Goal: Task Accomplishment & Management: Use online tool/utility

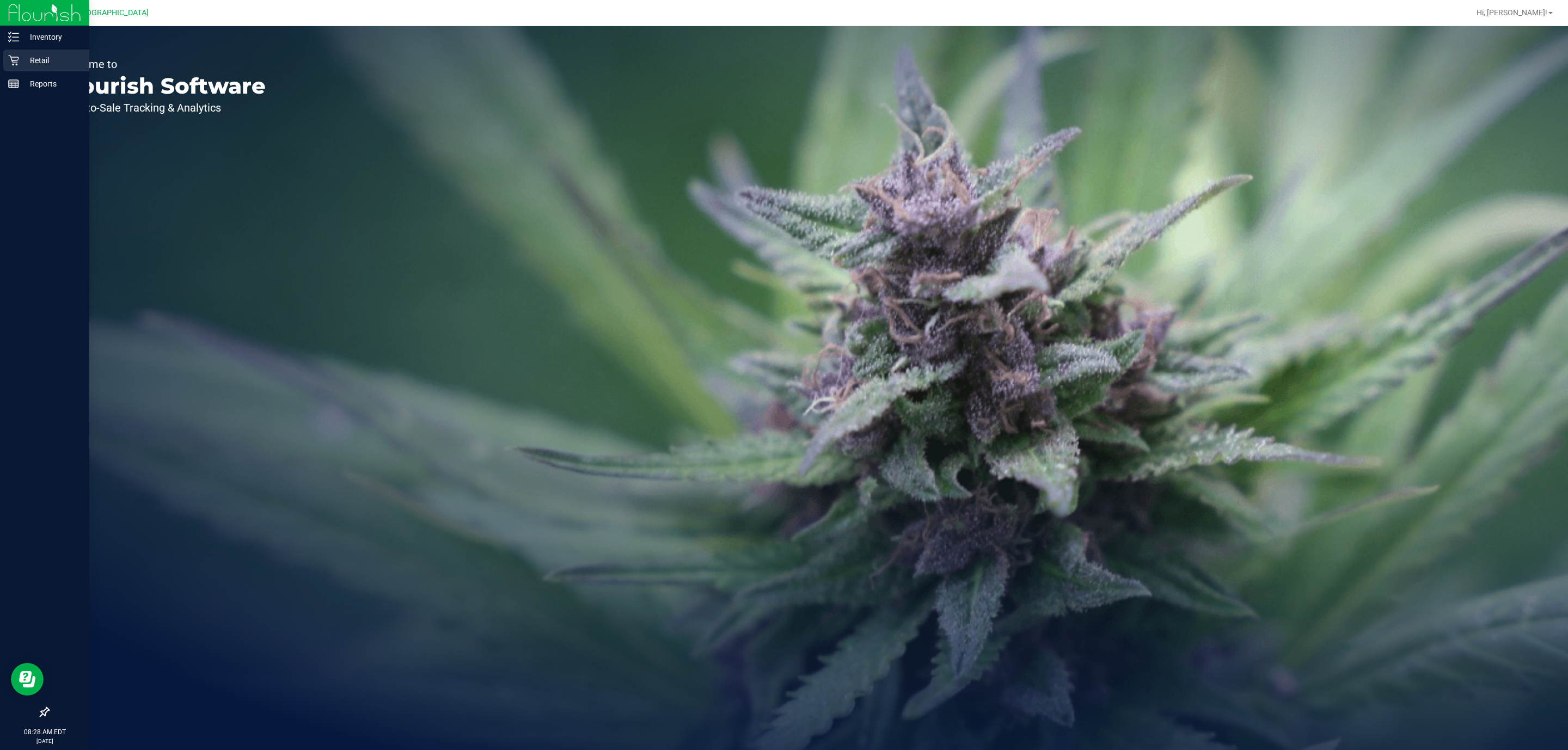
click at [25, 54] on p "Retail" at bounding box center [51, 60] width 65 height 13
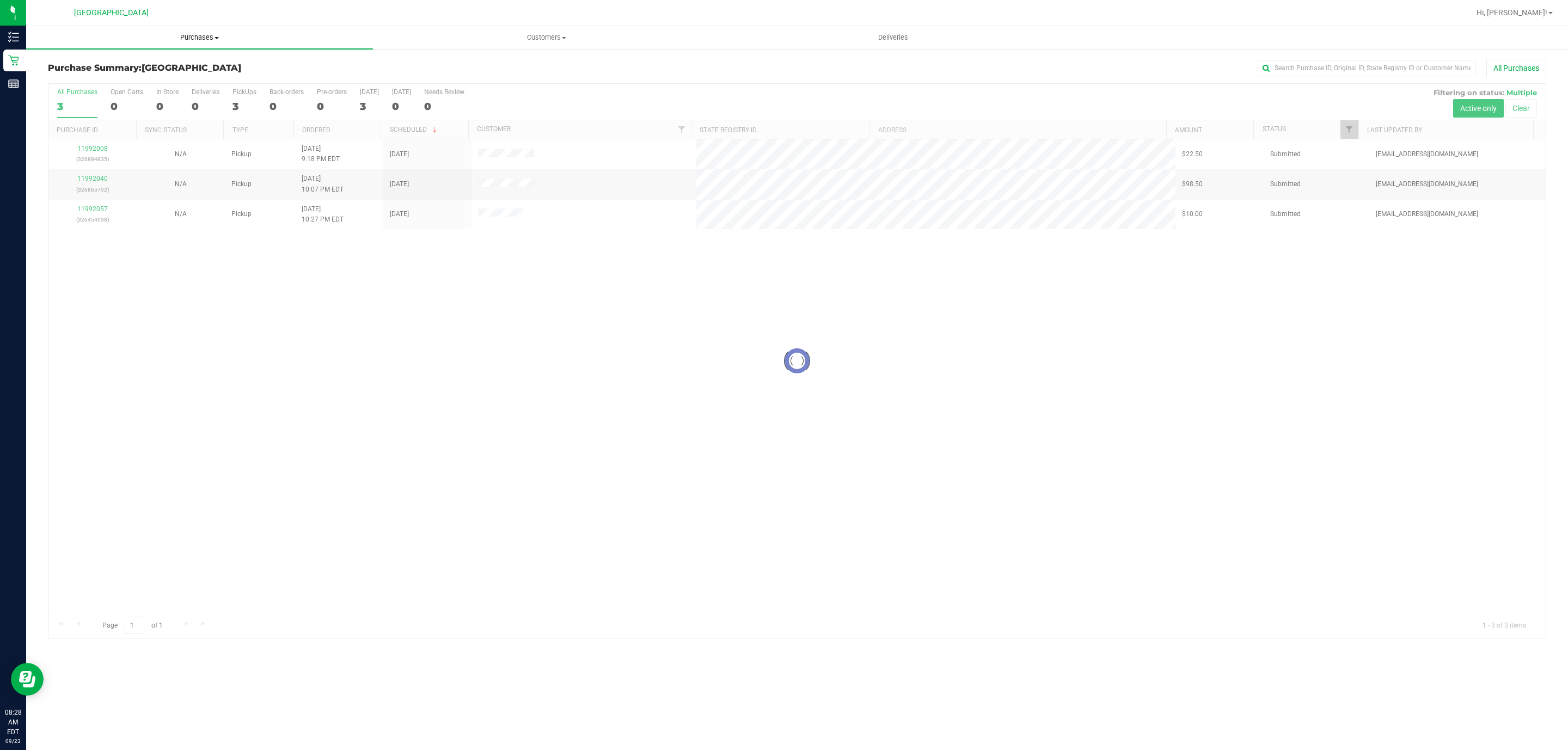
click at [216, 36] on span "Purchases" at bounding box center [199, 38] width 346 height 10
click at [135, 74] on li "Fulfillment" at bounding box center [199, 79] width 346 height 13
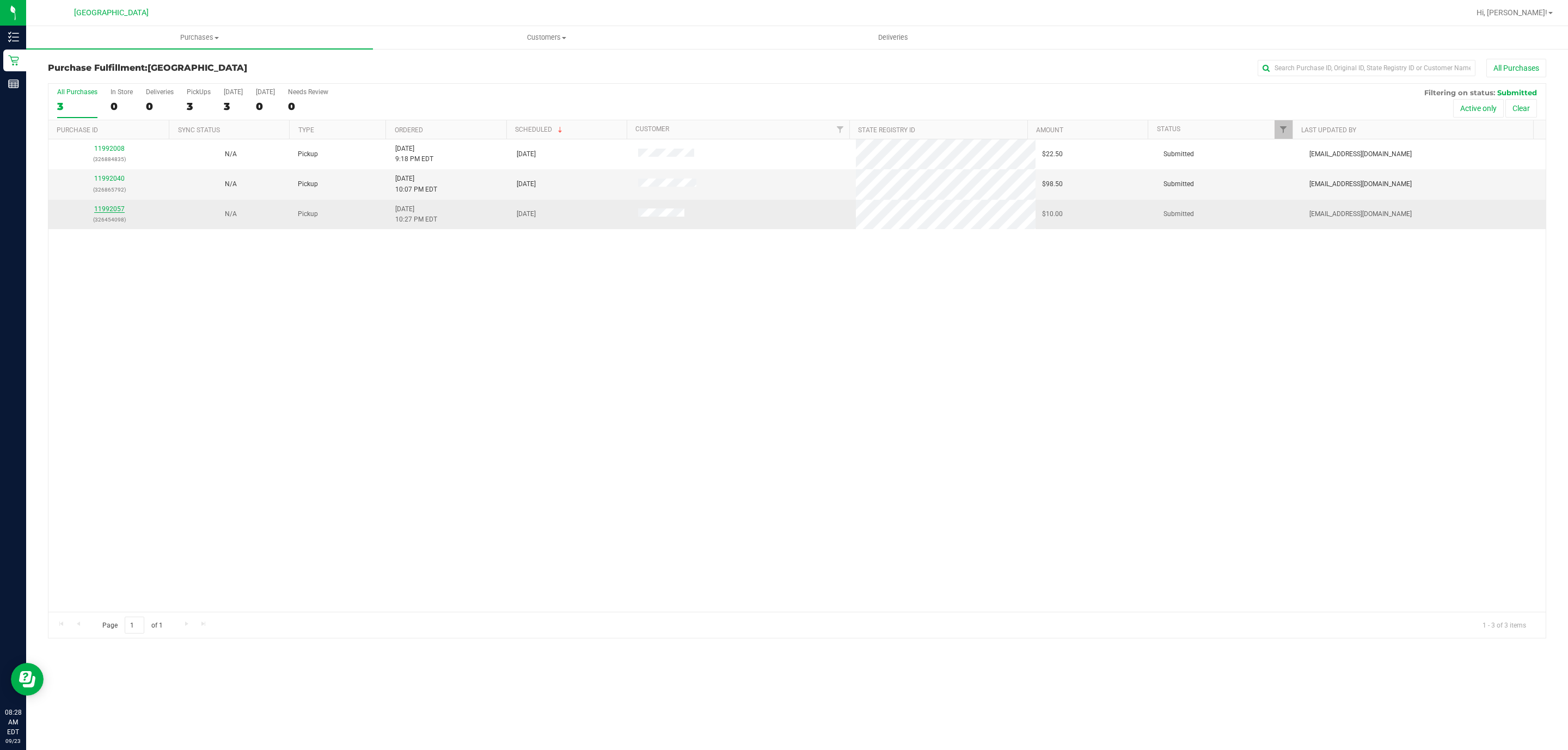
click at [113, 210] on link "11992057" at bounding box center [109, 209] width 30 height 8
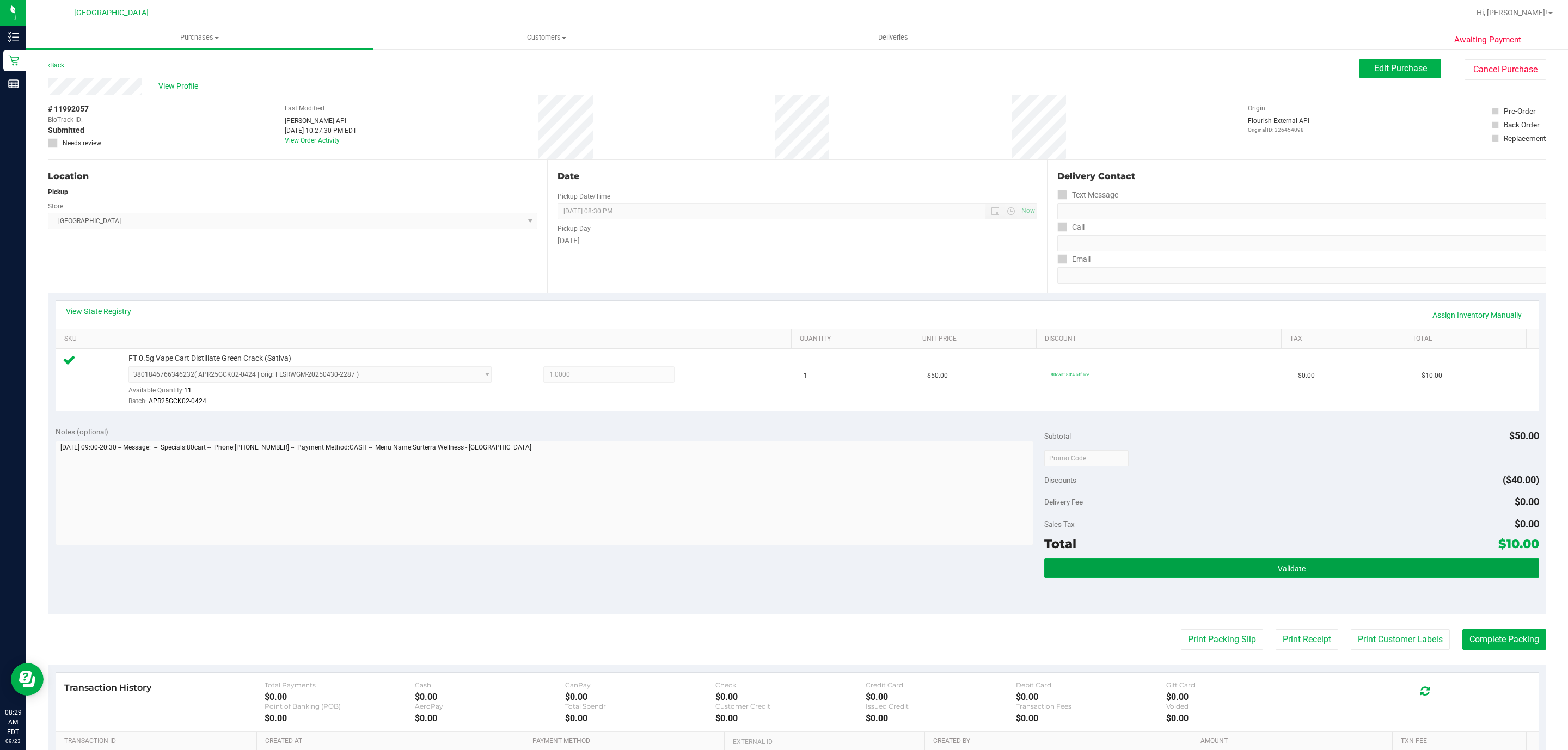
drag, startPoint x: 1327, startPoint y: 573, endPoint x: 1225, endPoint y: 559, distance: 103.0
click at [1326, 575] on button "Validate" at bounding box center [1291, 568] width 494 height 20
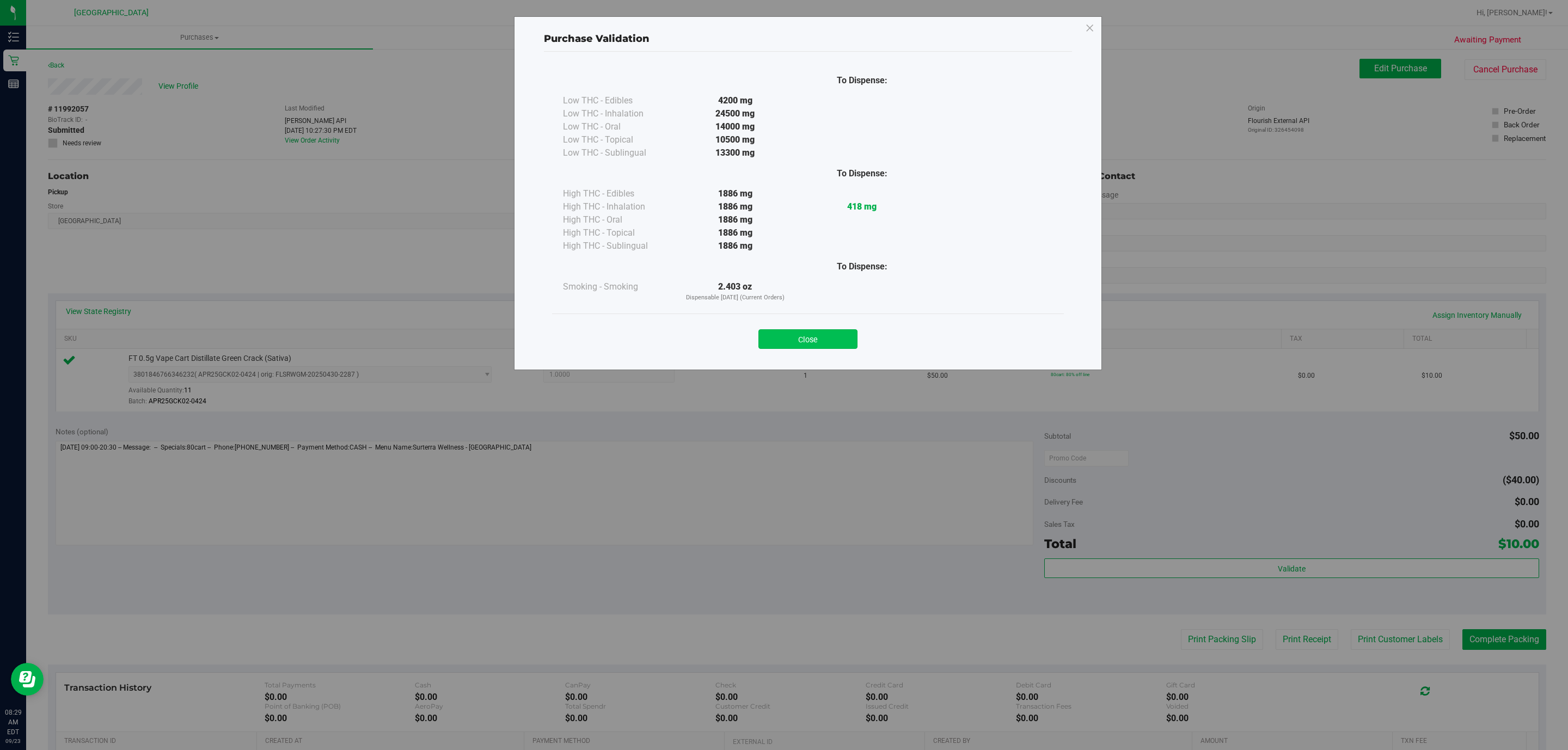
click at [821, 336] on button "Close" at bounding box center [807, 339] width 99 height 20
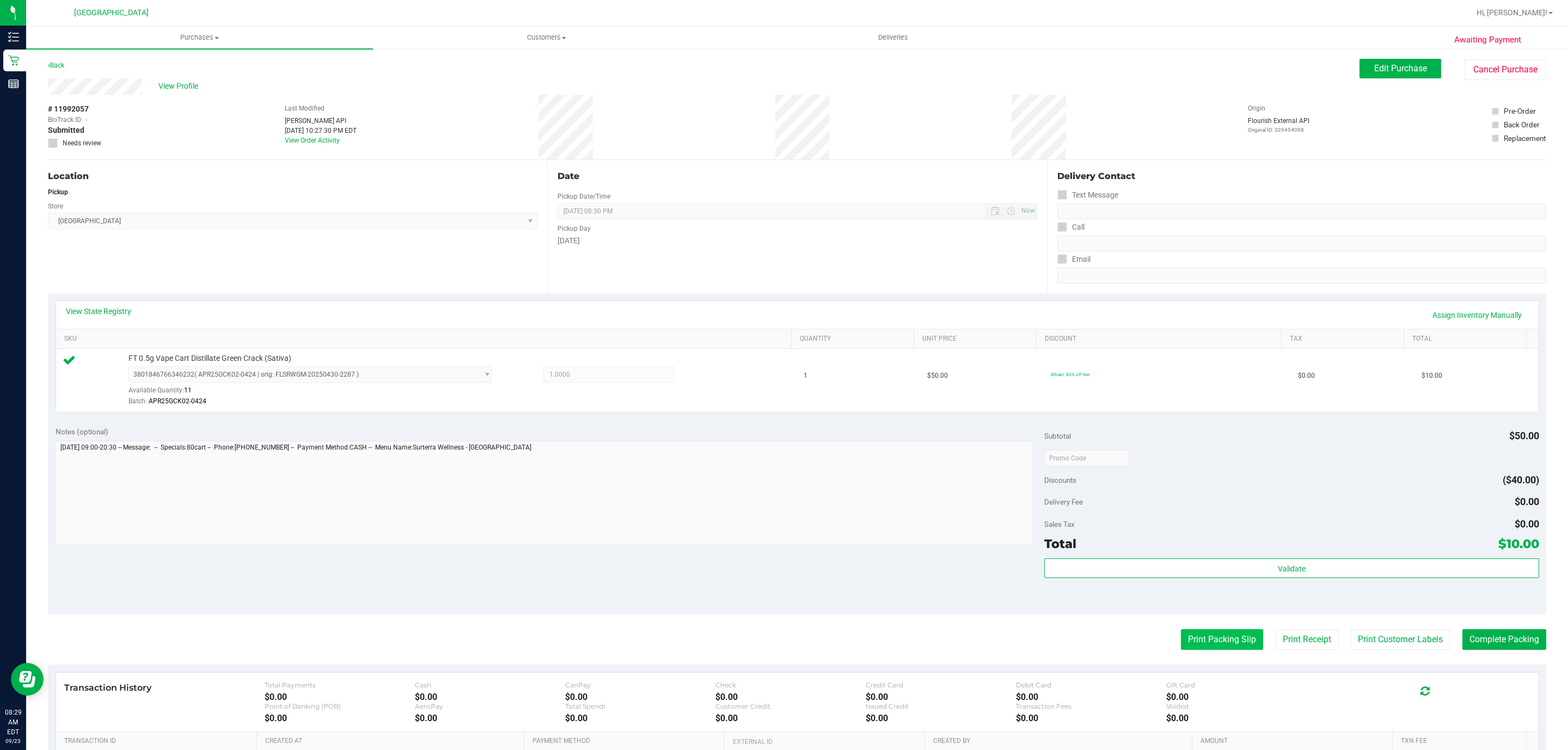
click at [1215, 637] on button "Print Packing Slip" at bounding box center [1222, 639] width 82 height 20
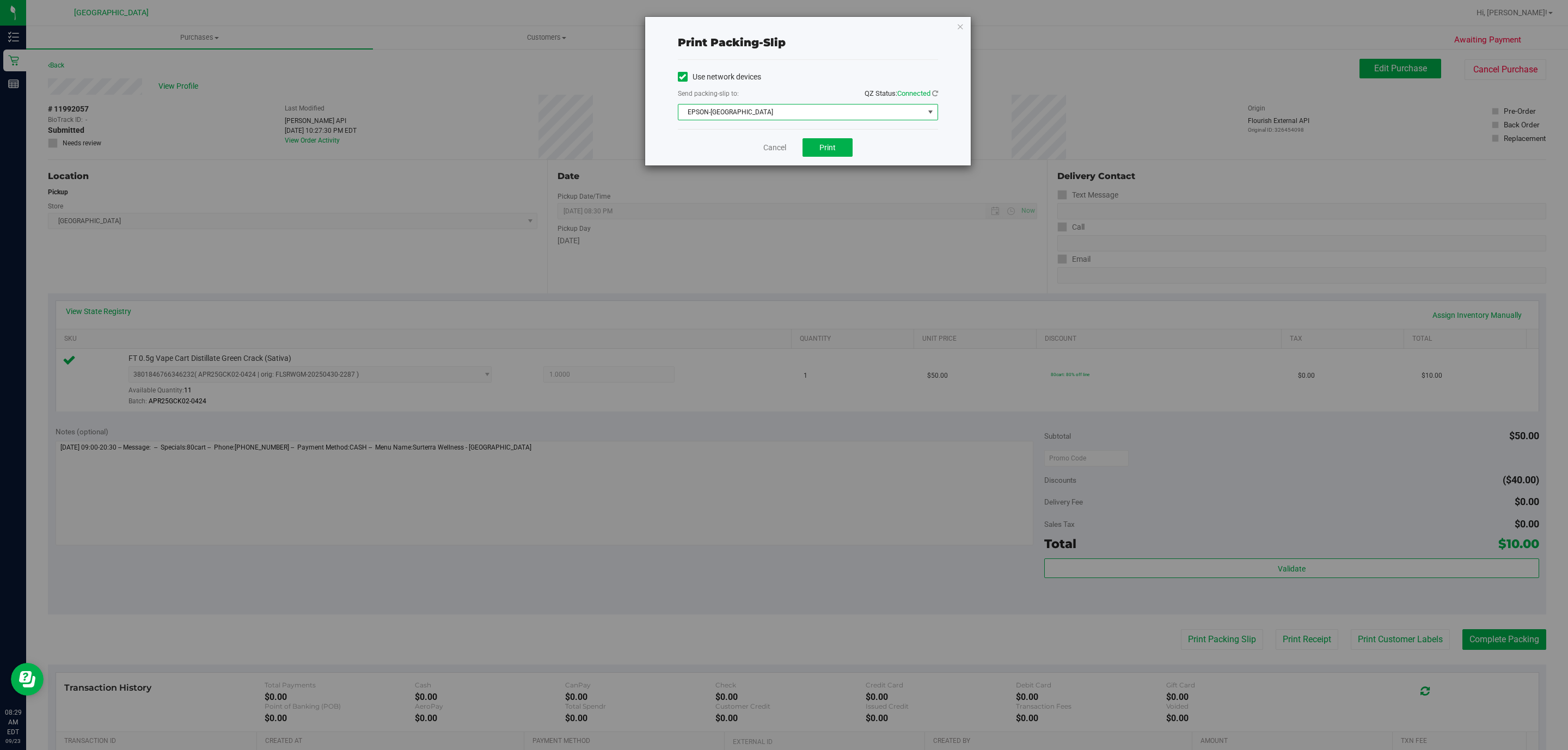
click at [851, 116] on span "EPSON-[GEOGRAPHIC_DATA]" at bounding box center [801, 112] width 245 height 15
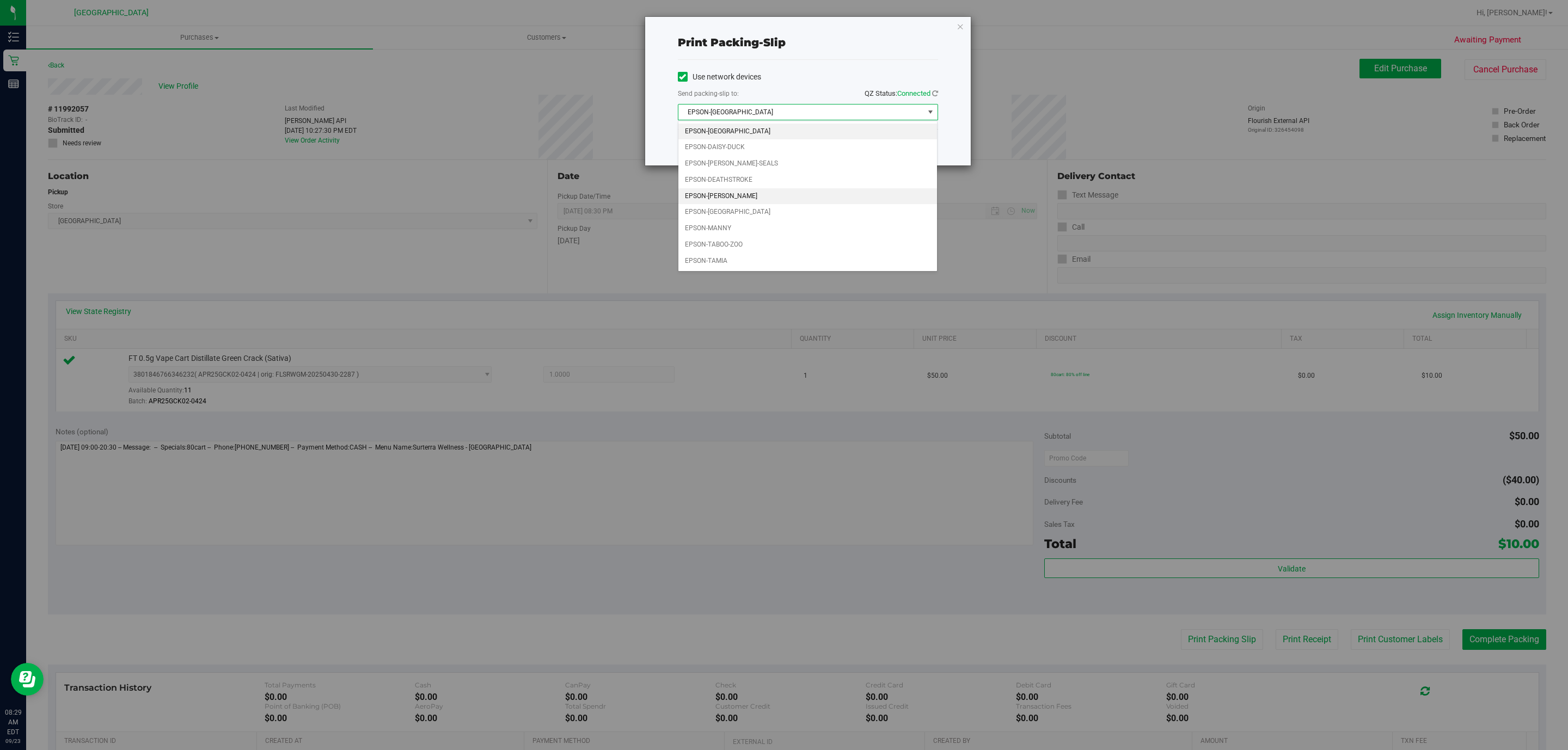
click at [750, 198] on li "EPSON-[PERSON_NAME]" at bounding box center [807, 196] width 259 height 16
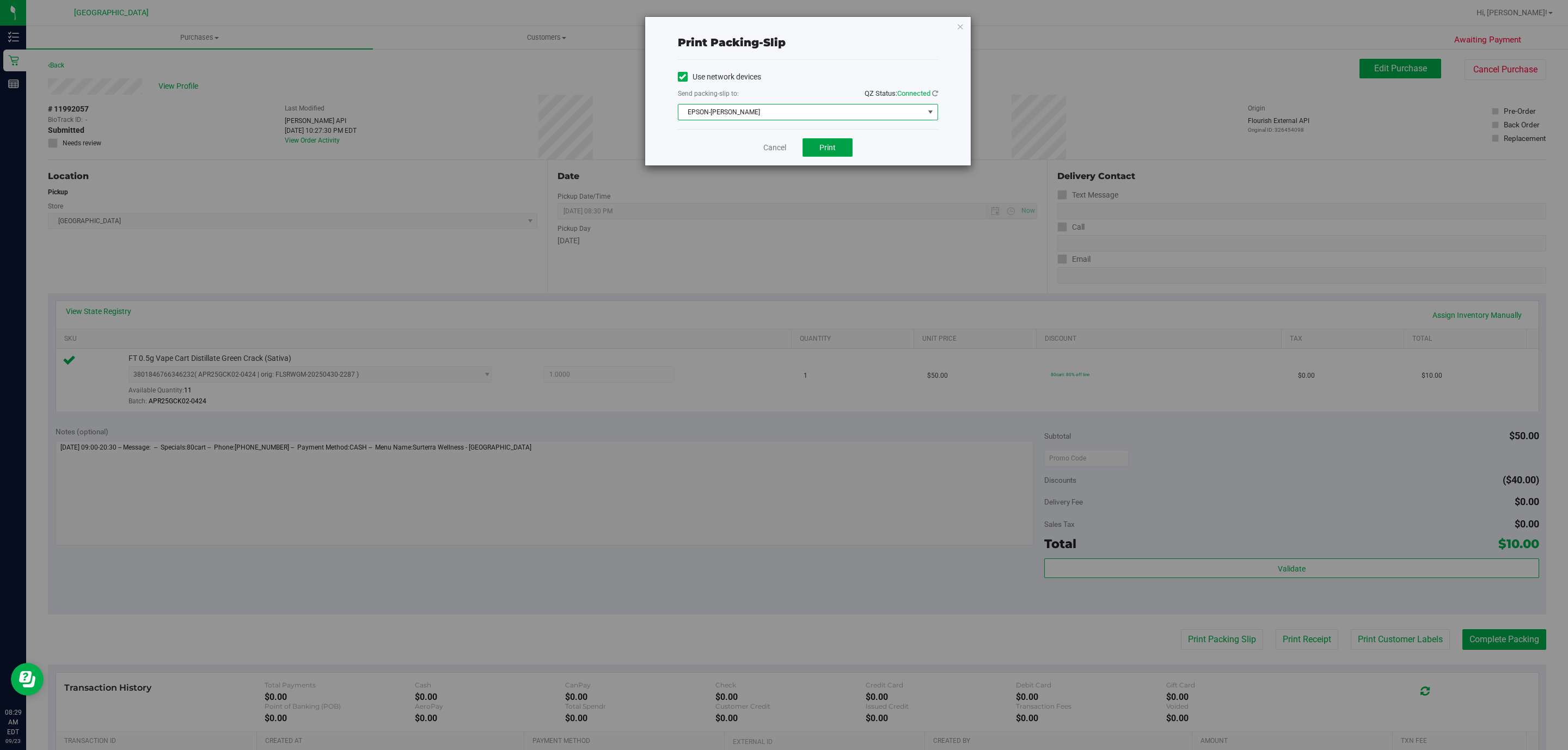
click at [827, 146] on span "Print" at bounding box center [827, 147] width 16 height 8
click at [782, 152] on link "Cancel" at bounding box center [774, 148] width 23 height 11
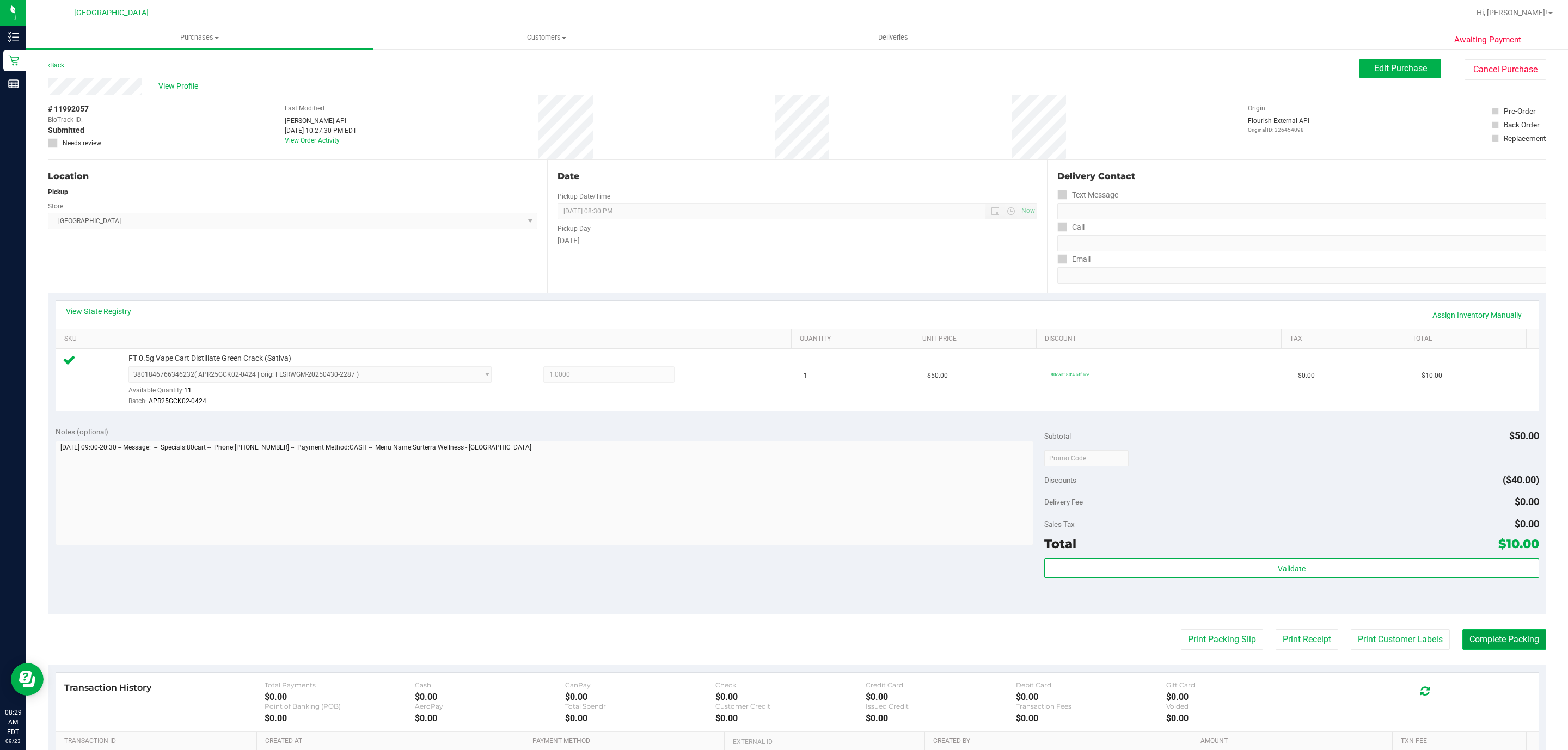
click at [1485, 642] on button "Complete Packing" at bounding box center [1504, 639] width 84 height 20
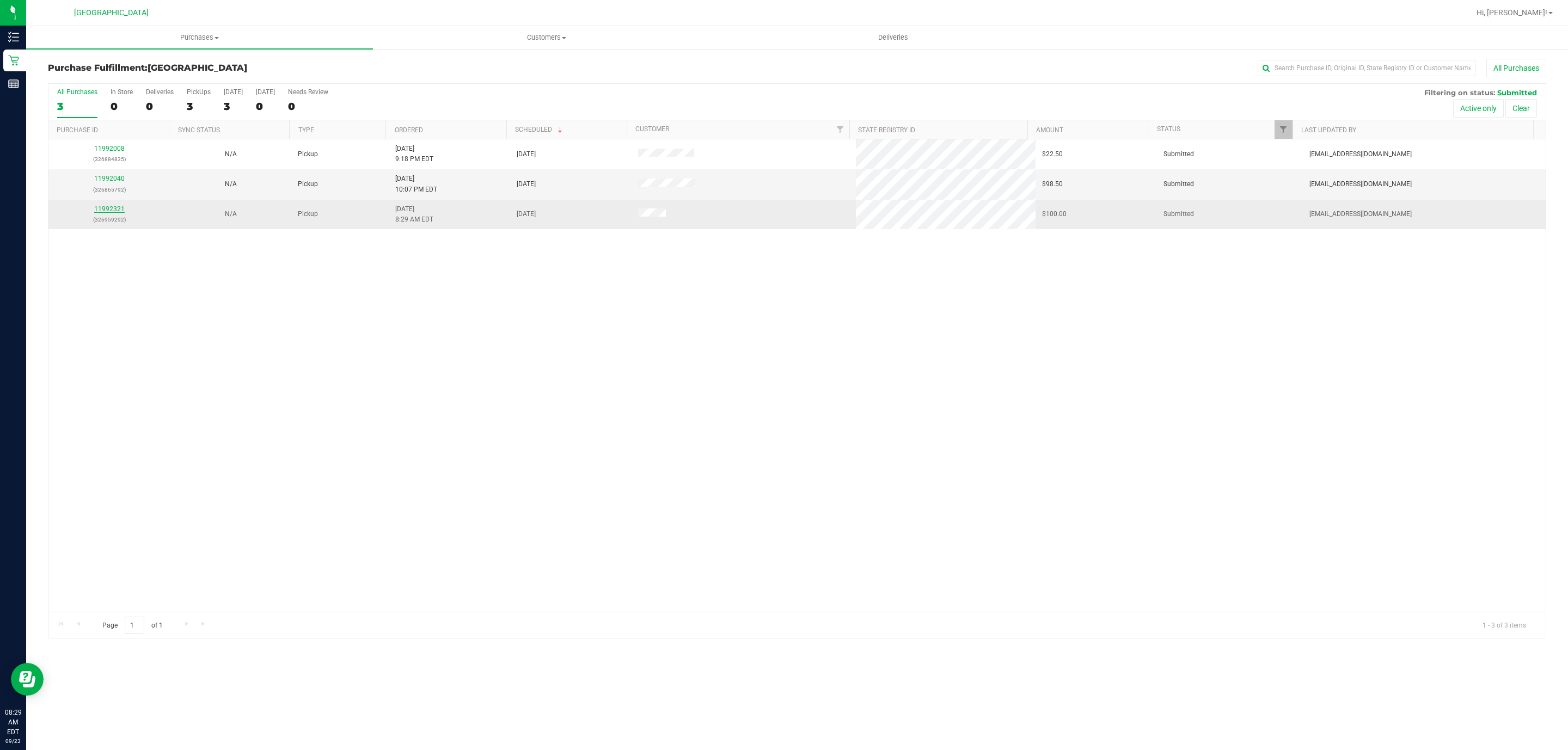
click at [104, 212] on link "11992321" at bounding box center [109, 209] width 30 height 8
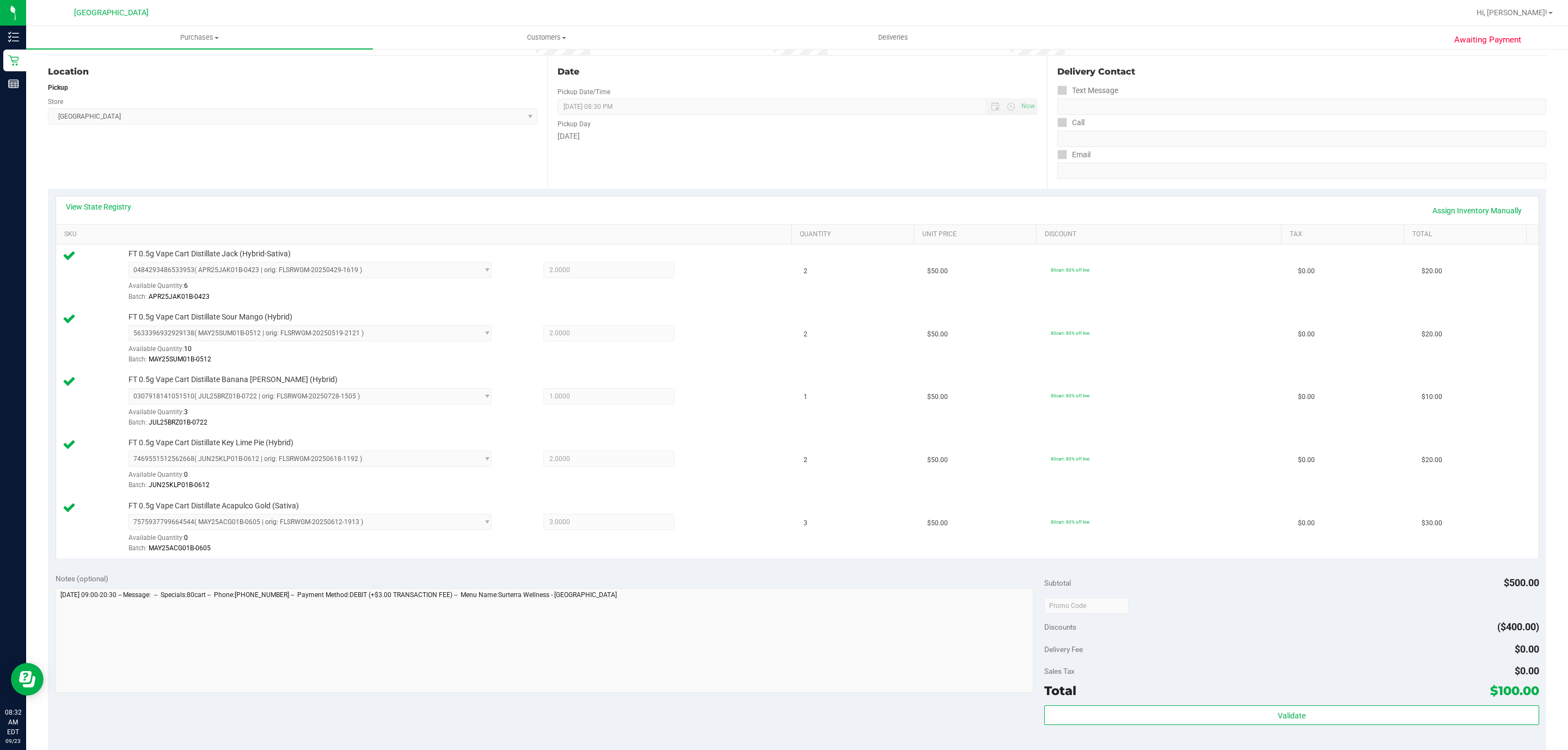
scroll to position [245, 0]
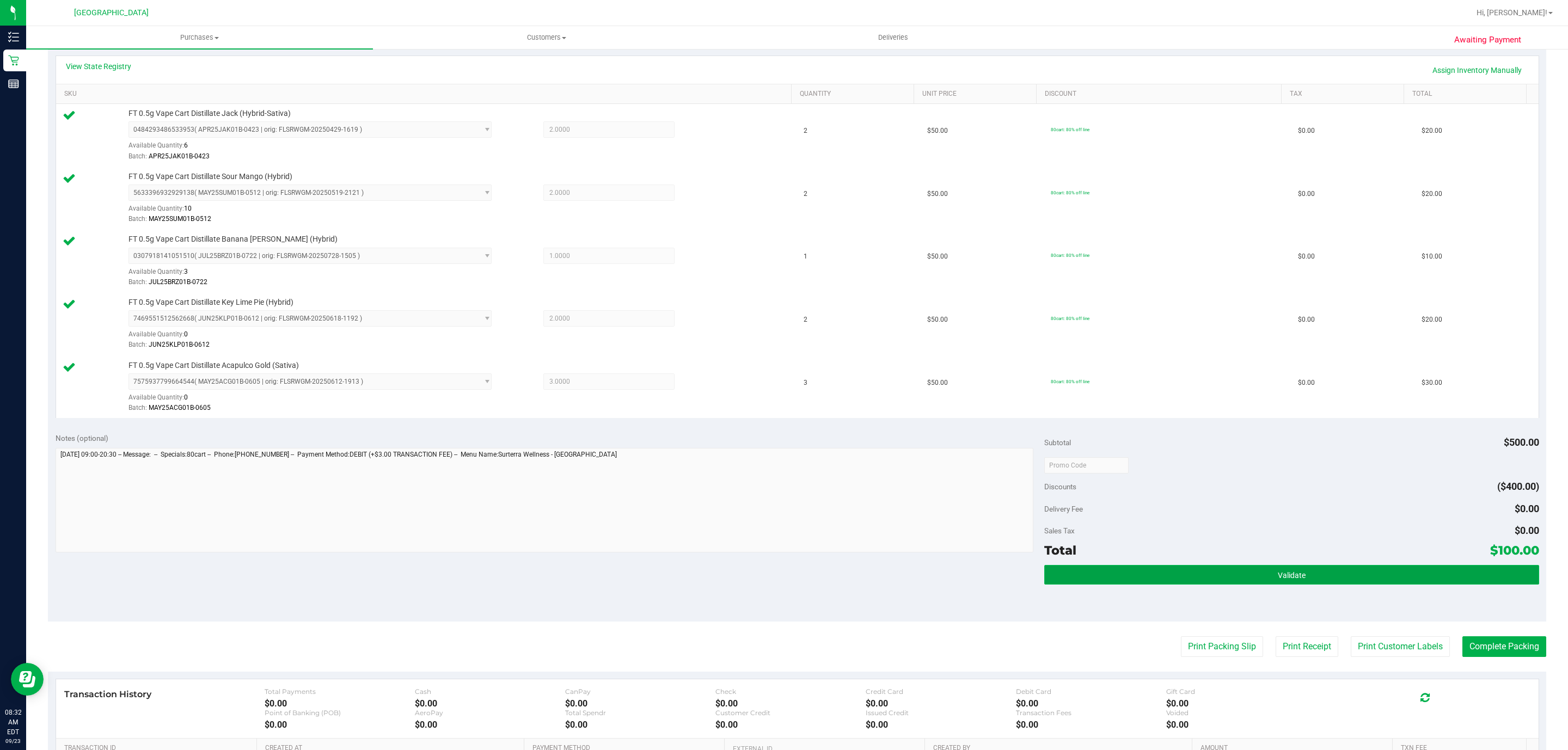
click at [1095, 578] on button "Validate" at bounding box center [1291, 575] width 494 height 20
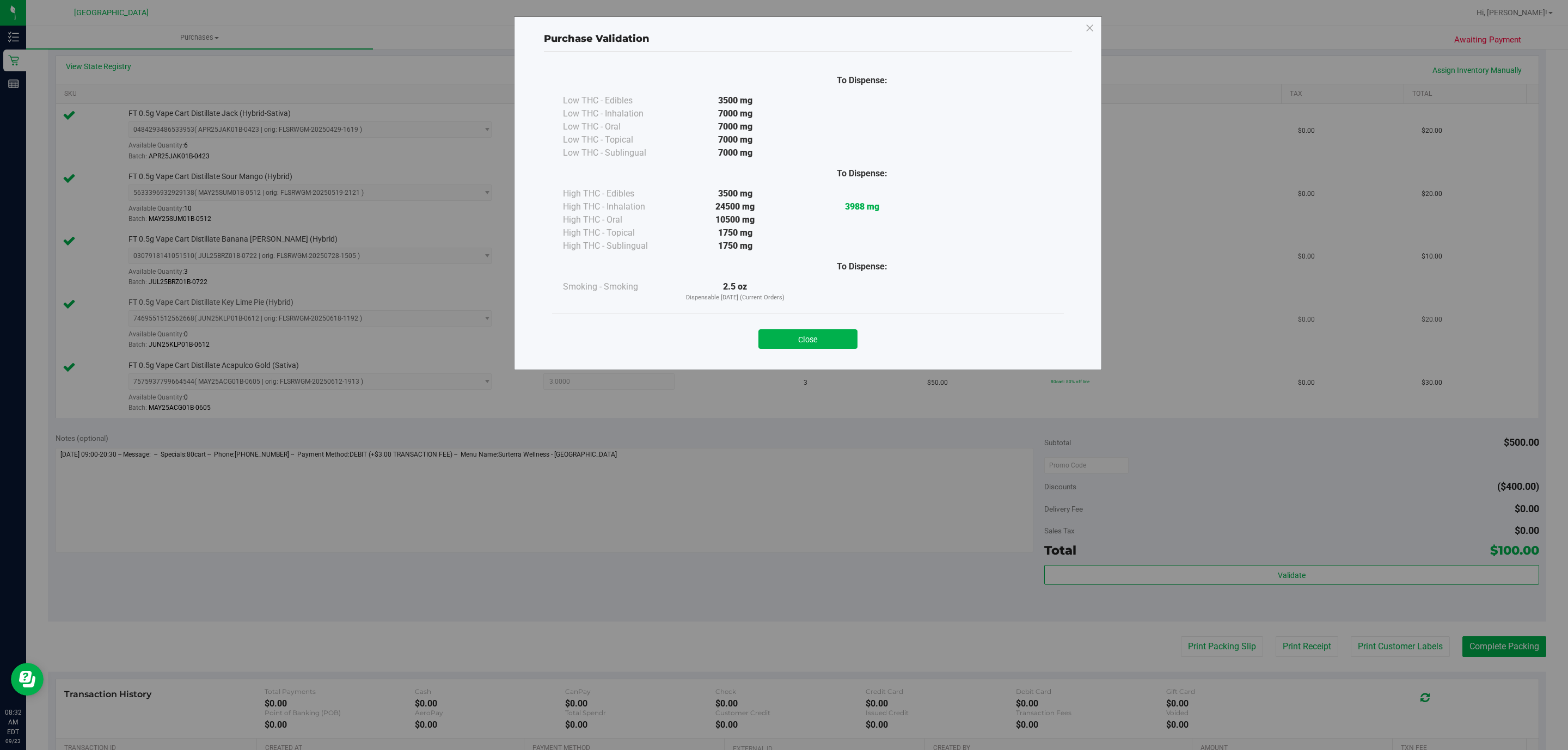
click at [811, 343] on button "Close" at bounding box center [807, 339] width 99 height 20
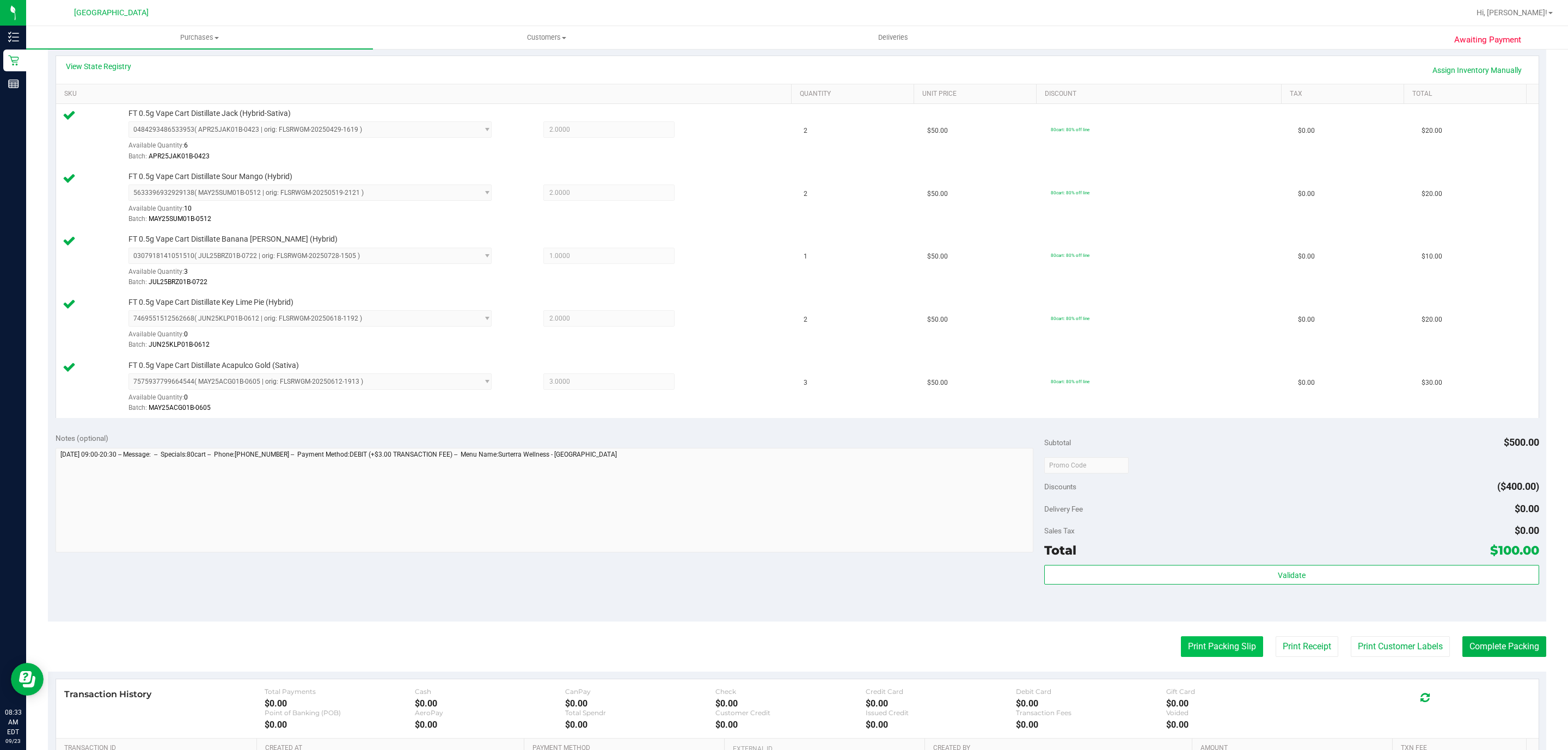
click at [1220, 652] on button "Print Packing Slip" at bounding box center [1222, 646] width 82 height 20
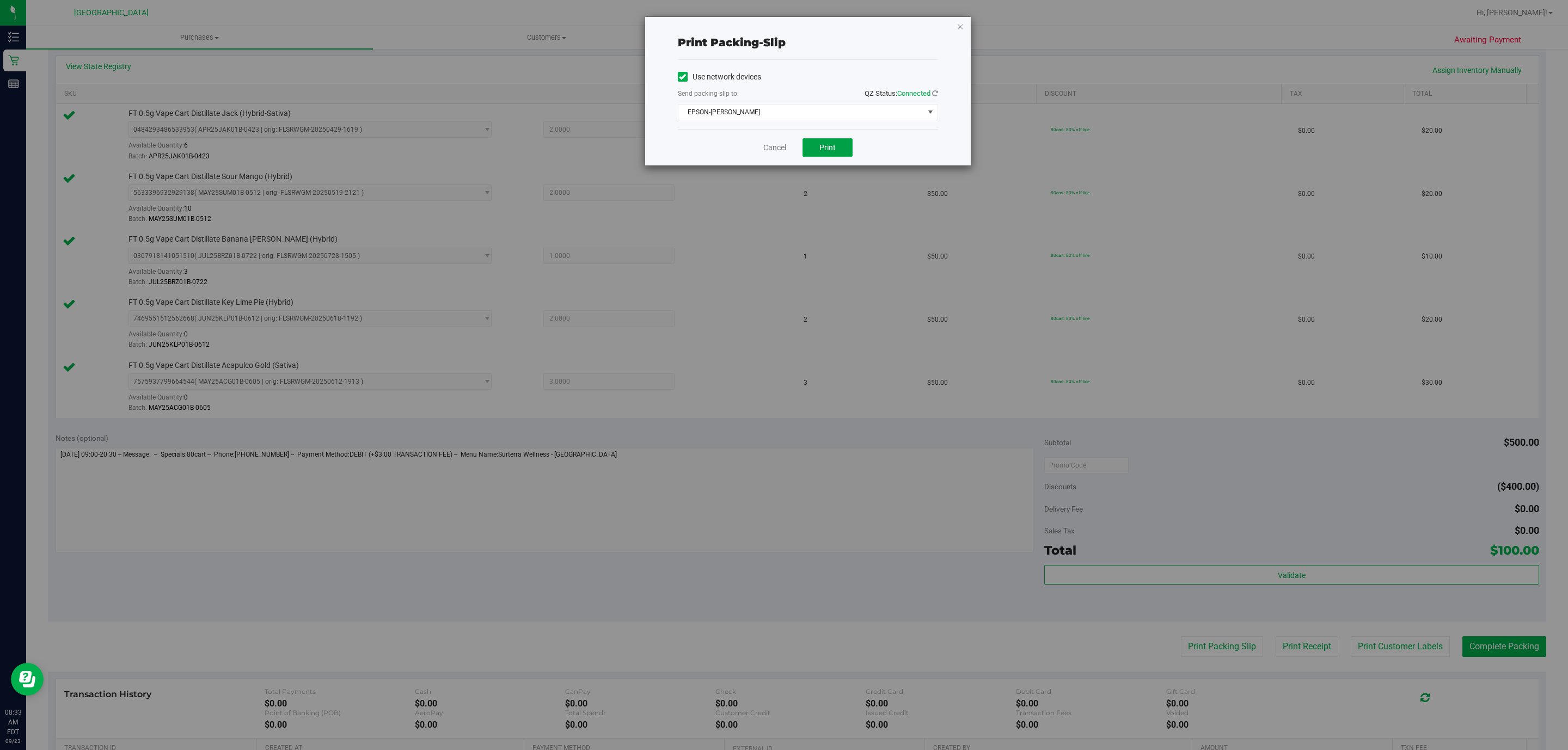
click at [835, 146] on button "Print" at bounding box center [827, 147] width 50 height 18
click at [785, 144] on link "Cancel" at bounding box center [774, 148] width 23 height 11
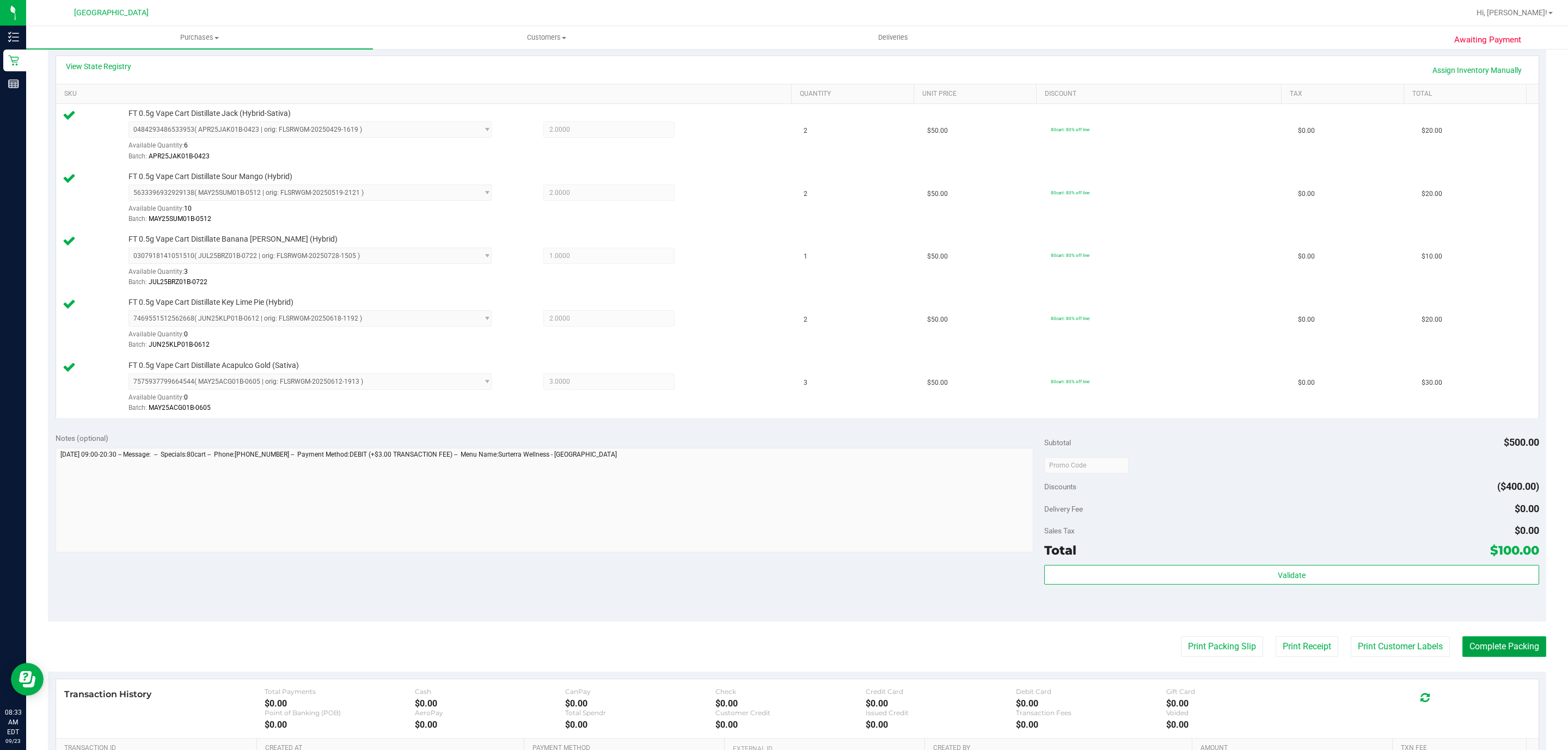
click at [1518, 651] on button "Complete Packing" at bounding box center [1504, 646] width 84 height 20
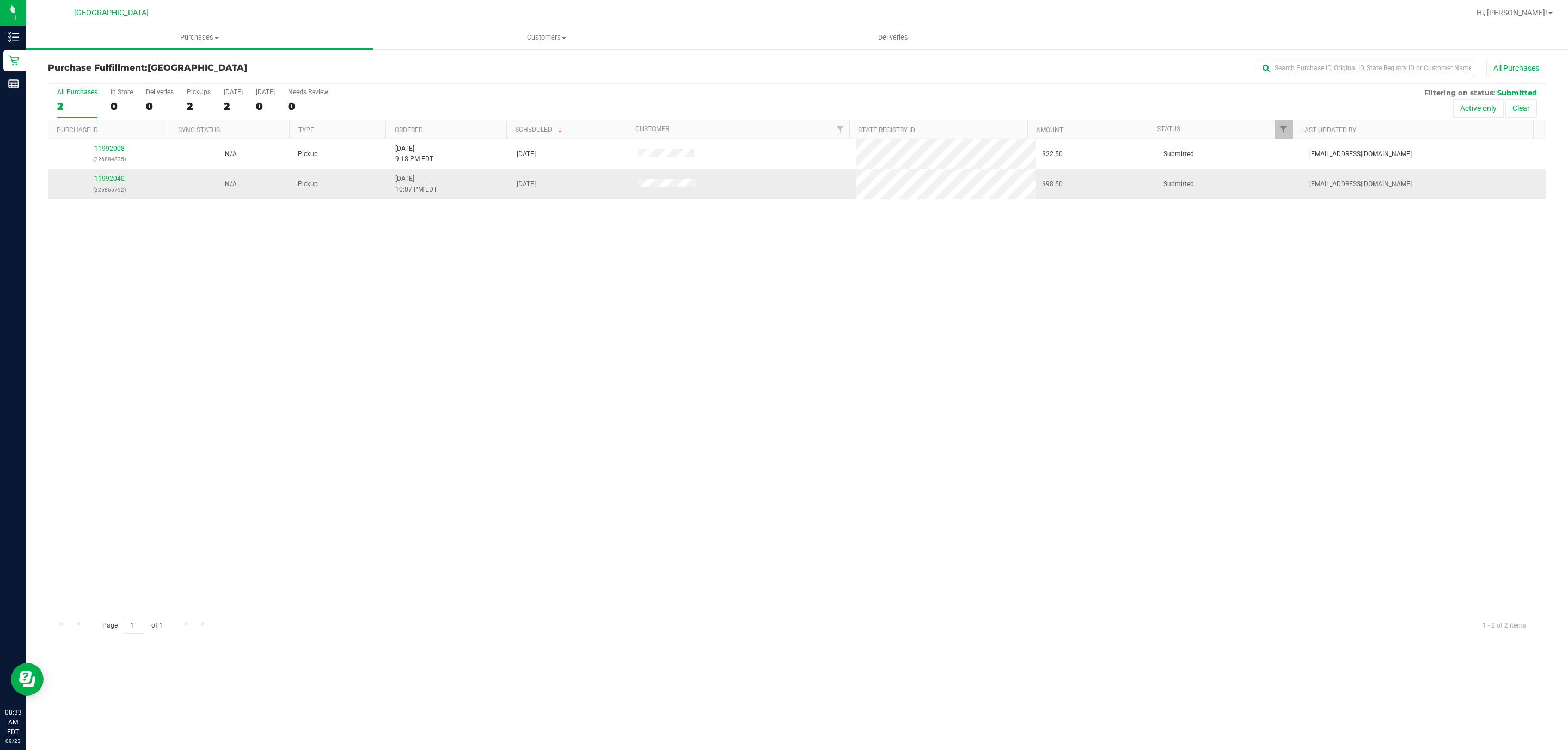
click at [110, 179] on link "11992040" at bounding box center [109, 178] width 30 height 8
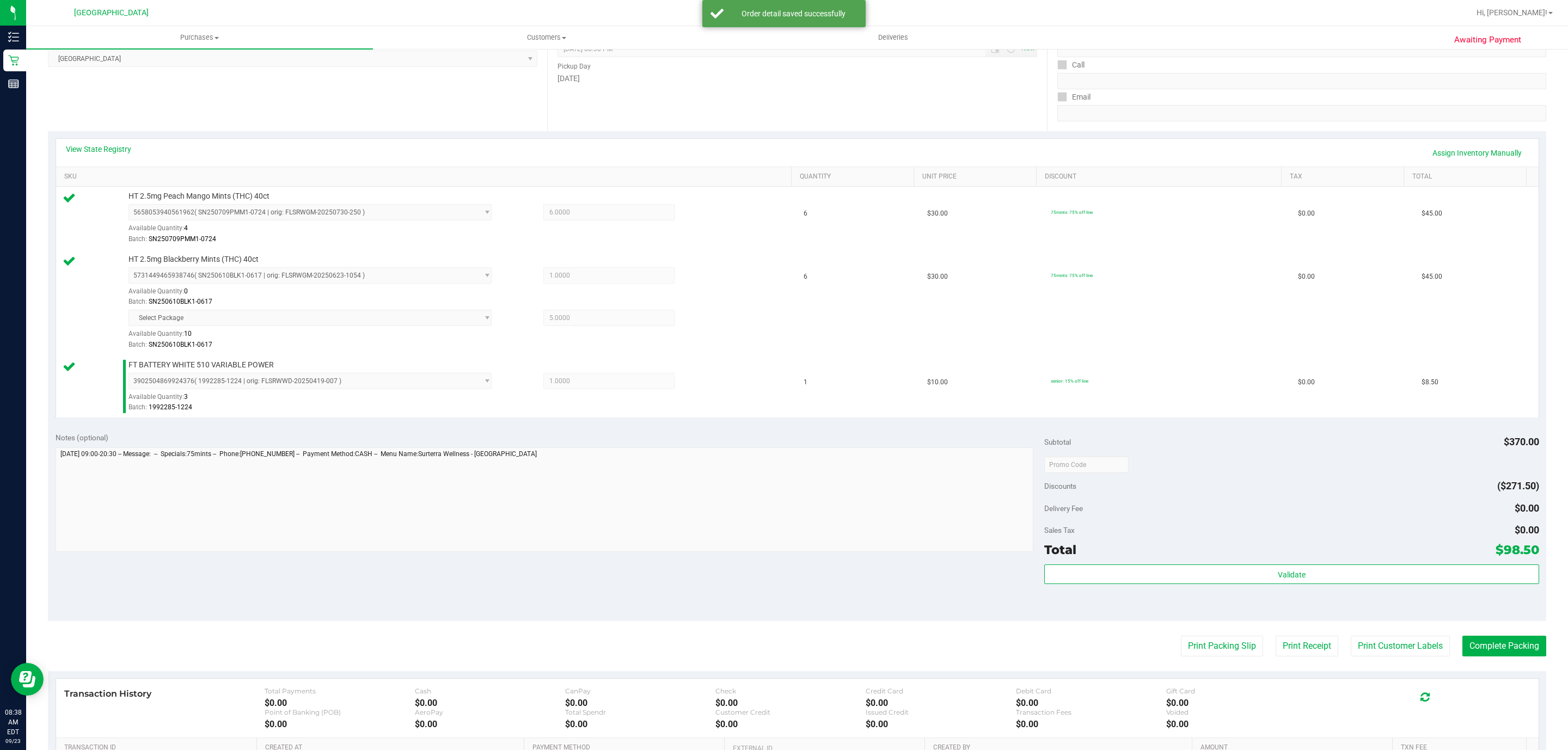
scroll to position [163, 0]
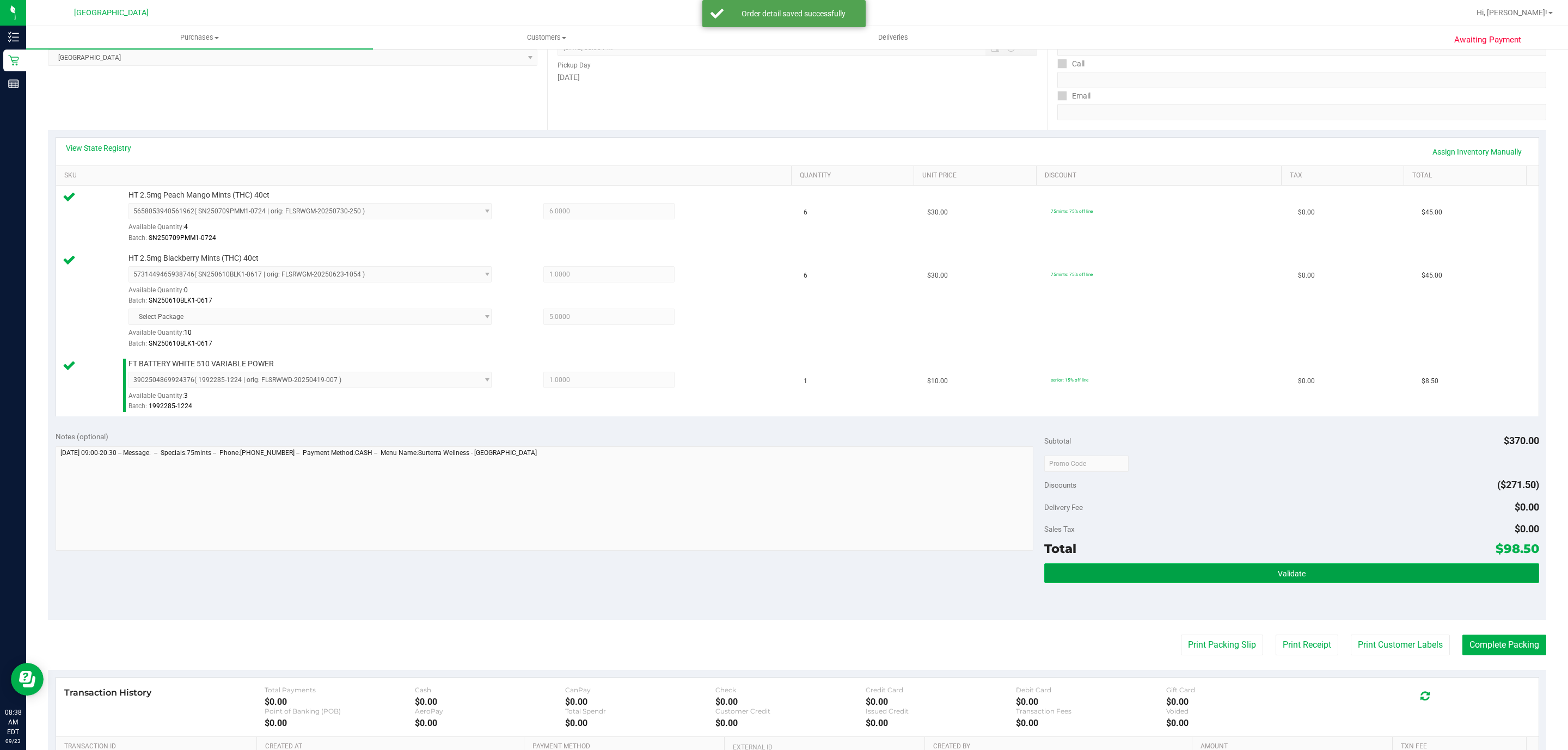
click at [1230, 567] on button "Validate" at bounding box center [1291, 573] width 494 height 20
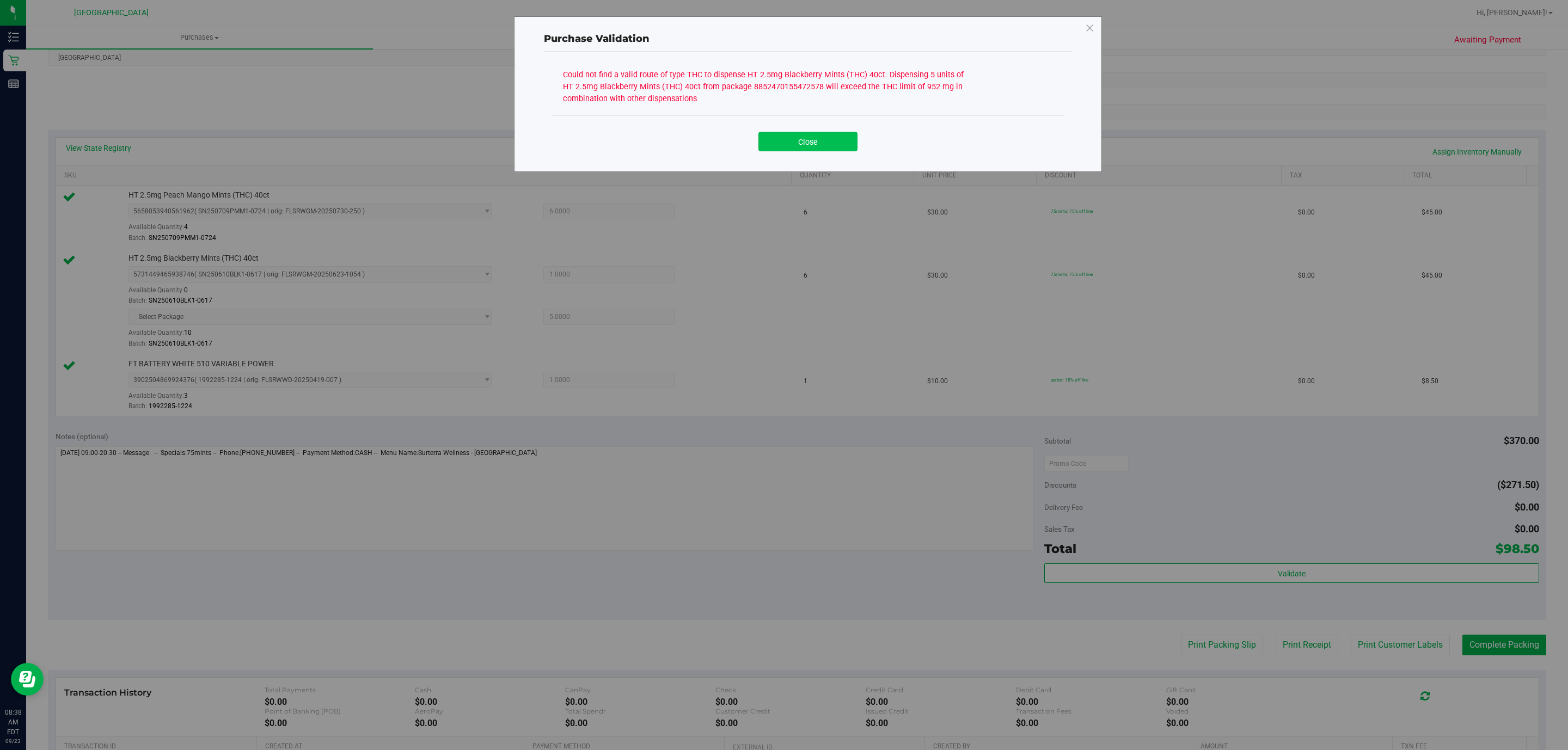
click at [805, 139] on button "Close" at bounding box center [807, 142] width 99 height 20
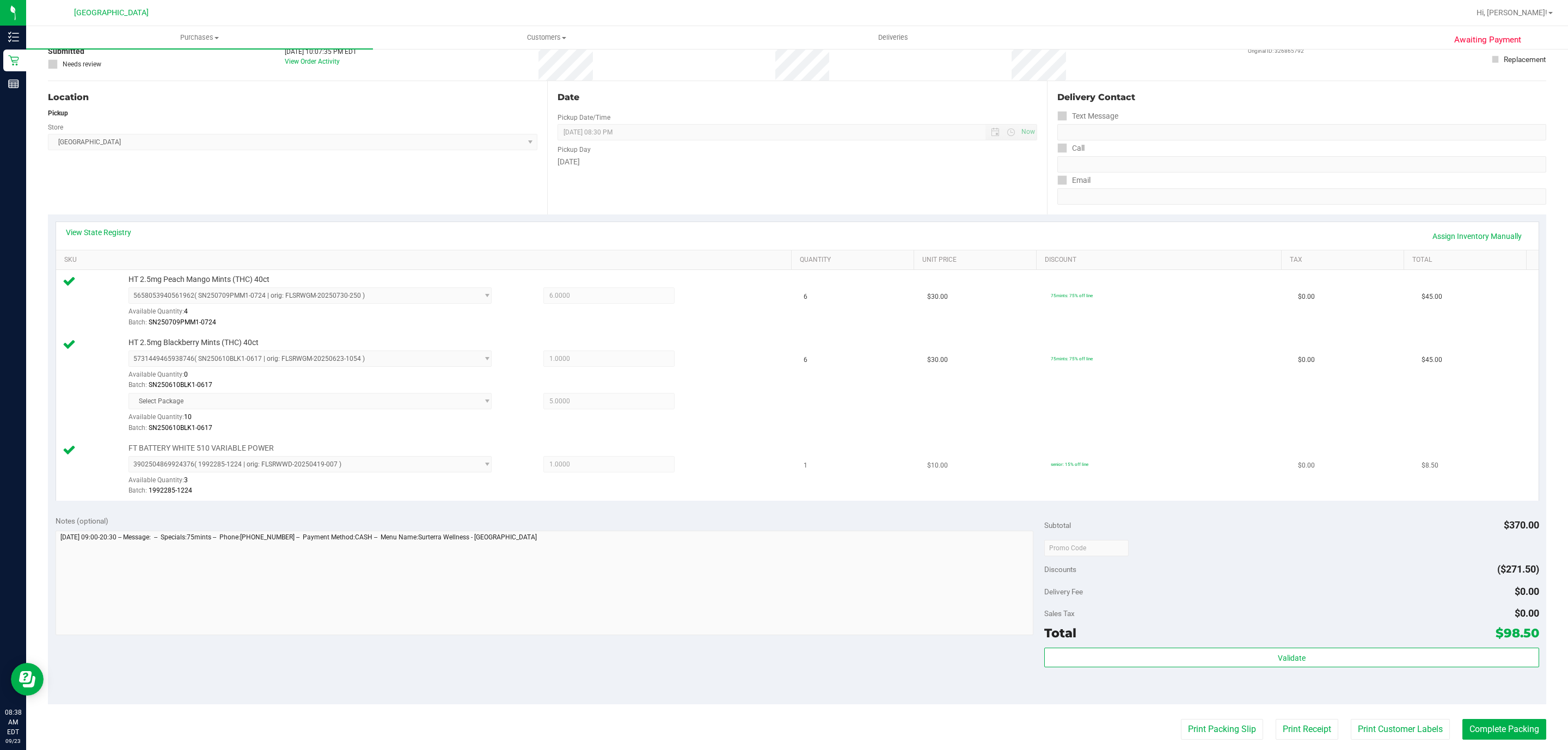
scroll to position [0, 0]
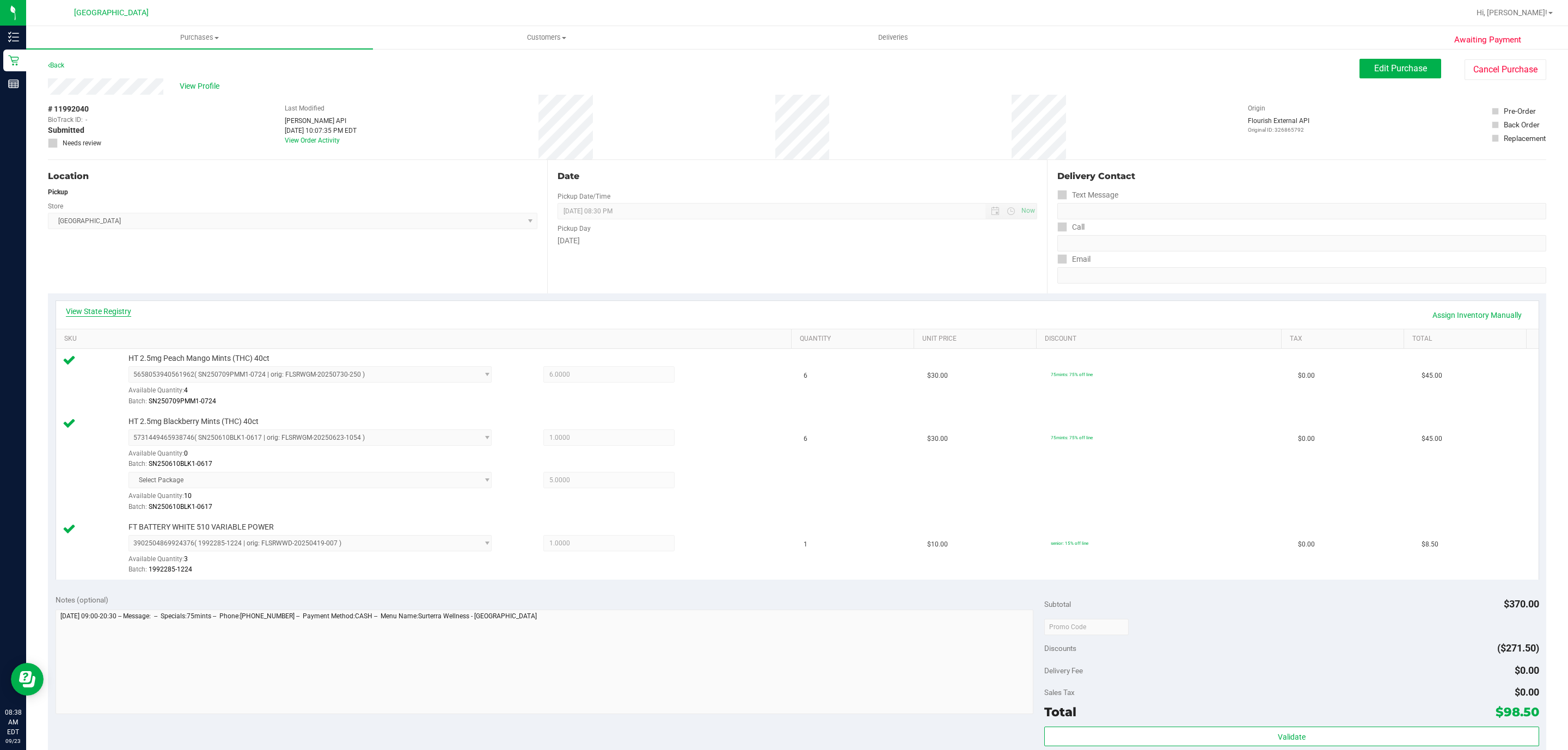
click at [94, 308] on link "View State Registry" at bounding box center [98, 311] width 65 height 11
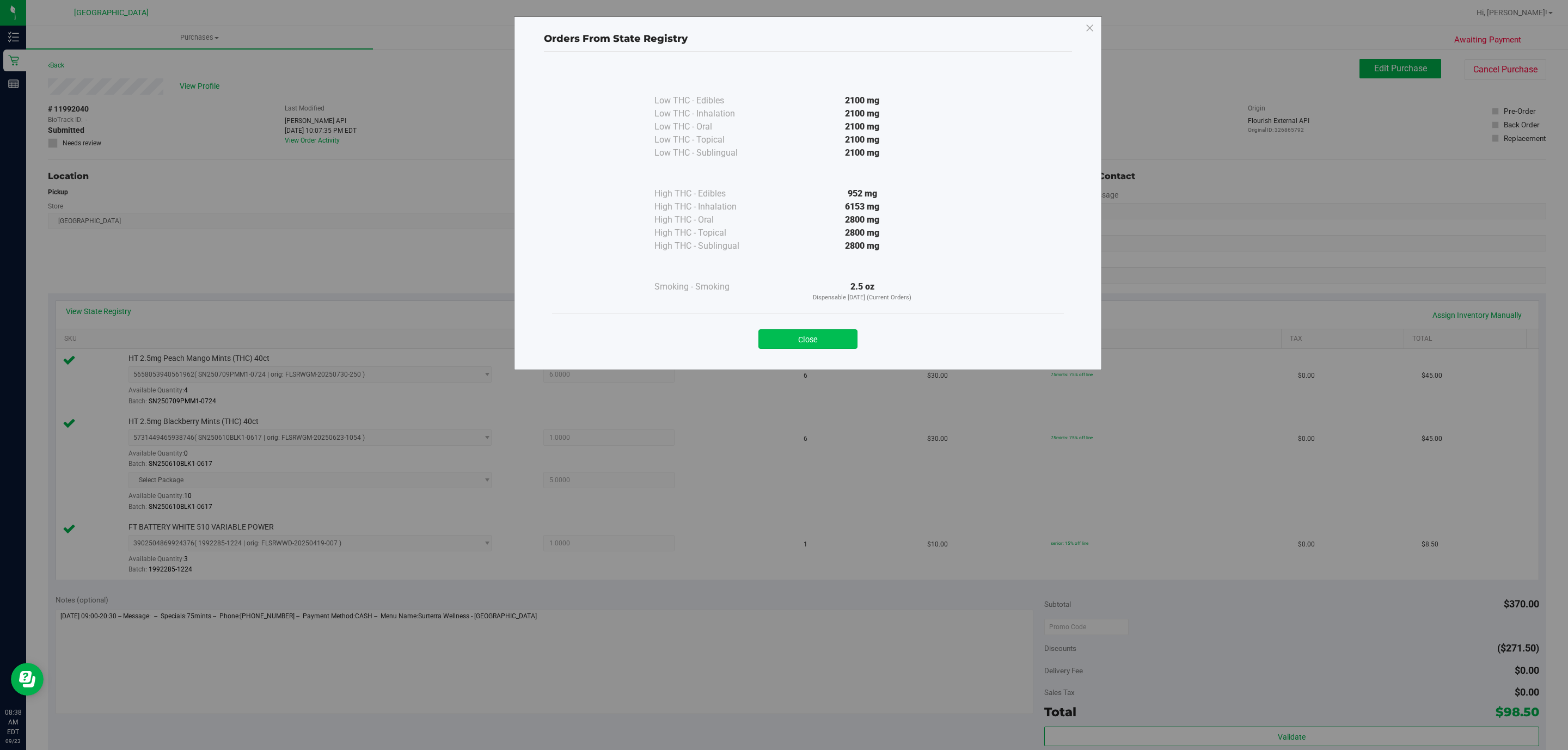
click at [836, 330] on button "Close" at bounding box center [807, 339] width 99 height 20
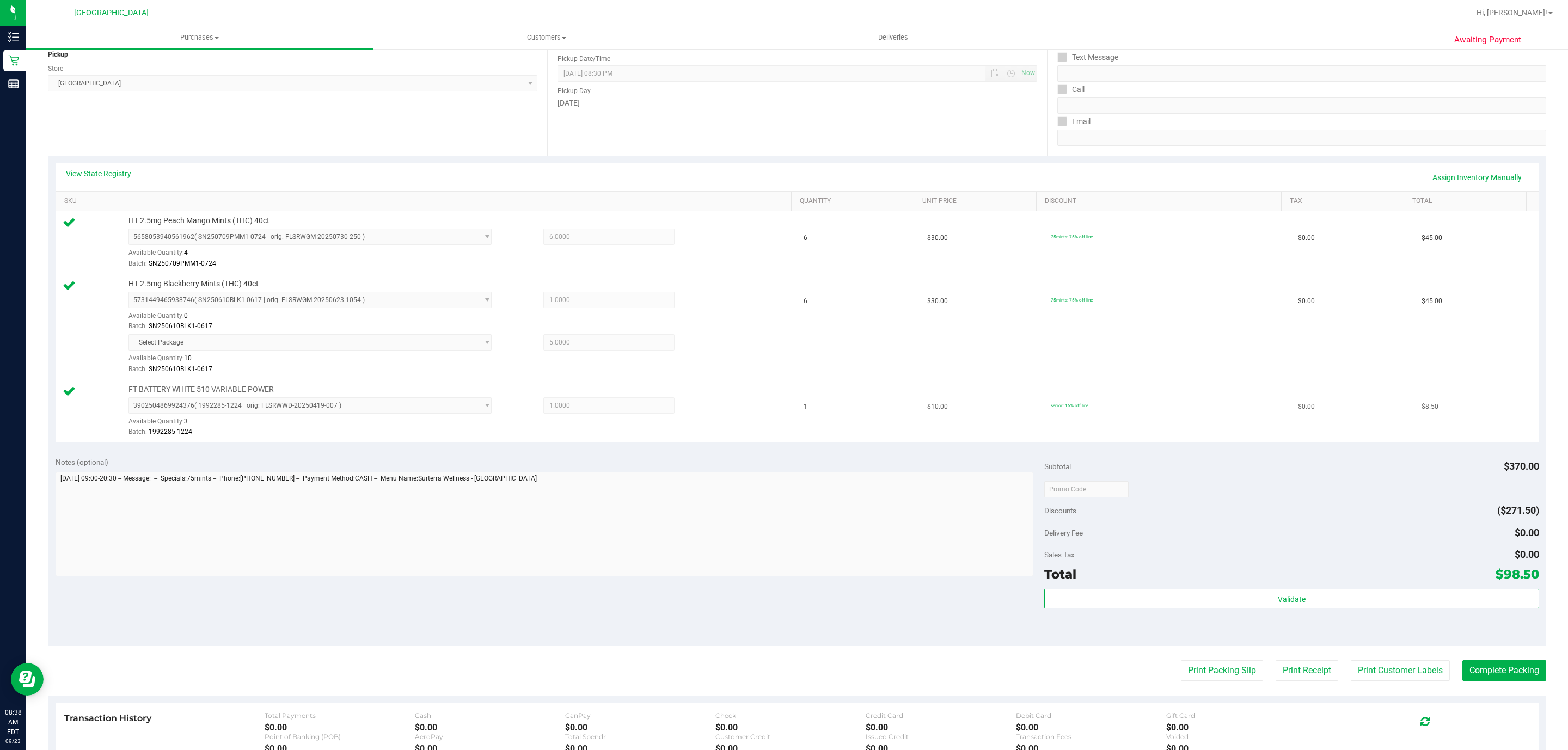
scroll to position [314, 0]
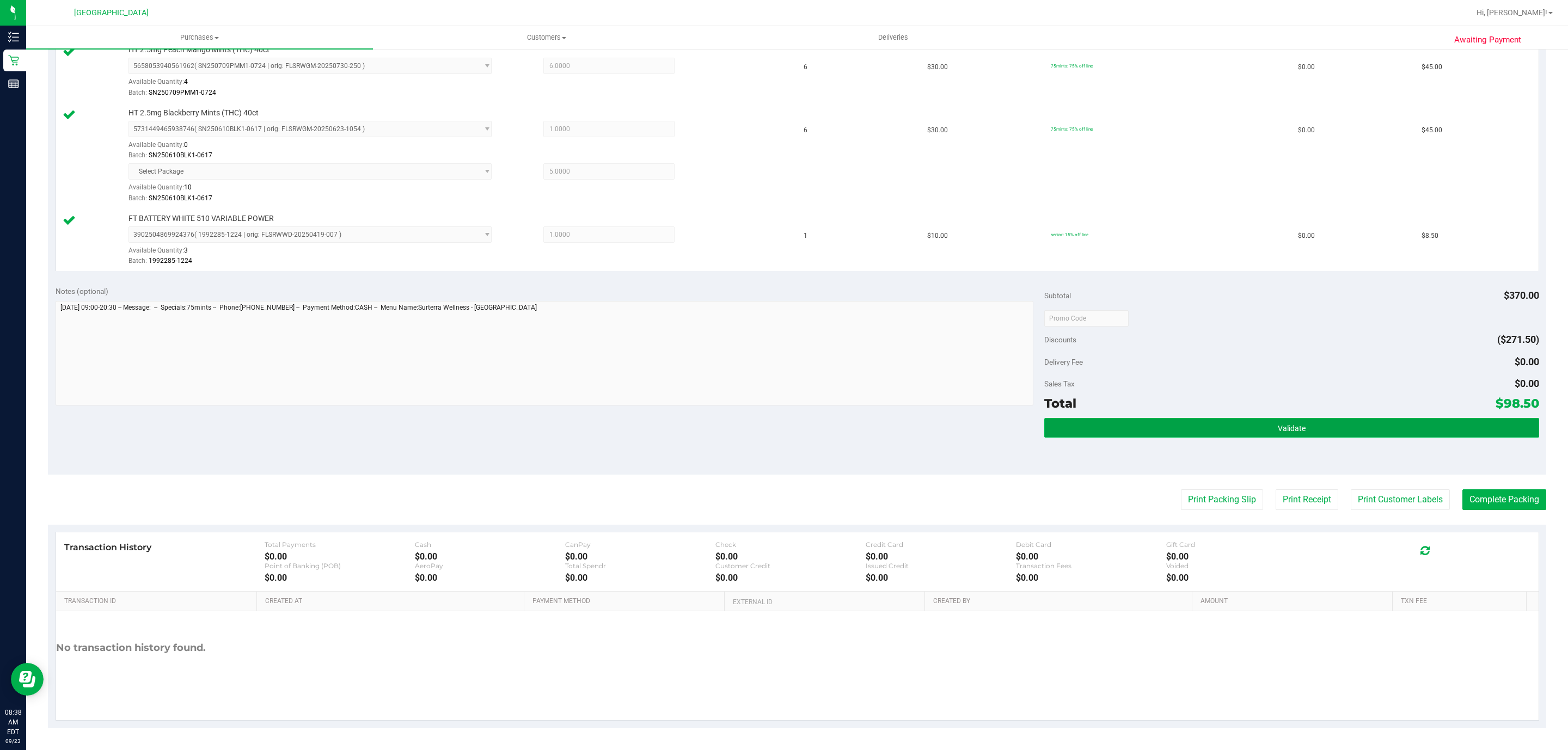
click at [1177, 429] on button "Validate" at bounding box center [1291, 428] width 494 height 20
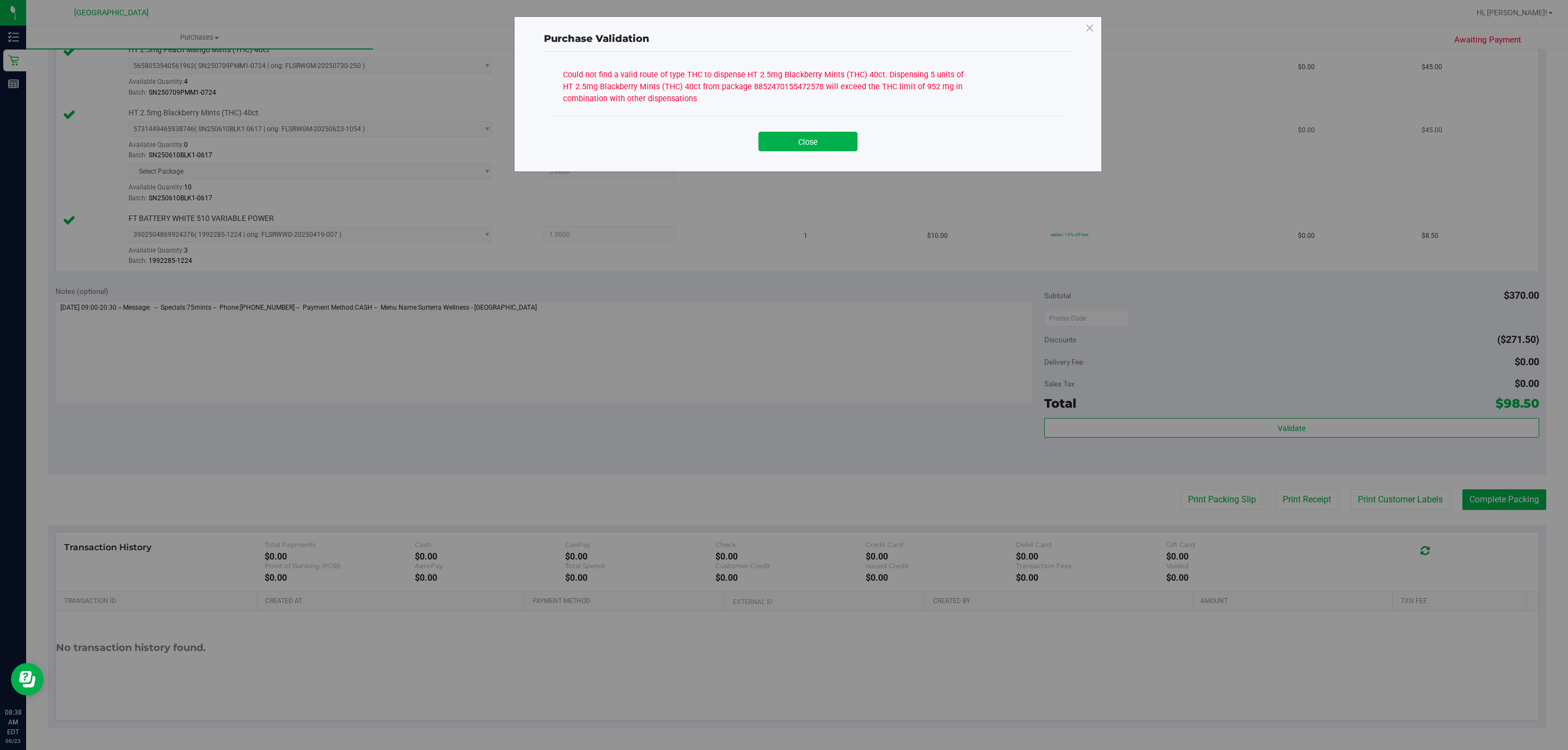
click at [780, 142] on button "Close" at bounding box center [807, 142] width 99 height 20
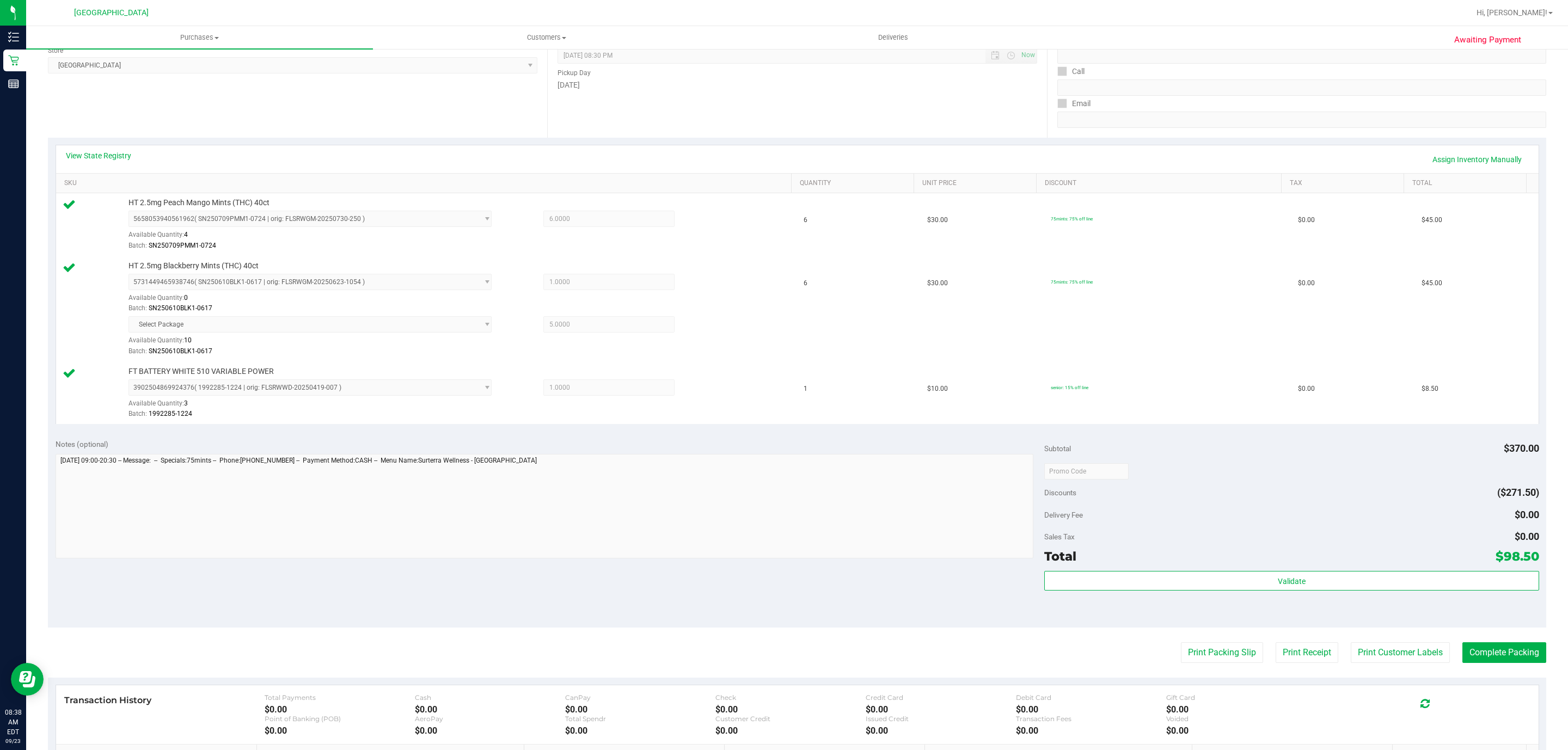
scroll to position [0, 0]
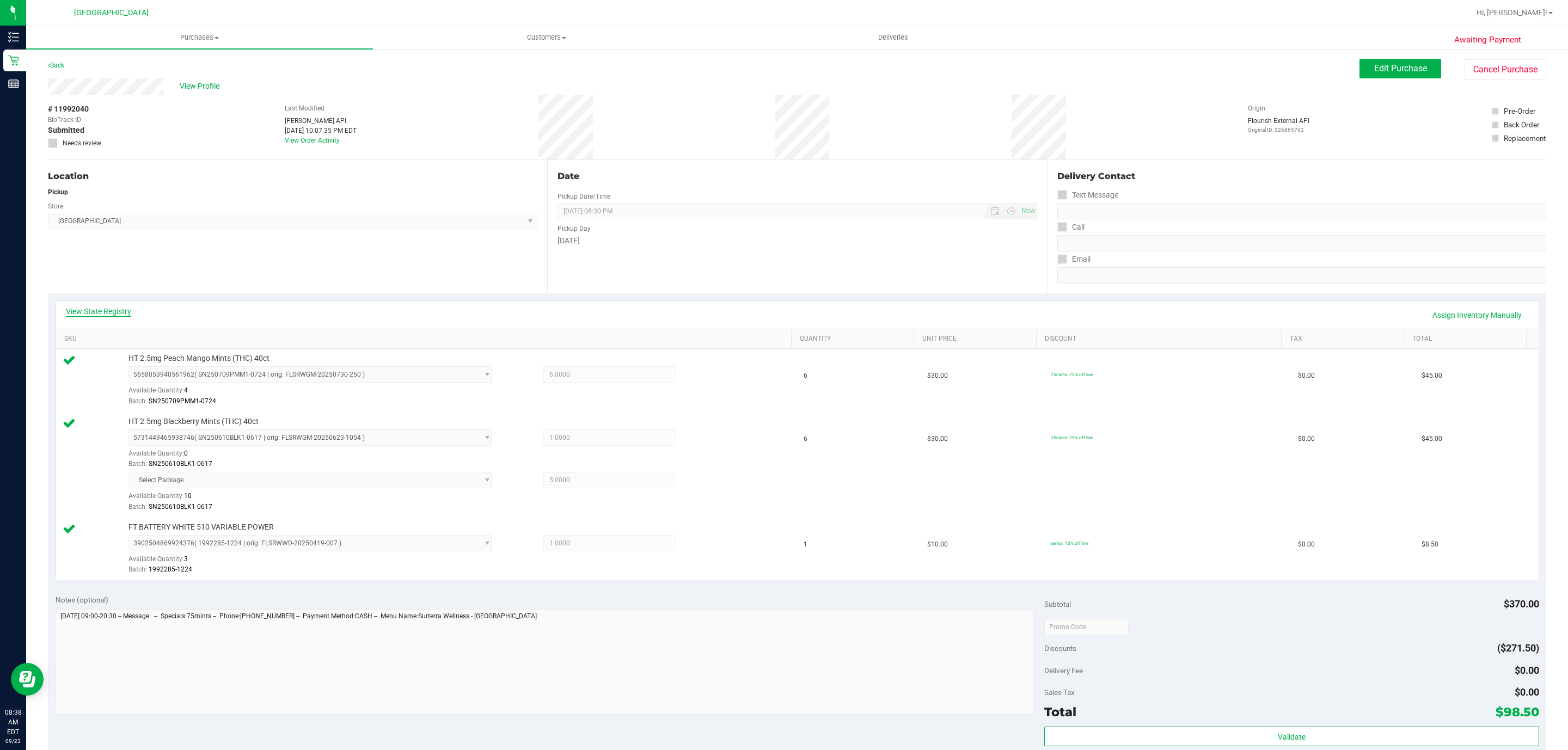
click at [115, 306] on link "View State Registry" at bounding box center [98, 311] width 65 height 11
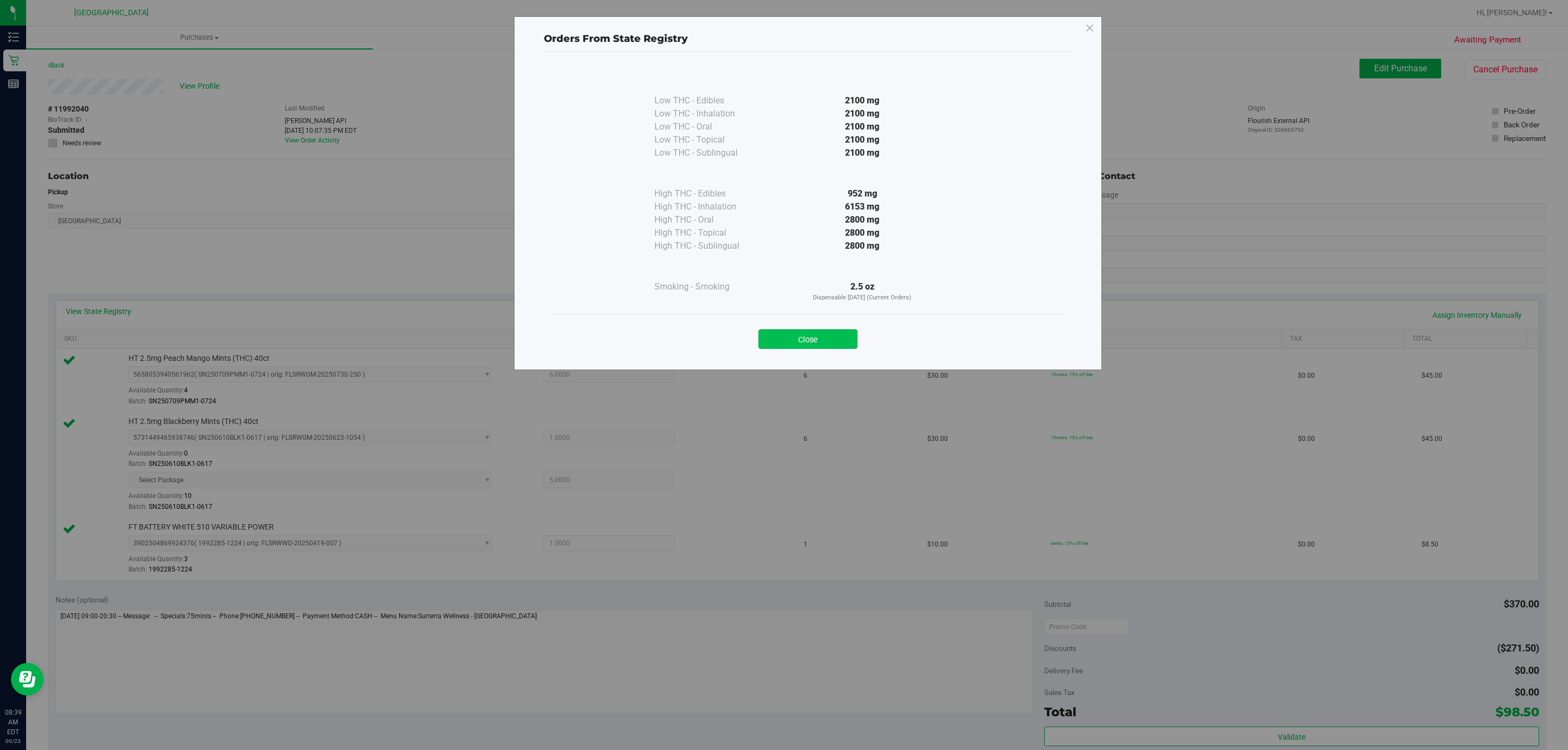
click at [787, 341] on button "Close" at bounding box center [807, 339] width 99 height 20
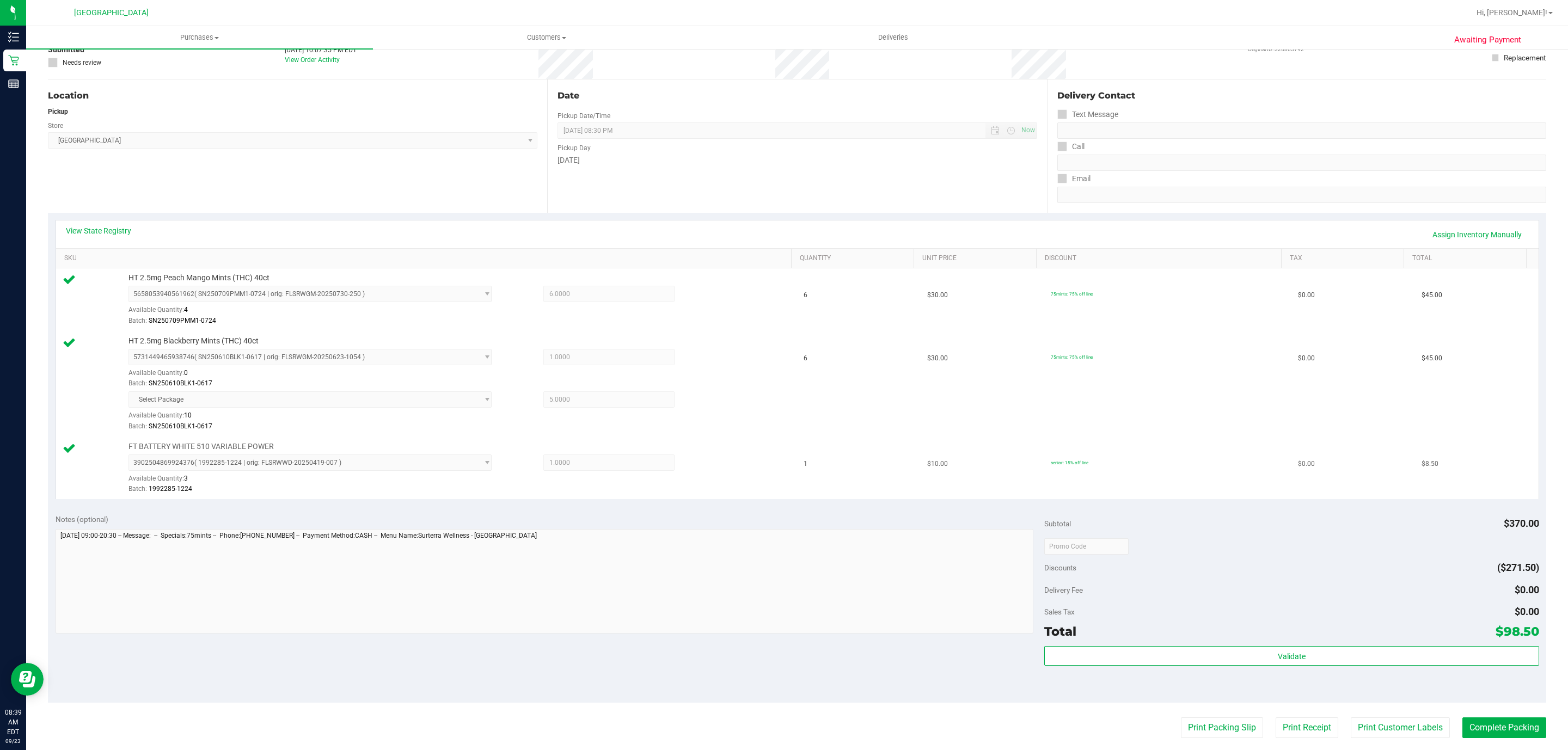
scroll to position [245, 0]
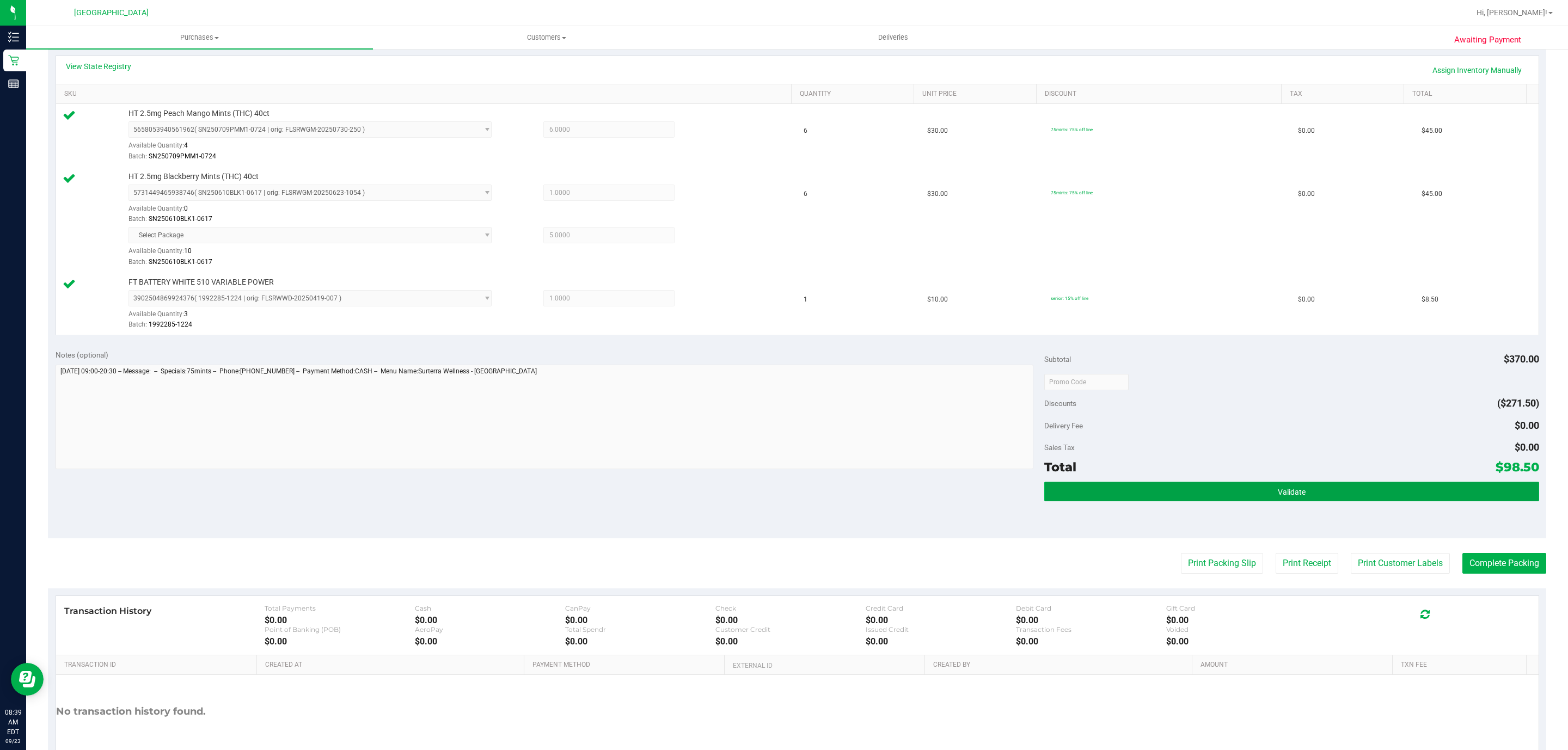
click at [1285, 501] on button "Validate" at bounding box center [1291, 491] width 494 height 20
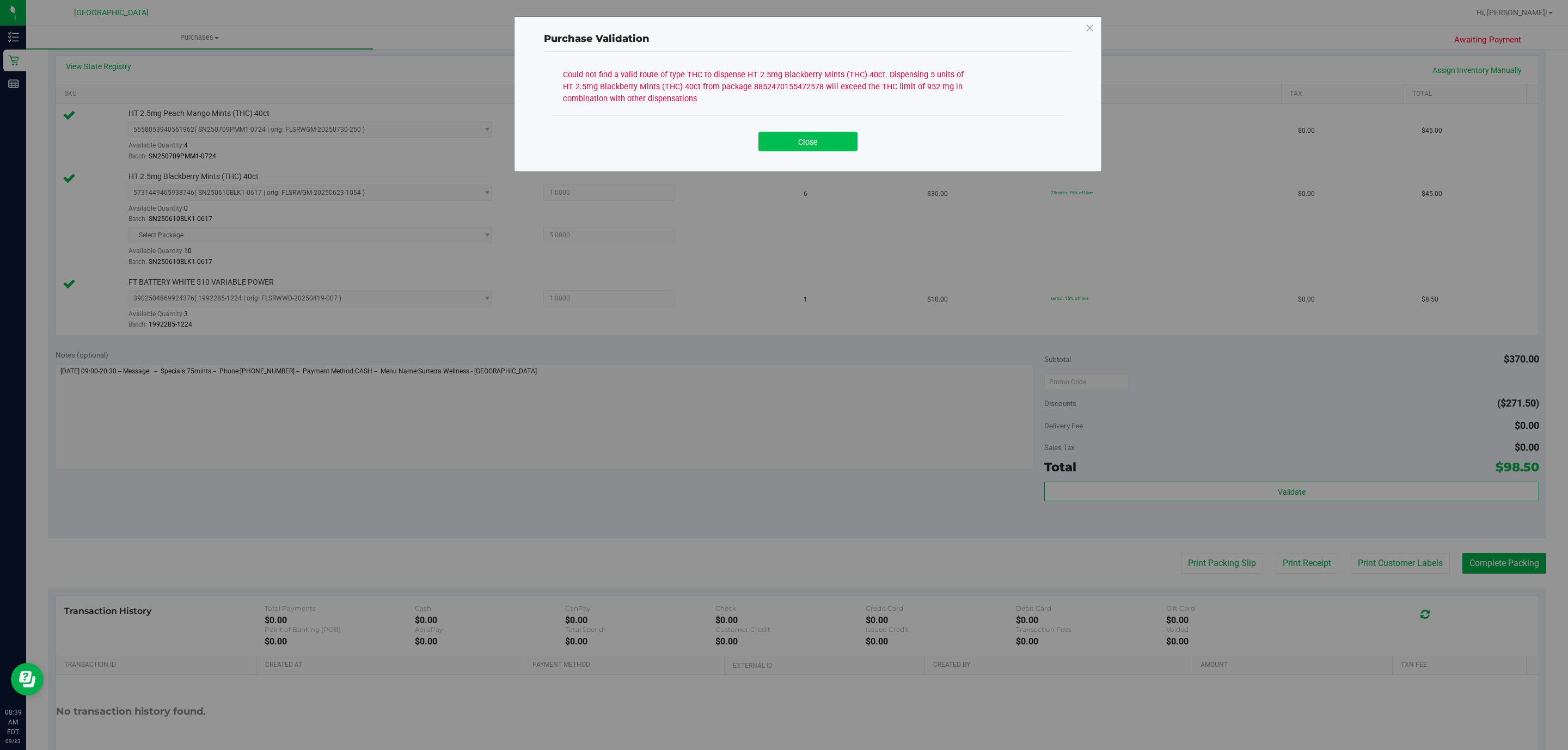
click at [788, 145] on button "Close" at bounding box center [807, 142] width 99 height 20
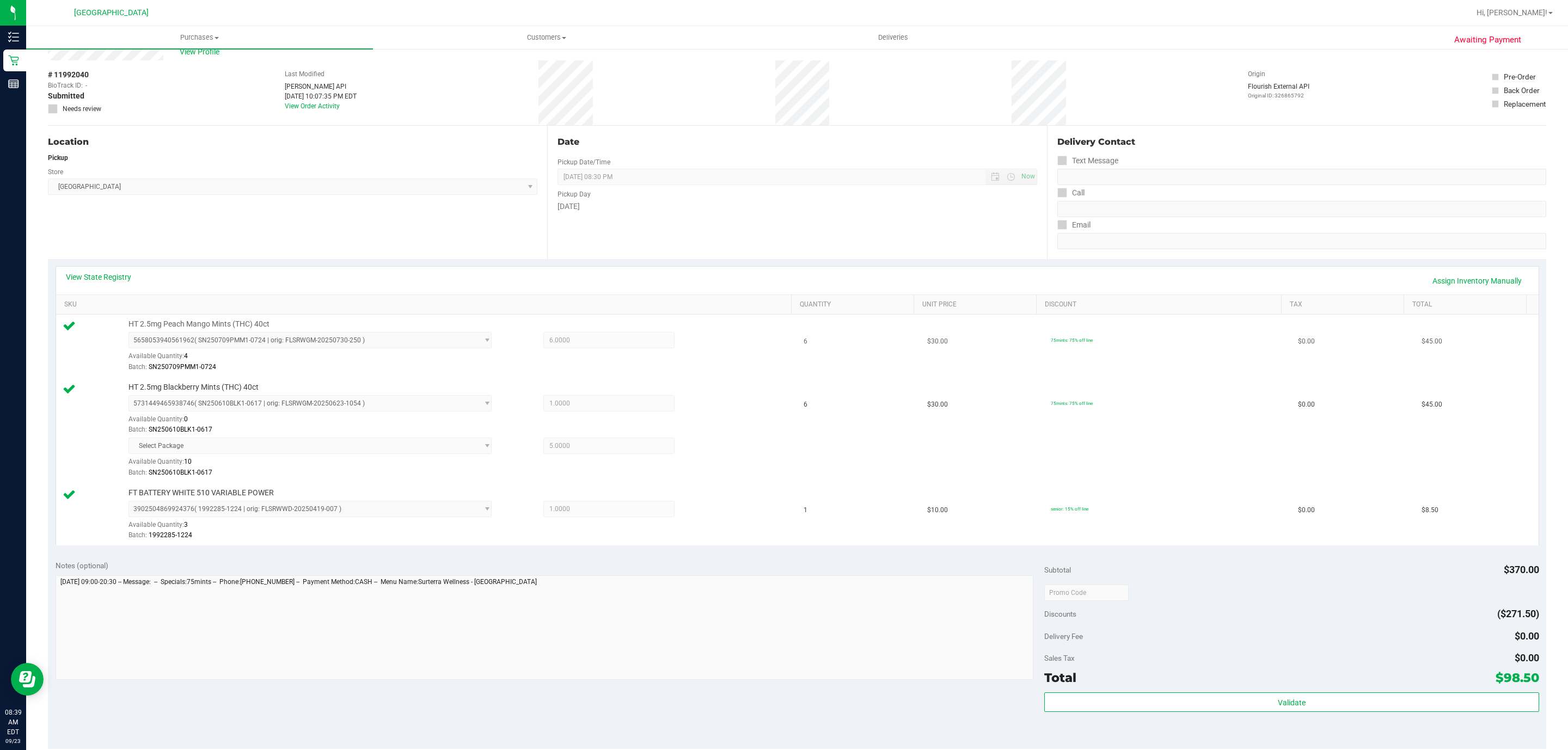
scroll to position [0, 0]
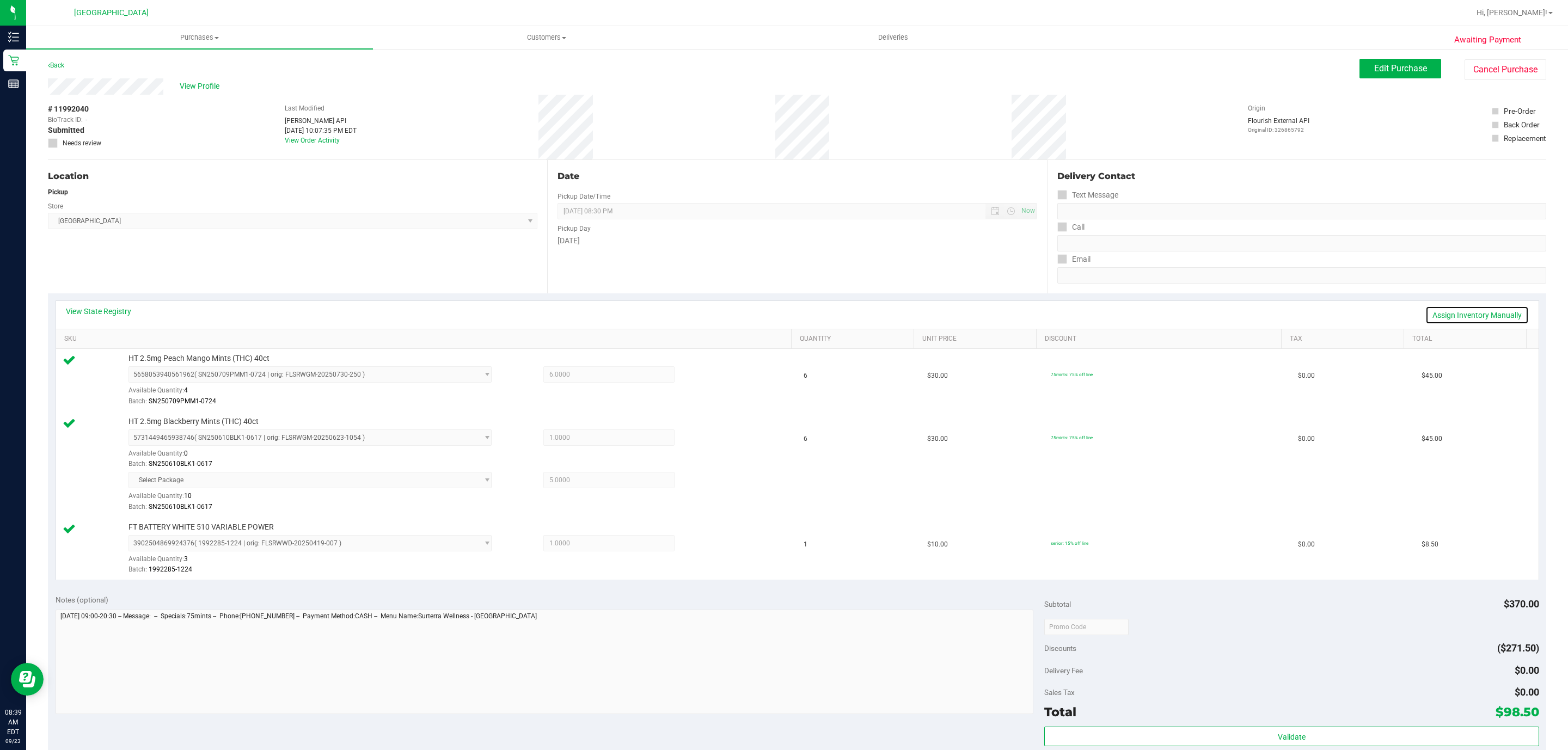
click at [1459, 310] on link "Assign Inventory Manually" at bounding box center [1476, 315] width 103 height 18
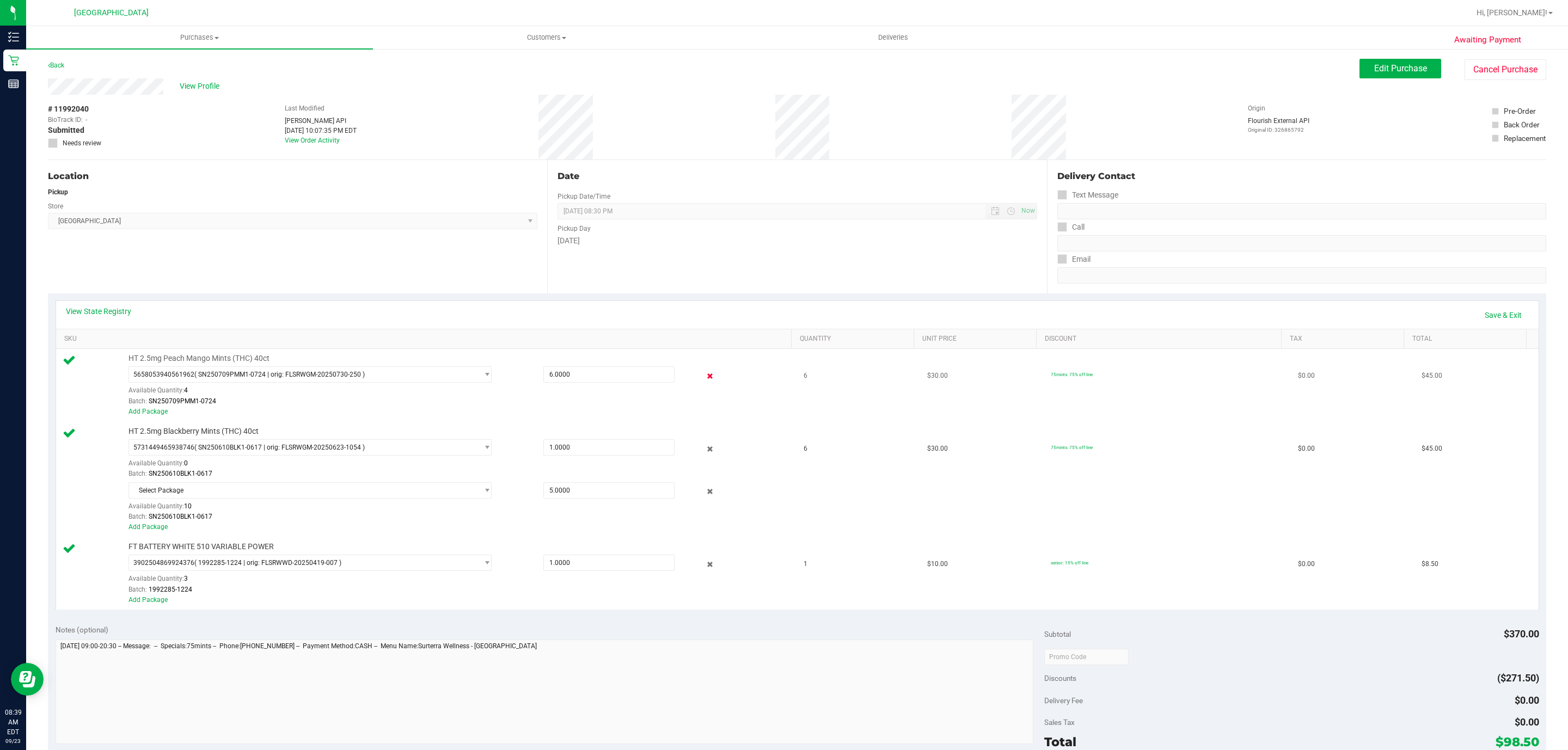
click at [704, 378] on icon at bounding box center [710, 376] width 11 height 13
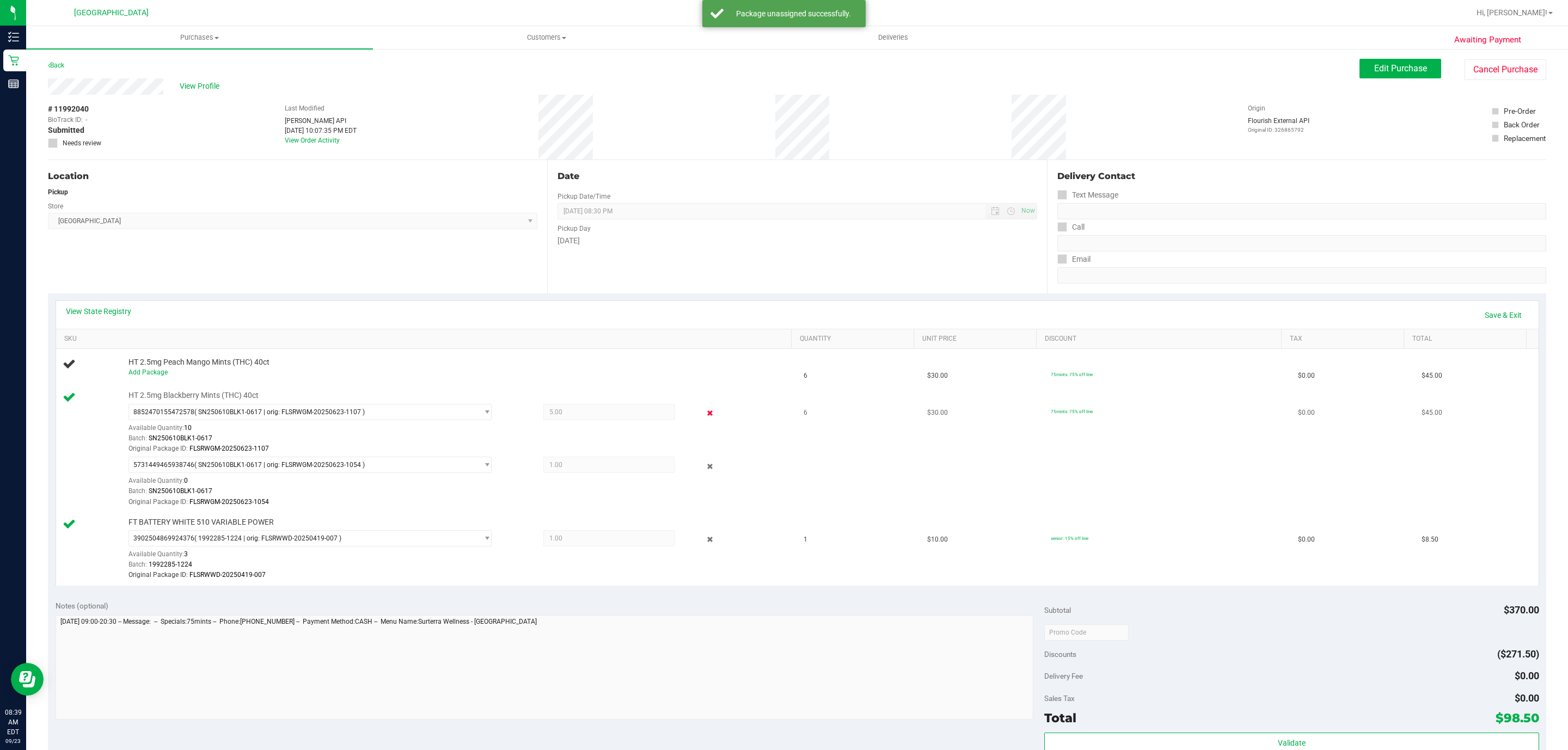
click at [704, 415] on icon at bounding box center [710, 414] width 11 height 13
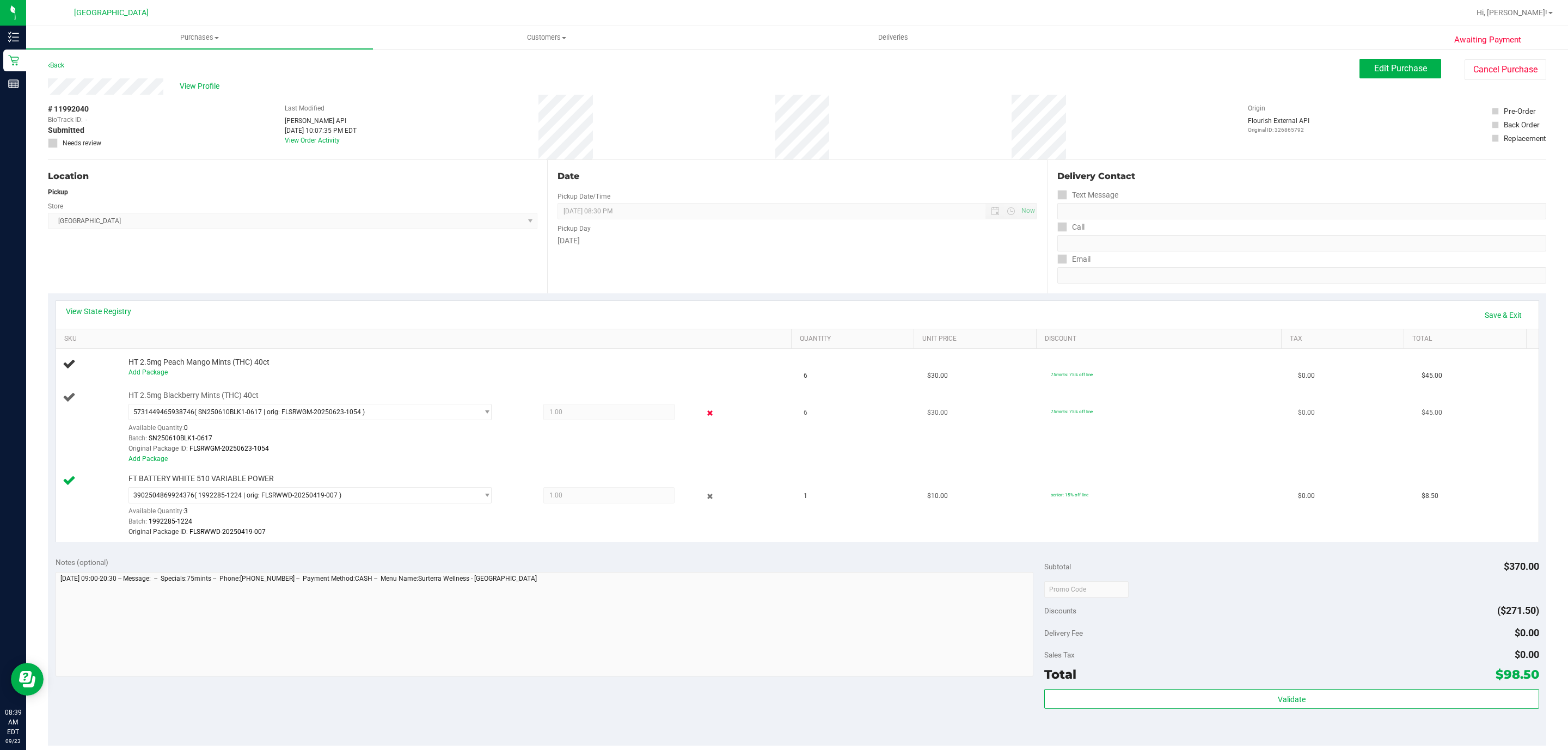
click at [704, 410] on icon at bounding box center [710, 414] width 11 height 13
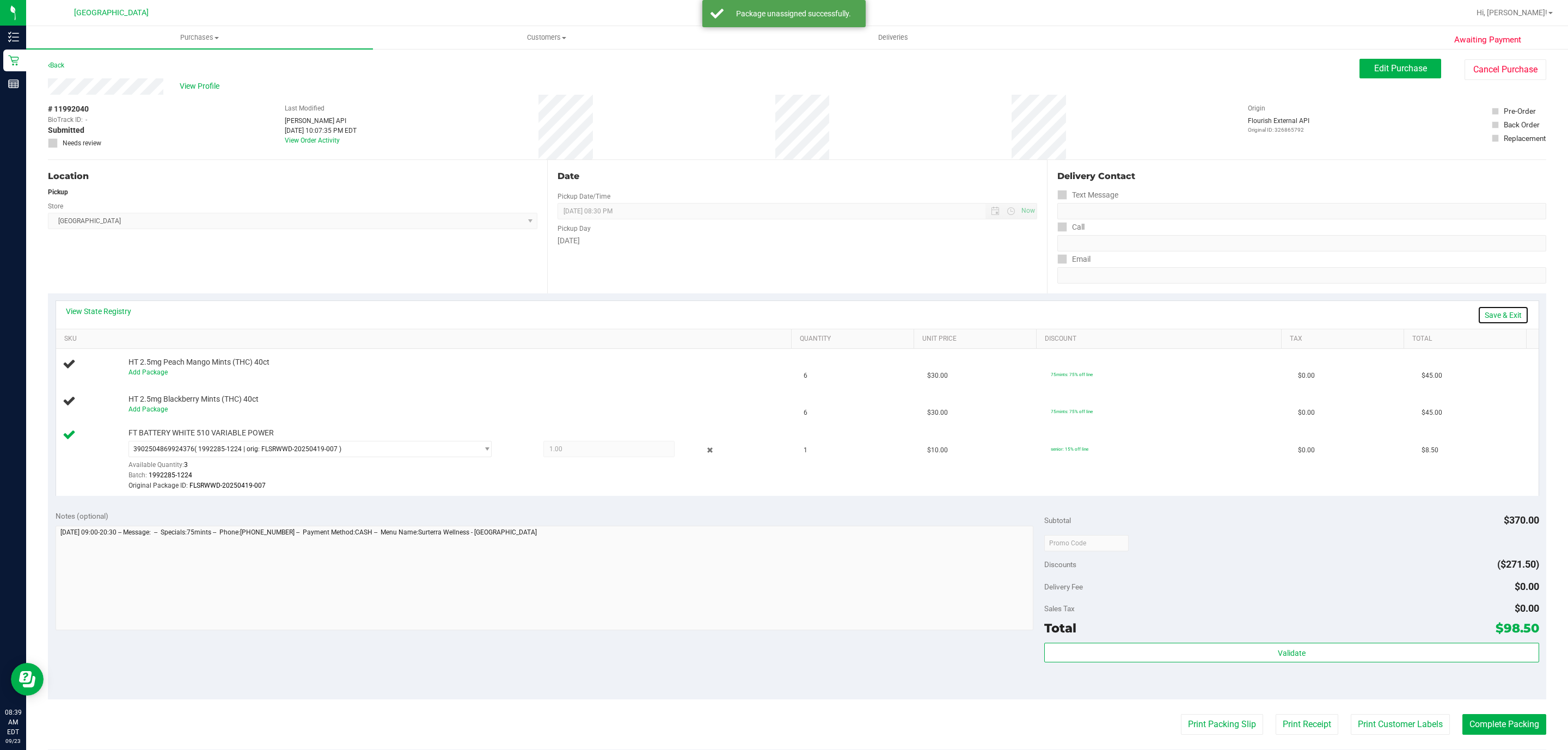
click at [1496, 320] on link "Save & Exit" at bounding box center [1503, 315] width 51 height 18
click at [1374, 71] on span "Edit Purchase" at bounding box center [1400, 68] width 53 height 11
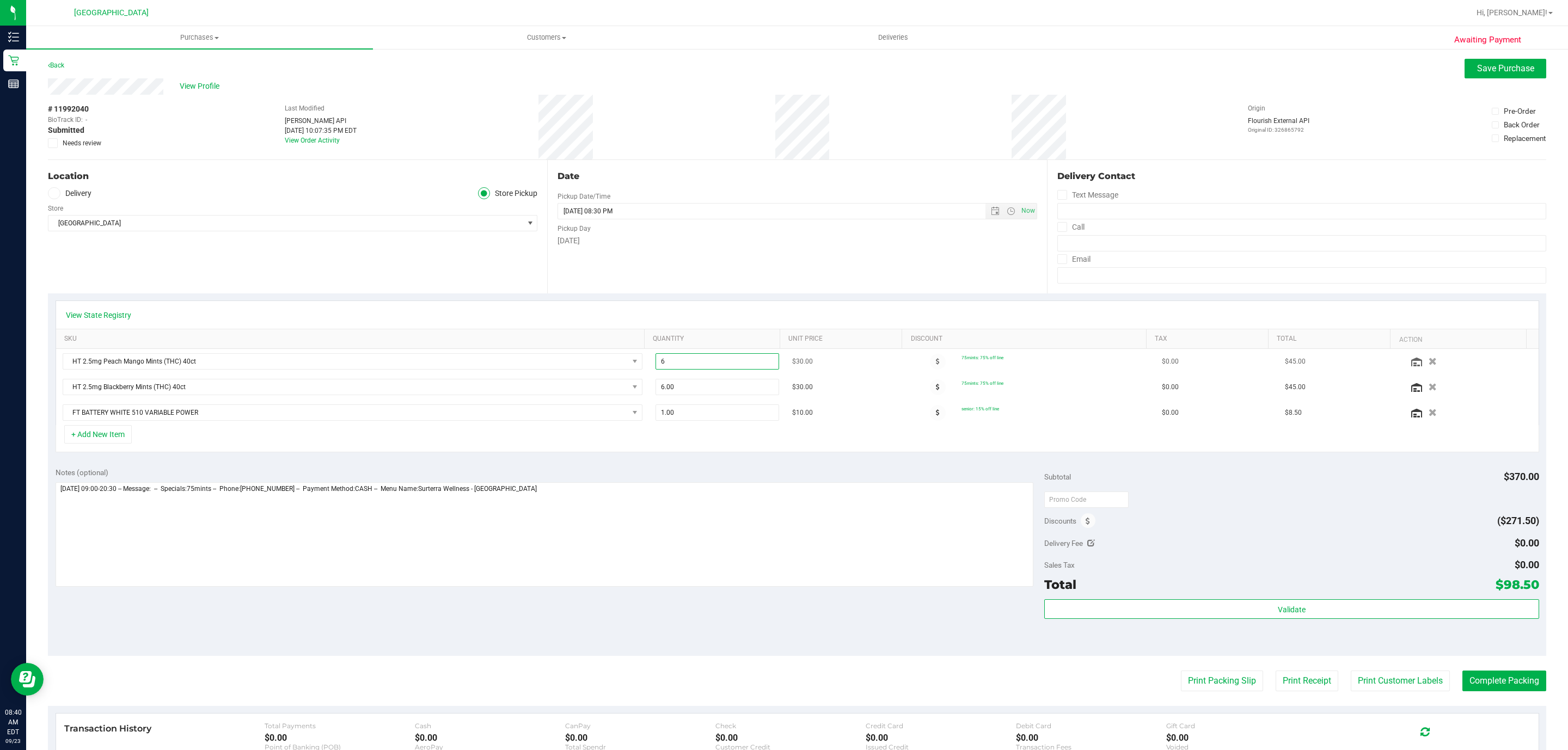
click at [665, 363] on span "6.00 6" at bounding box center [717, 361] width 123 height 16
type input "3"
type input "3.00"
click at [670, 384] on span "6.00 6" at bounding box center [717, 386] width 123 height 16
click at [688, 409] on span "1.00 1" at bounding box center [717, 412] width 123 height 16
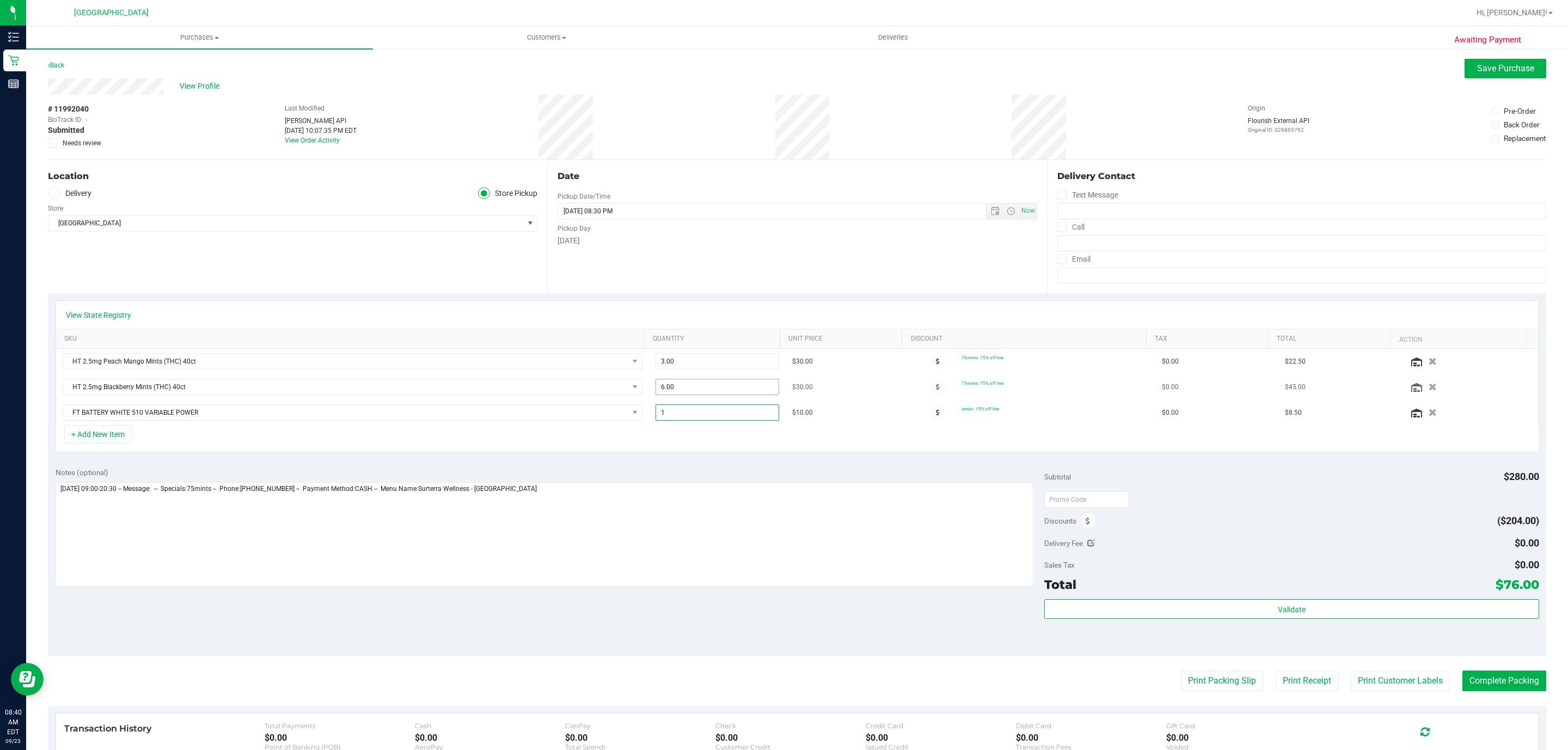
click at [687, 393] on span "6.00 6" at bounding box center [717, 386] width 123 height 16
type input "3"
type input "3.00"
click at [1496, 69] on span "Save Purchase" at bounding box center [1506, 68] width 58 height 11
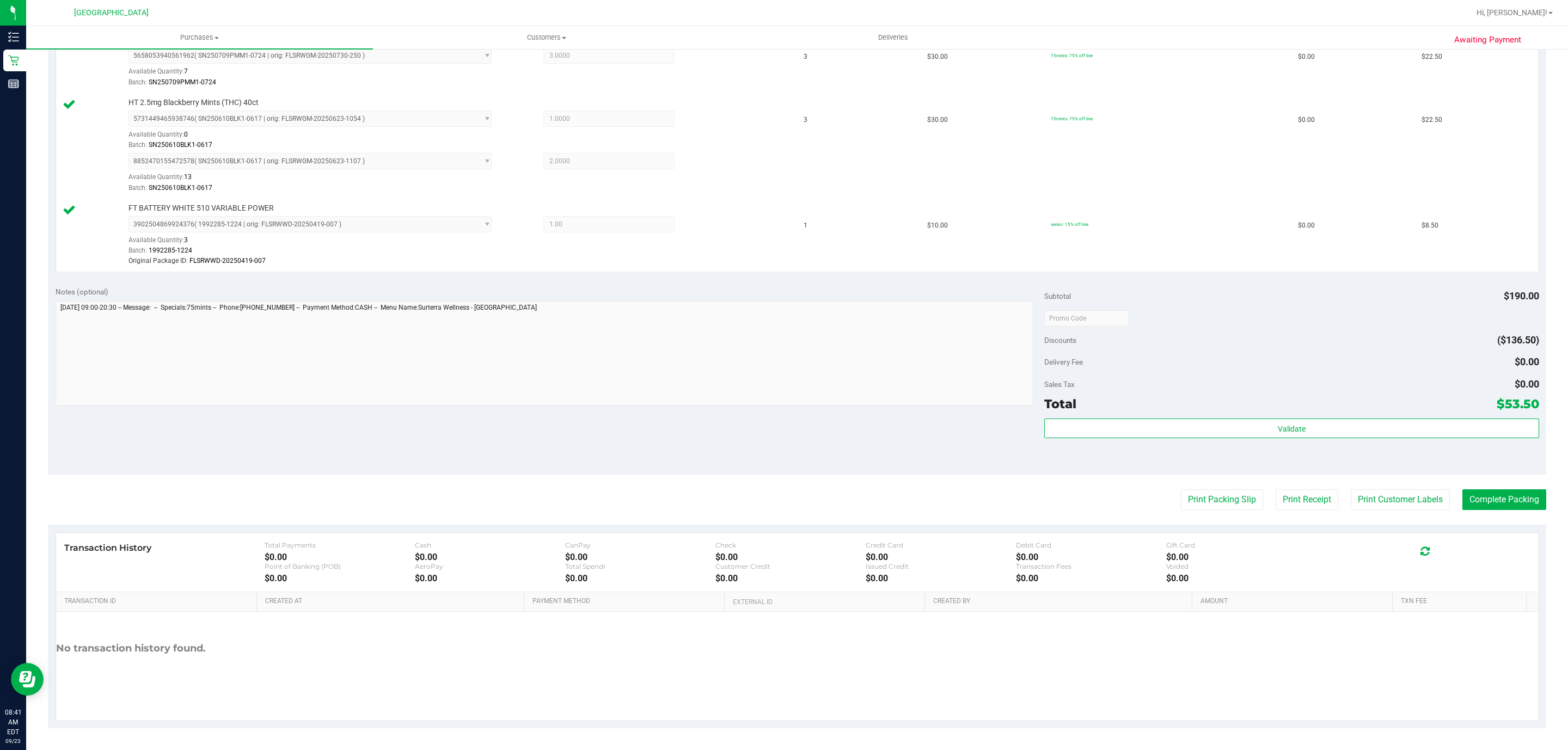
scroll to position [325, 0]
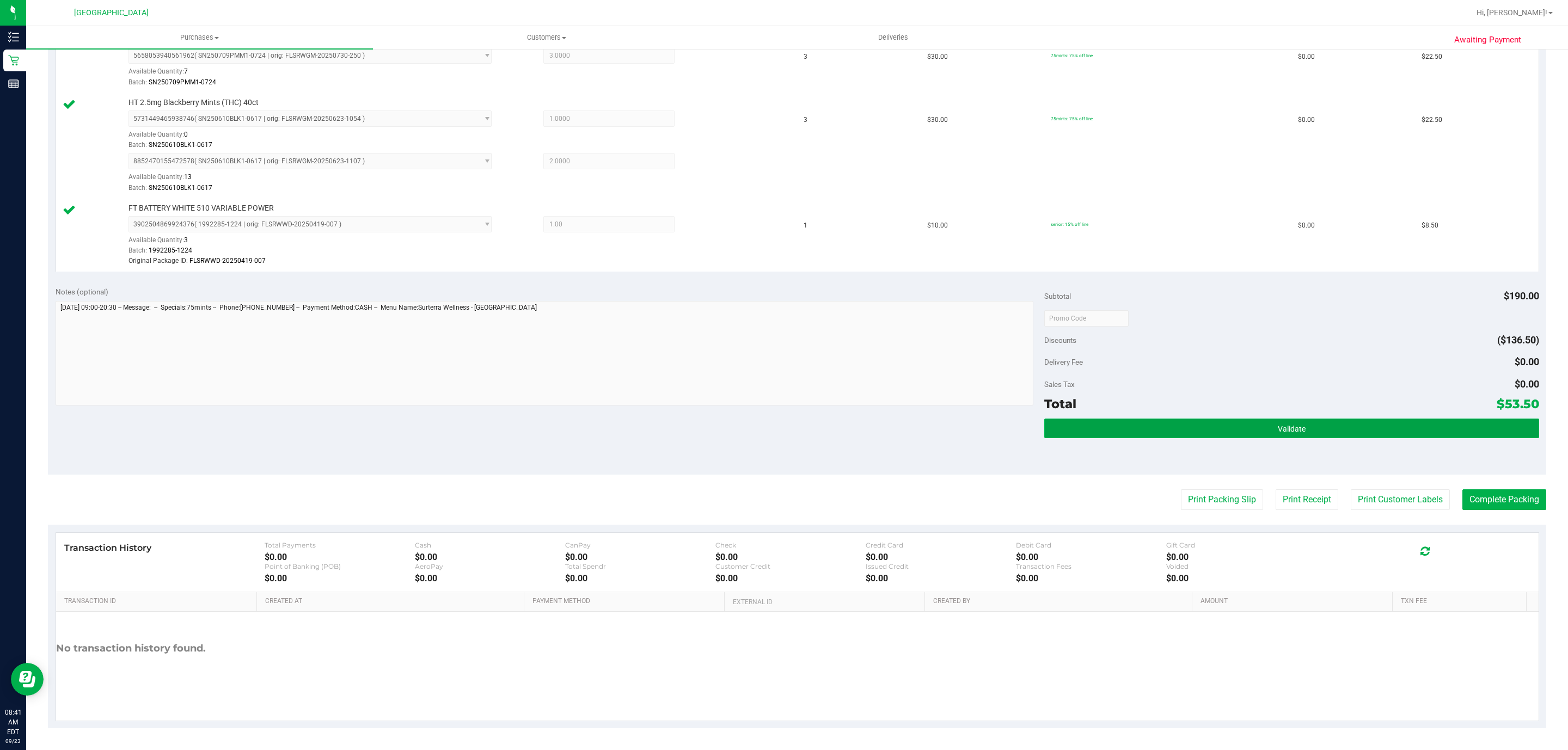
drag, startPoint x: 1162, startPoint y: 425, endPoint x: 1153, endPoint y: 430, distance: 10.3
click at [1154, 429] on button "Validate" at bounding box center [1291, 428] width 494 height 20
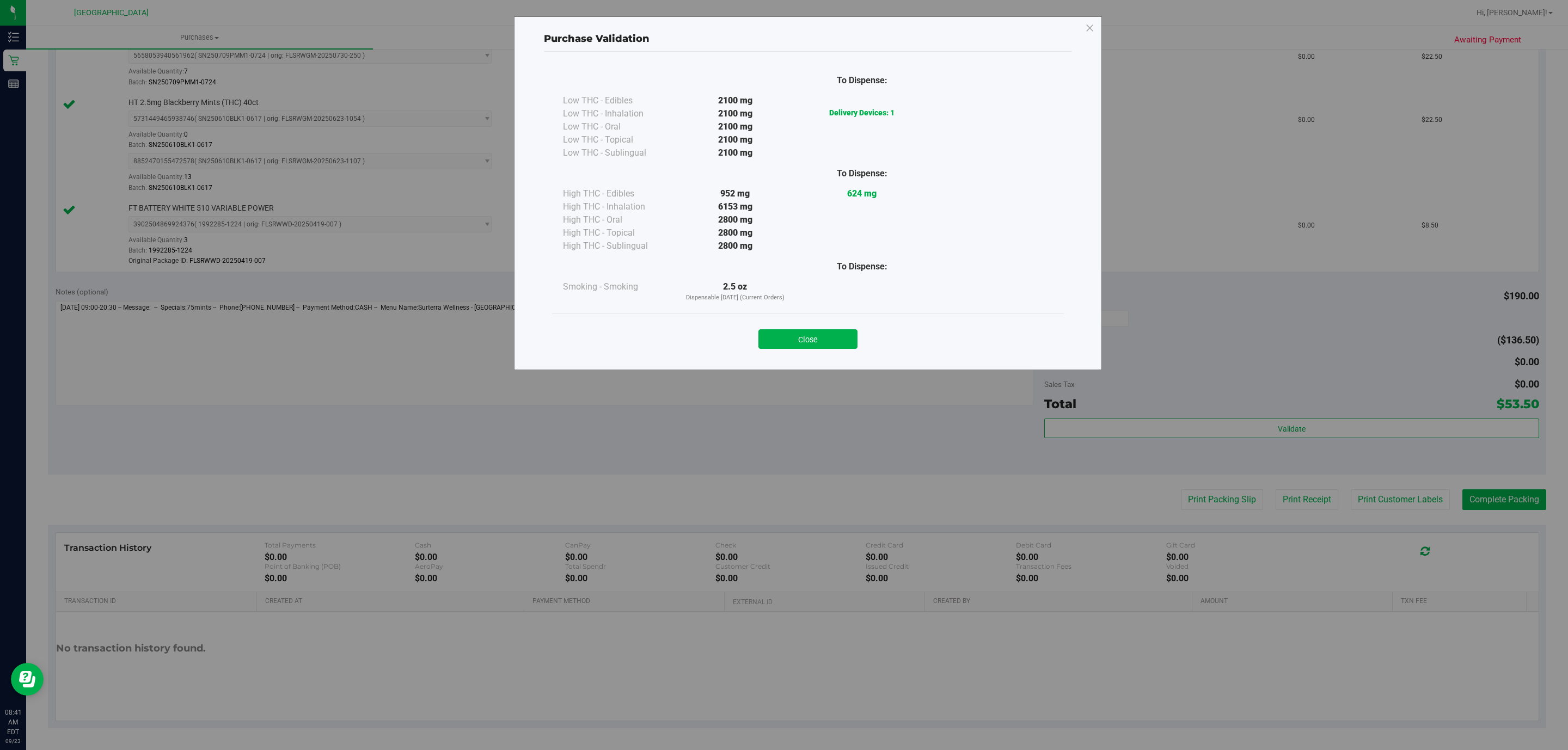
drag, startPoint x: 820, startPoint y: 345, endPoint x: 813, endPoint y: 345, distance: 7.0
click at [816, 345] on button "Close" at bounding box center [807, 339] width 99 height 20
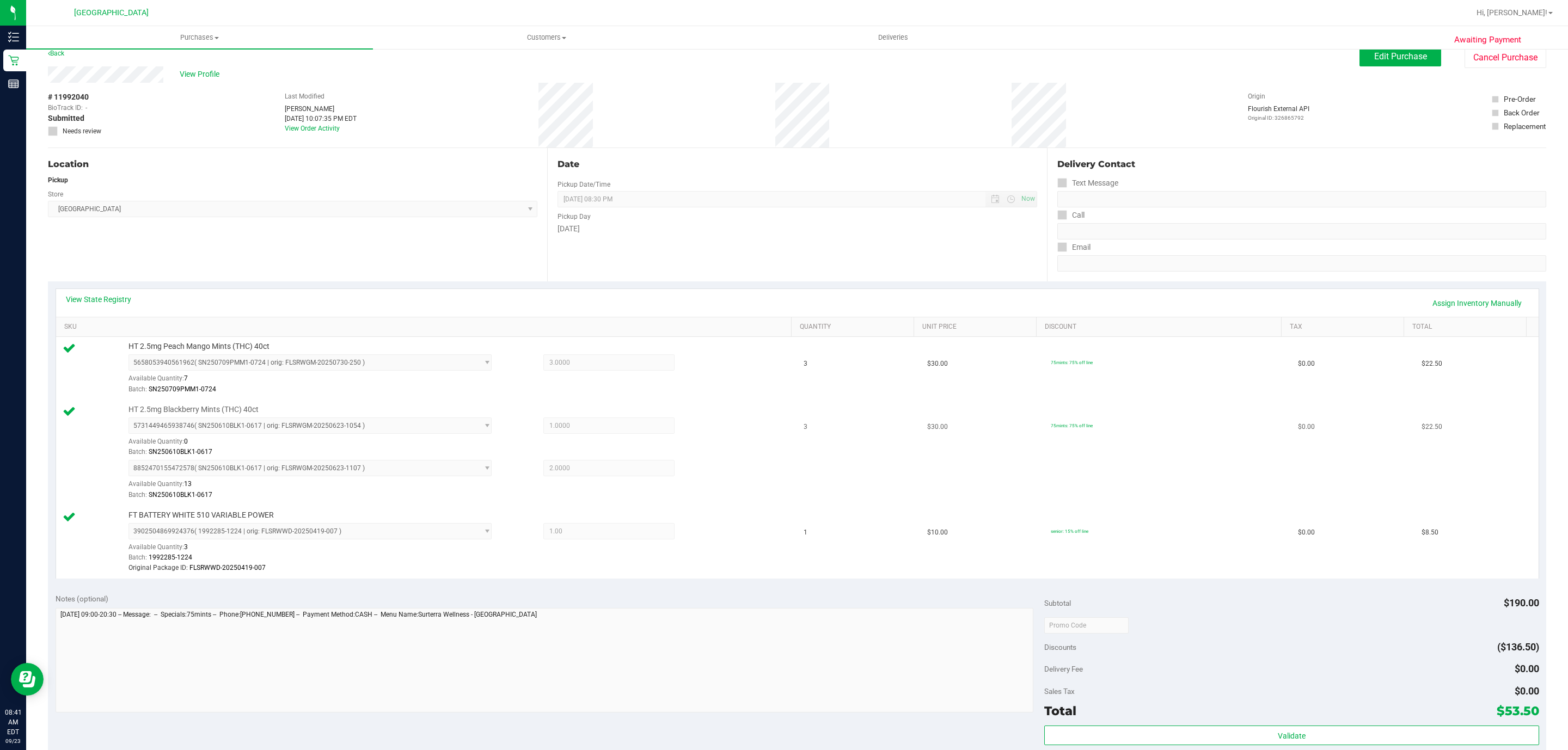
scroll to position [0, 0]
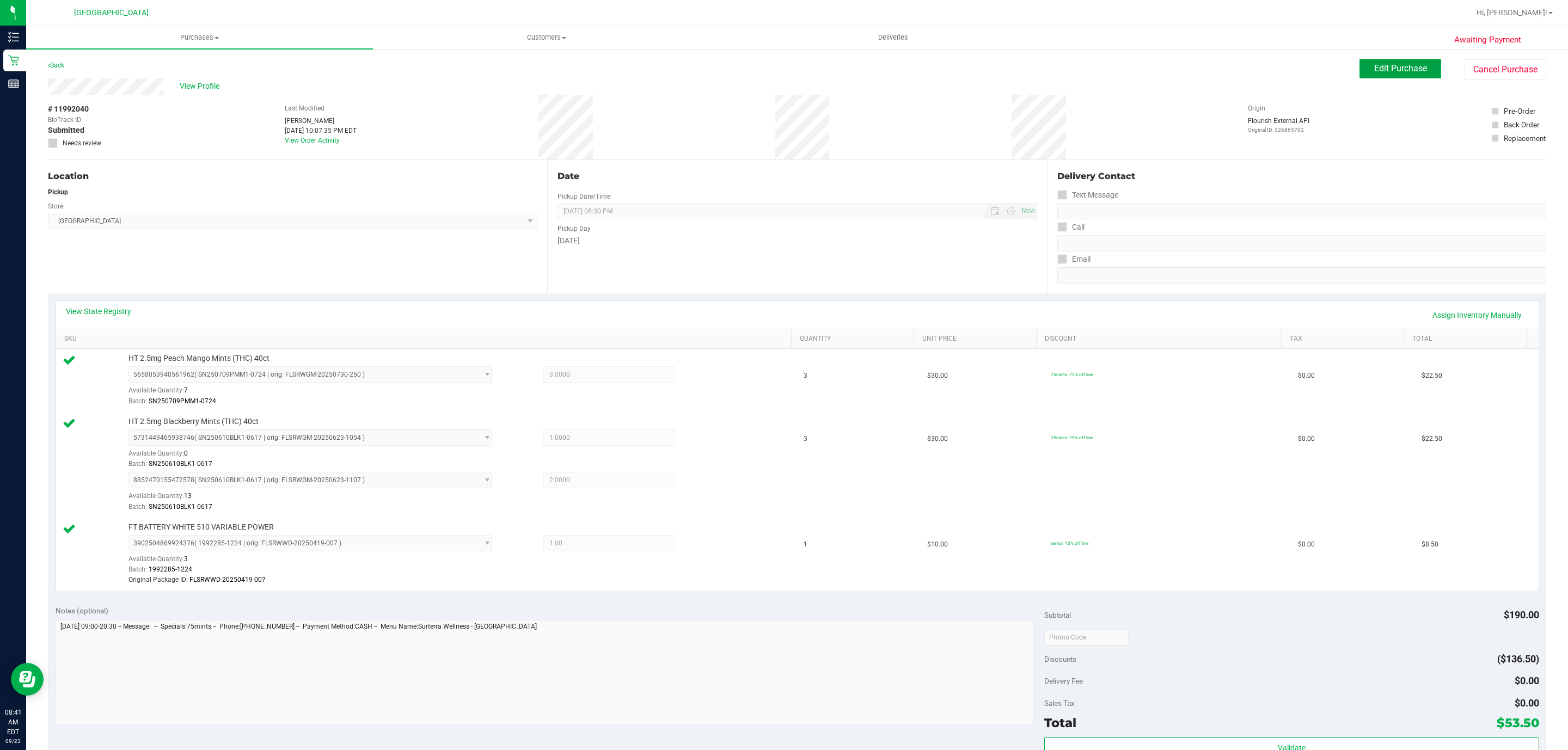
click at [1385, 71] on span "Edit Purchase" at bounding box center [1400, 68] width 53 height 11
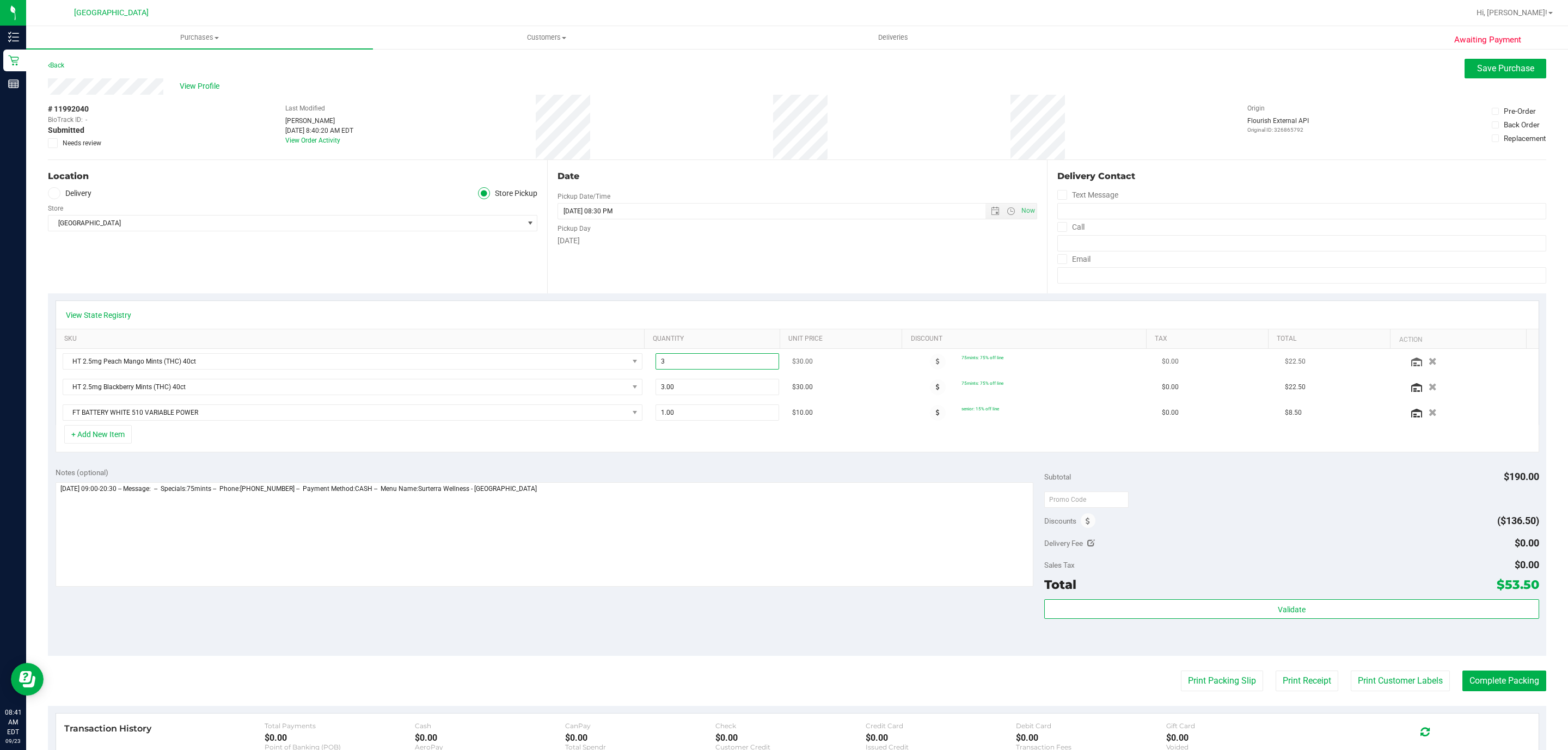
click at [673, 361] on span "3.00 3" at bounding box center [717, 361] width 123 height 16
type input "4"
type input "4.00"
click at [676, 383] on span "3.00 3" at bounding box center [717, 386] width 123 height 16
click at [687, 387] on span "3.00 3" at bounding box center [717, 386] width 123 height 16
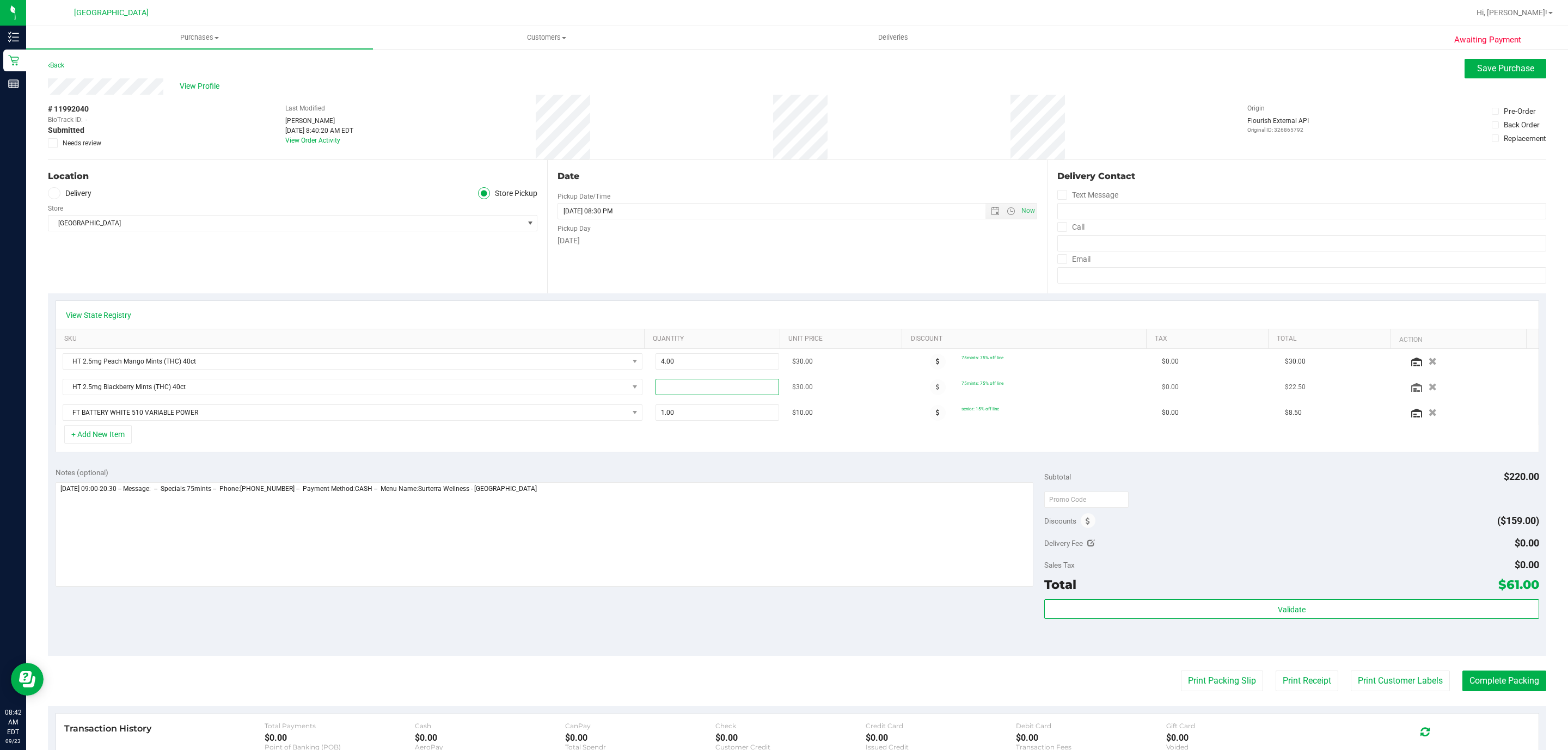
type input "4"
type input "4.00"
click at [1500, 70] on span "Save Purchase" at bounding box center [1506, 68] width 58 height 11
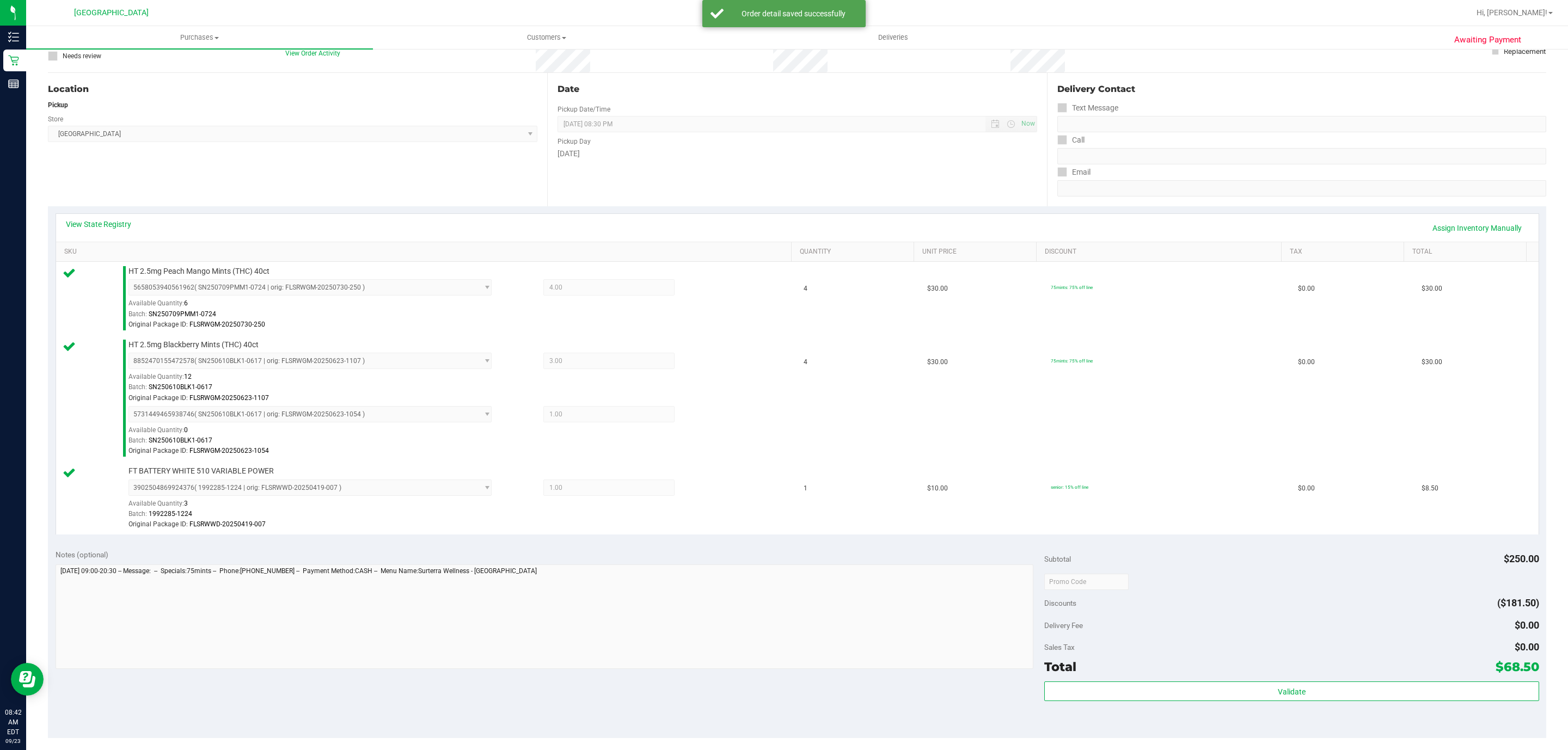
scroll to position [245, 0]
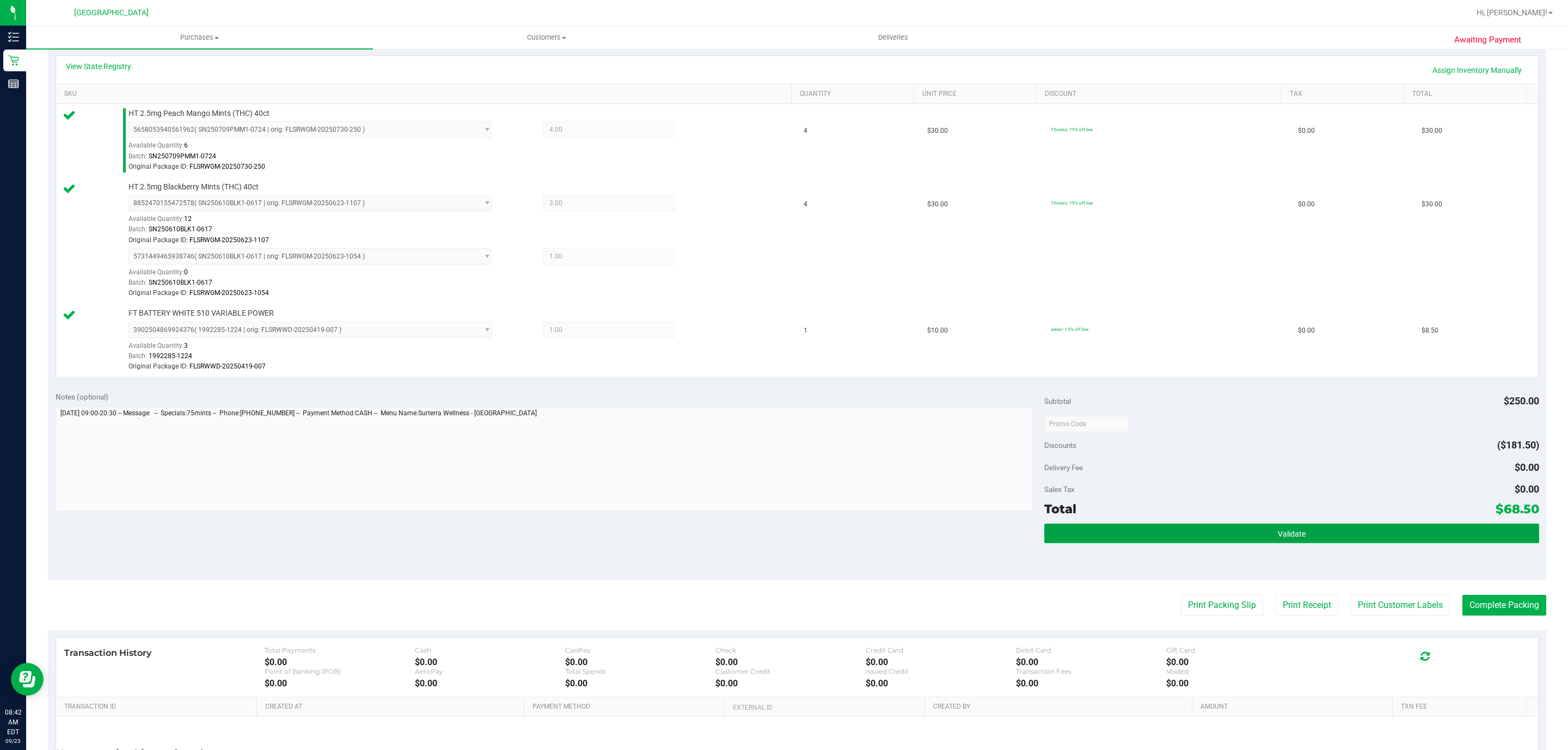
click at [1294, 543] on button "Validate" at bounding box center [1291, 533] width 494 height 20
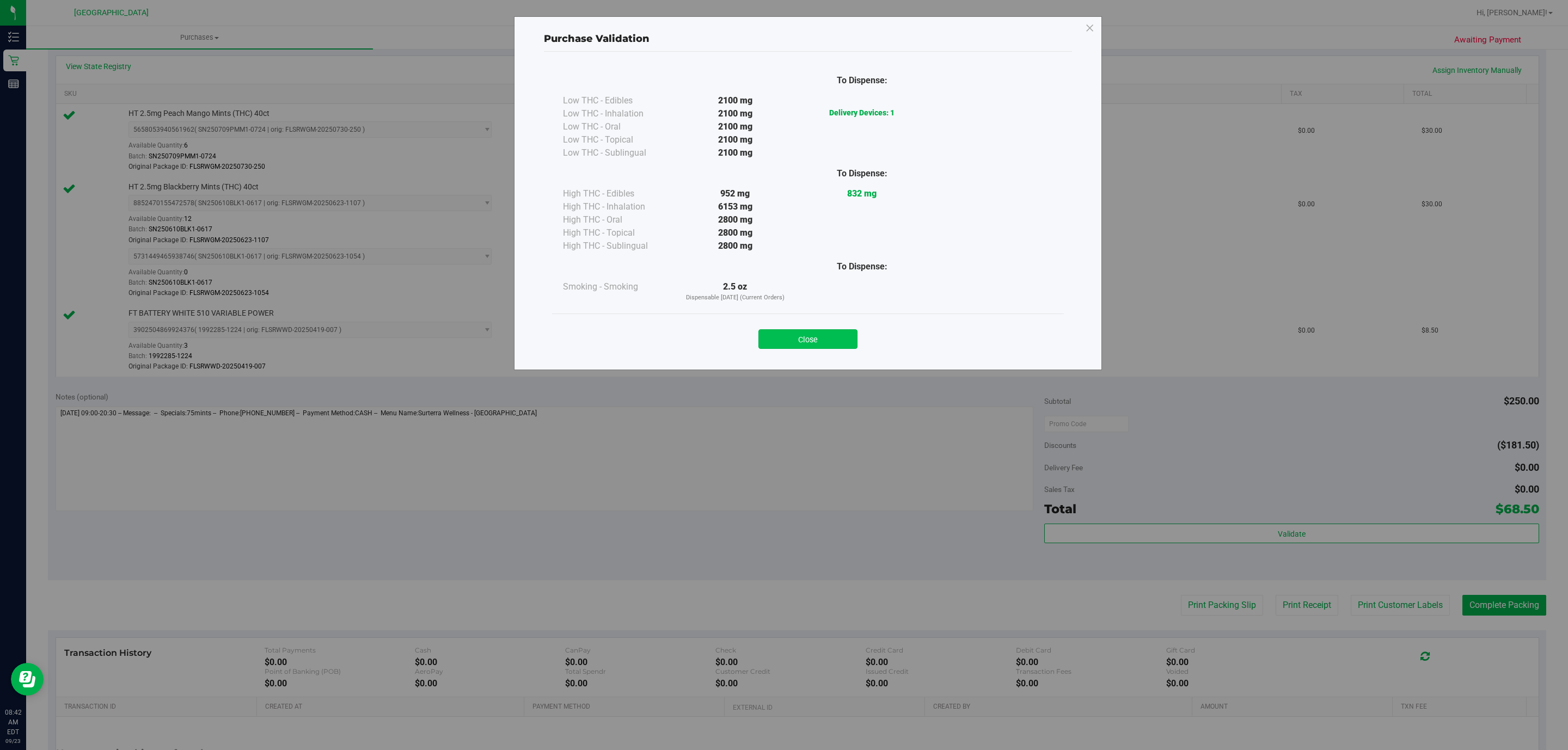
click at [805, 343] on button "Close" at bounding box center [807, 339] width 99 height 20
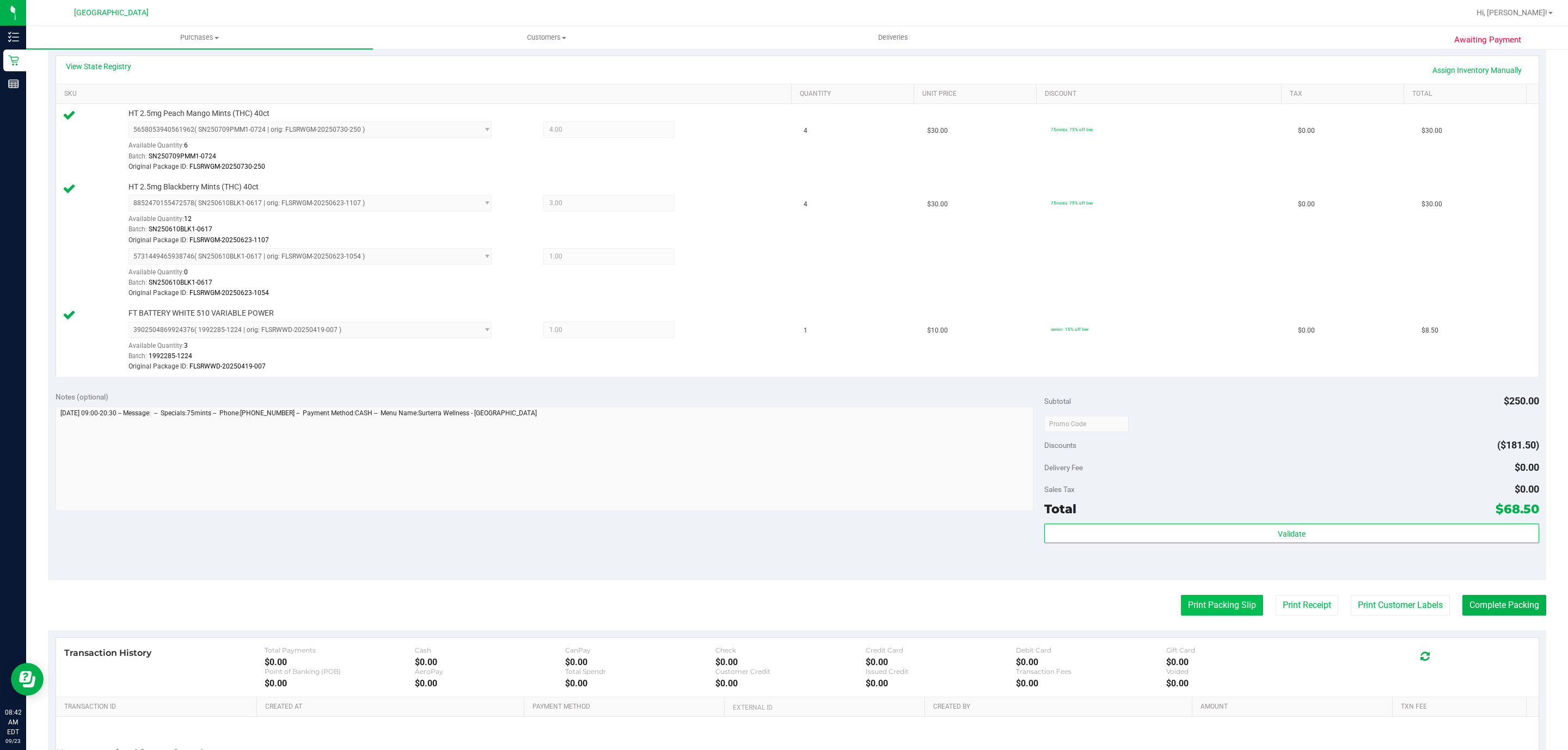
click at [1222, 606] on button "Print Packing Slip" at bounding box center [1222, 604] width 82 height 20
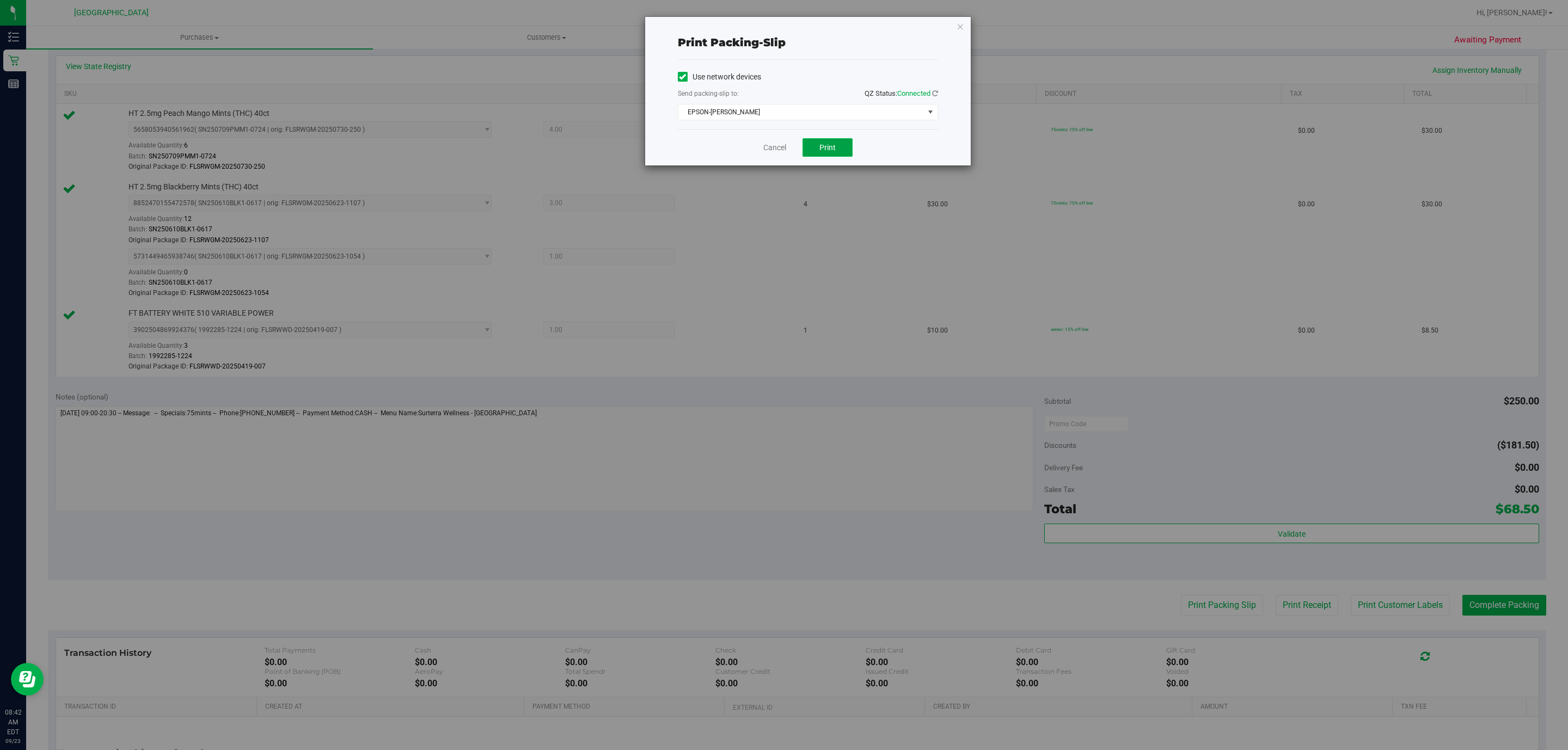
click at [826, 149] on span "Print" at bounding box center [827, 147] width 16 height 8
click at [770, 147] on link "Cancel" at bounding box center [774, 148] width 23 height 11
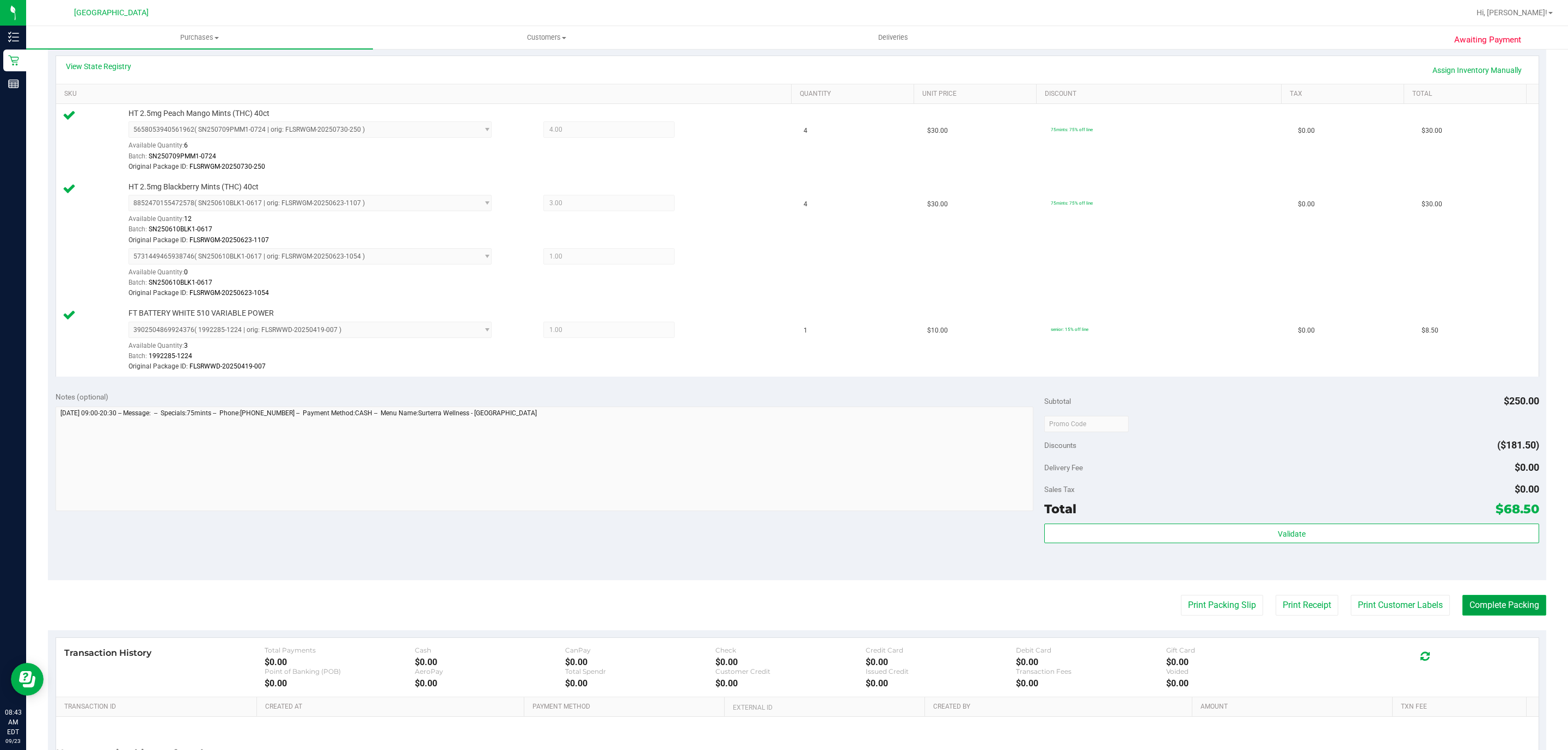
click at [1489, 614] on button "Complete Packing" at bounding box center [1504, 604] width 84 height 20
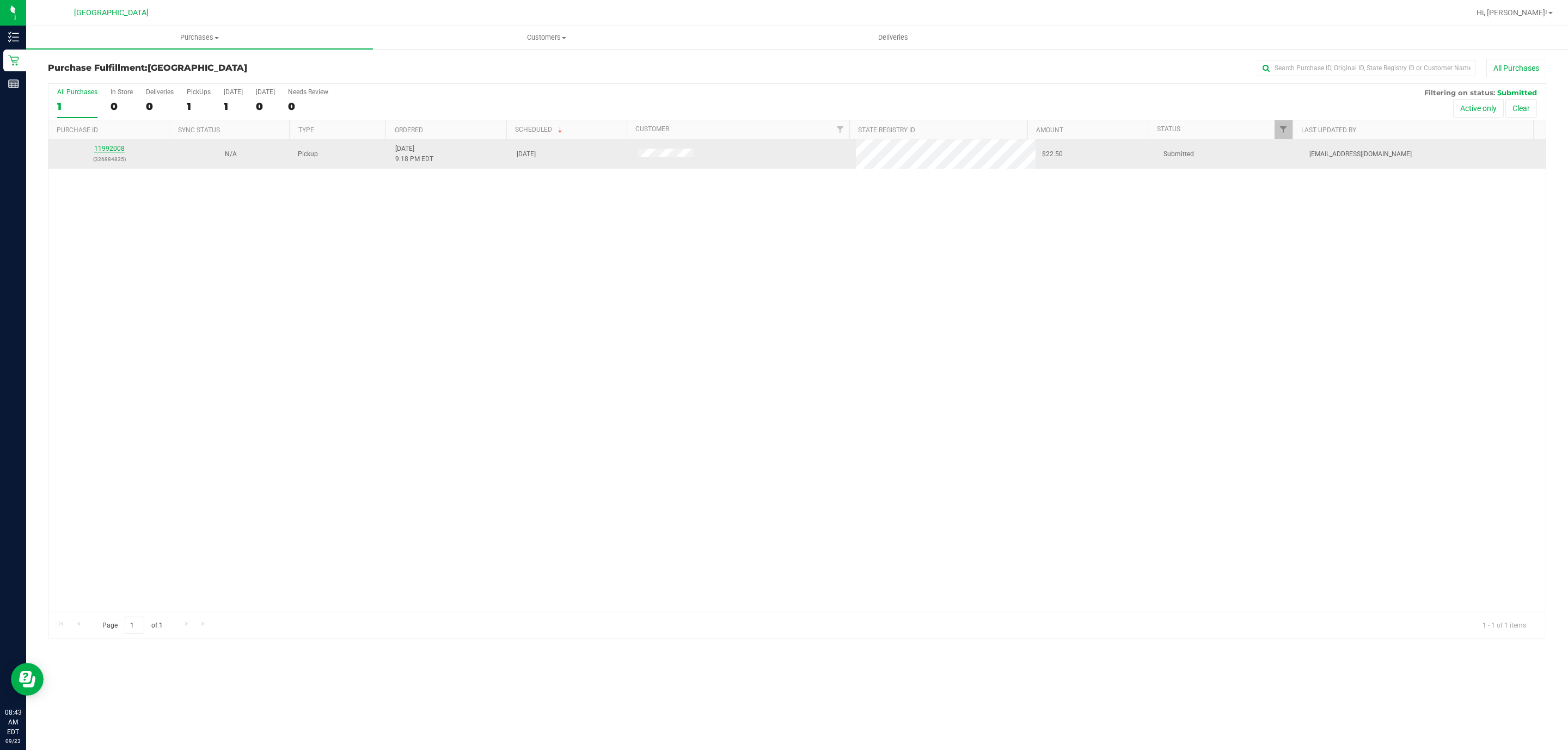
click at [116, 151] on link "11992008" at bounding box center [109, 148] width 30 height 8
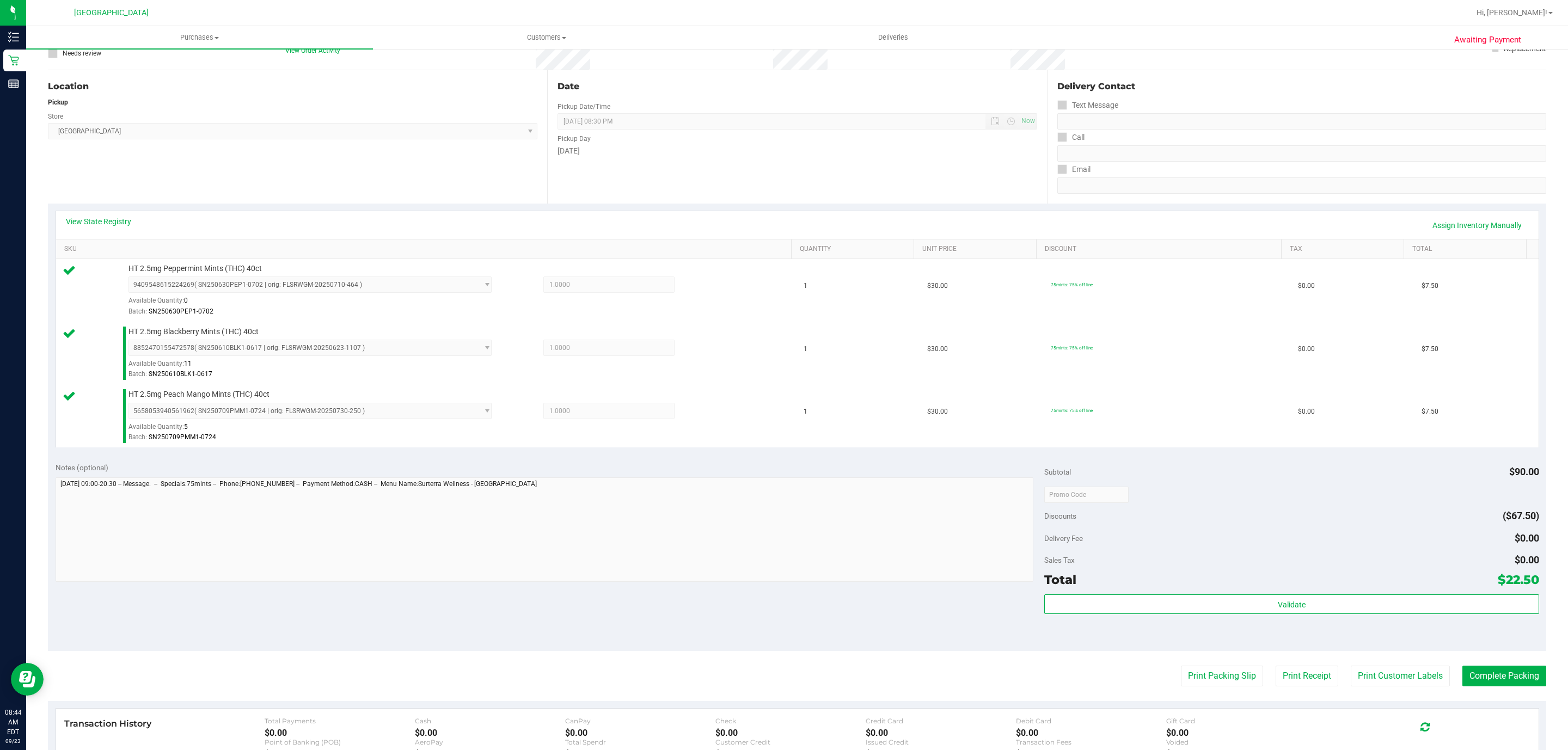
scroll to position [163, 0]
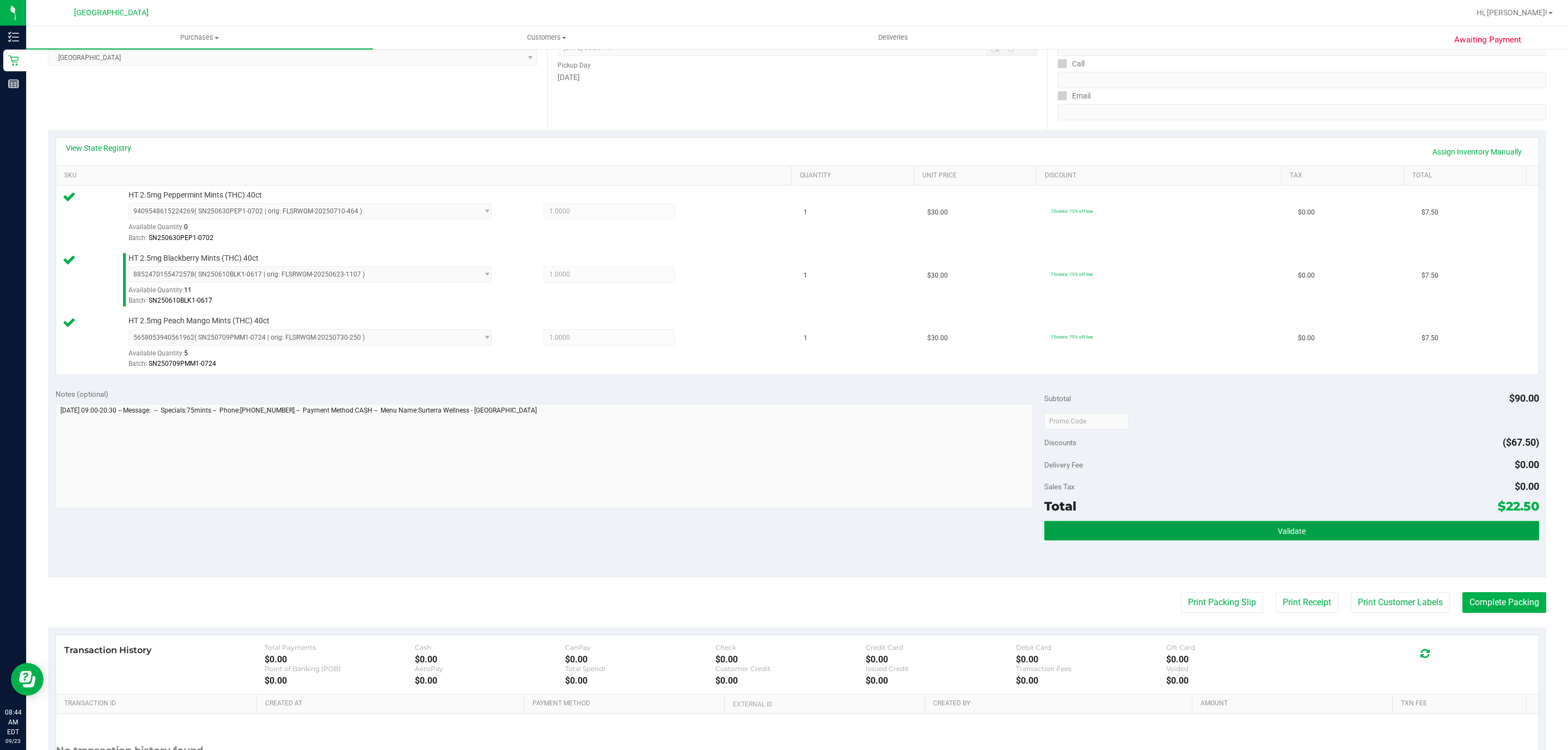
click at [1142, 529] on button "Validate" at bounding box center [1291, 531] width 494 height 20
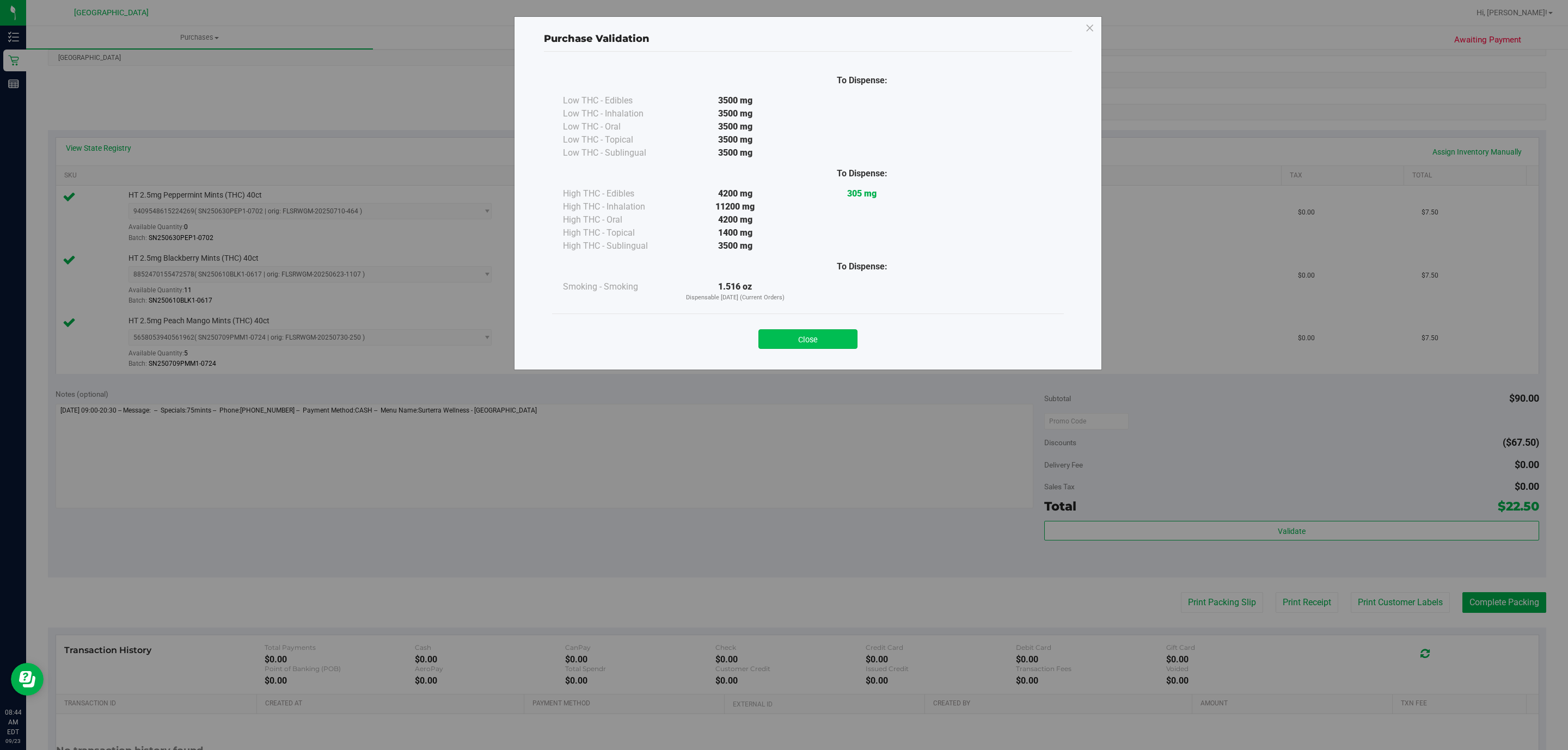
click at [816, 334] on button "Close" at bounding box center [807, 339] width 99 height 20
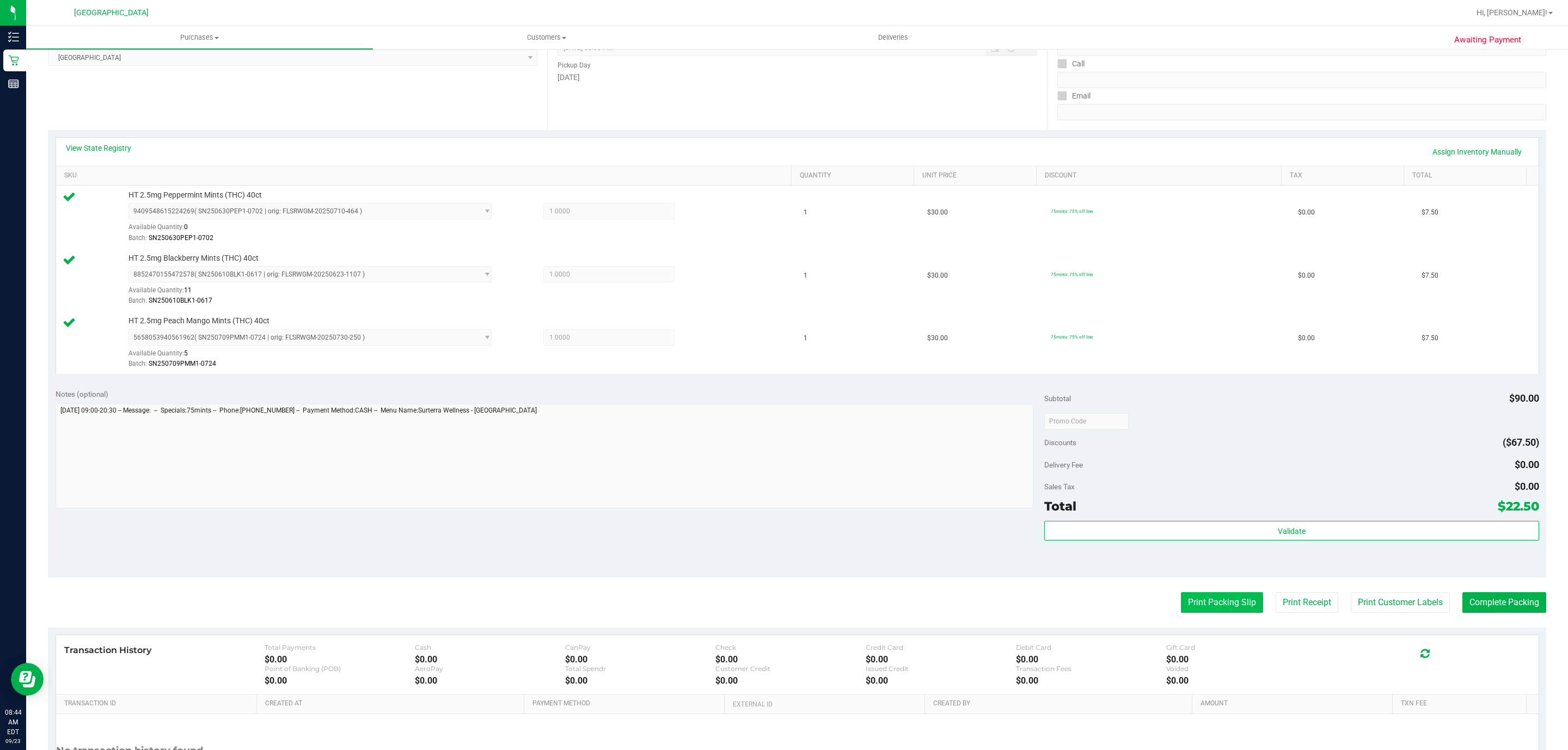
click at [1240, 607] on button "Print Packing Slip" at bounding box center [1222, 602] width 82 height 20
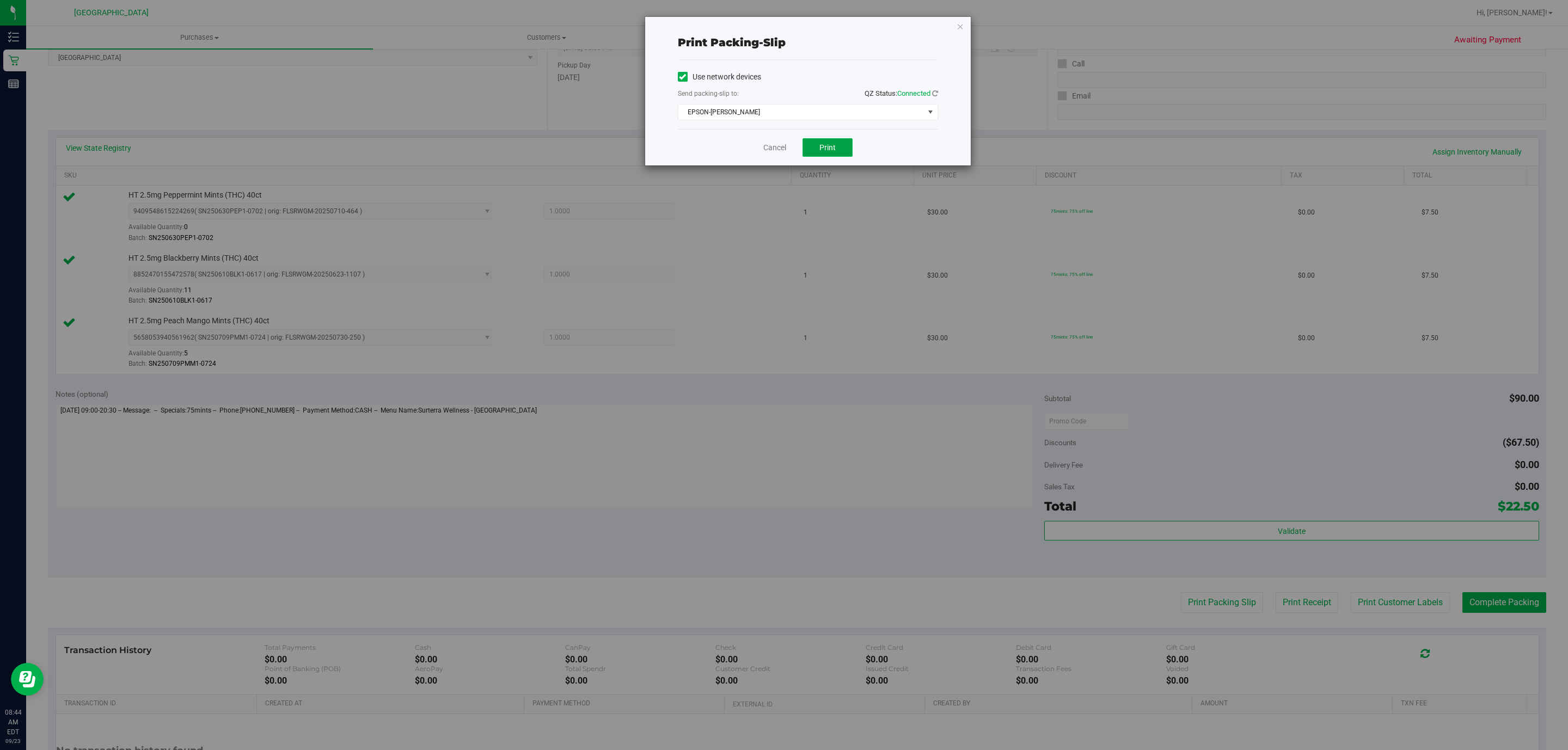
click at [820, 146] on span "Print" at bounding box center [827, 147] width 16 height 8
click at [775, 146] on link "Cancel" at bounding box center [774, 148] width 23 height 11
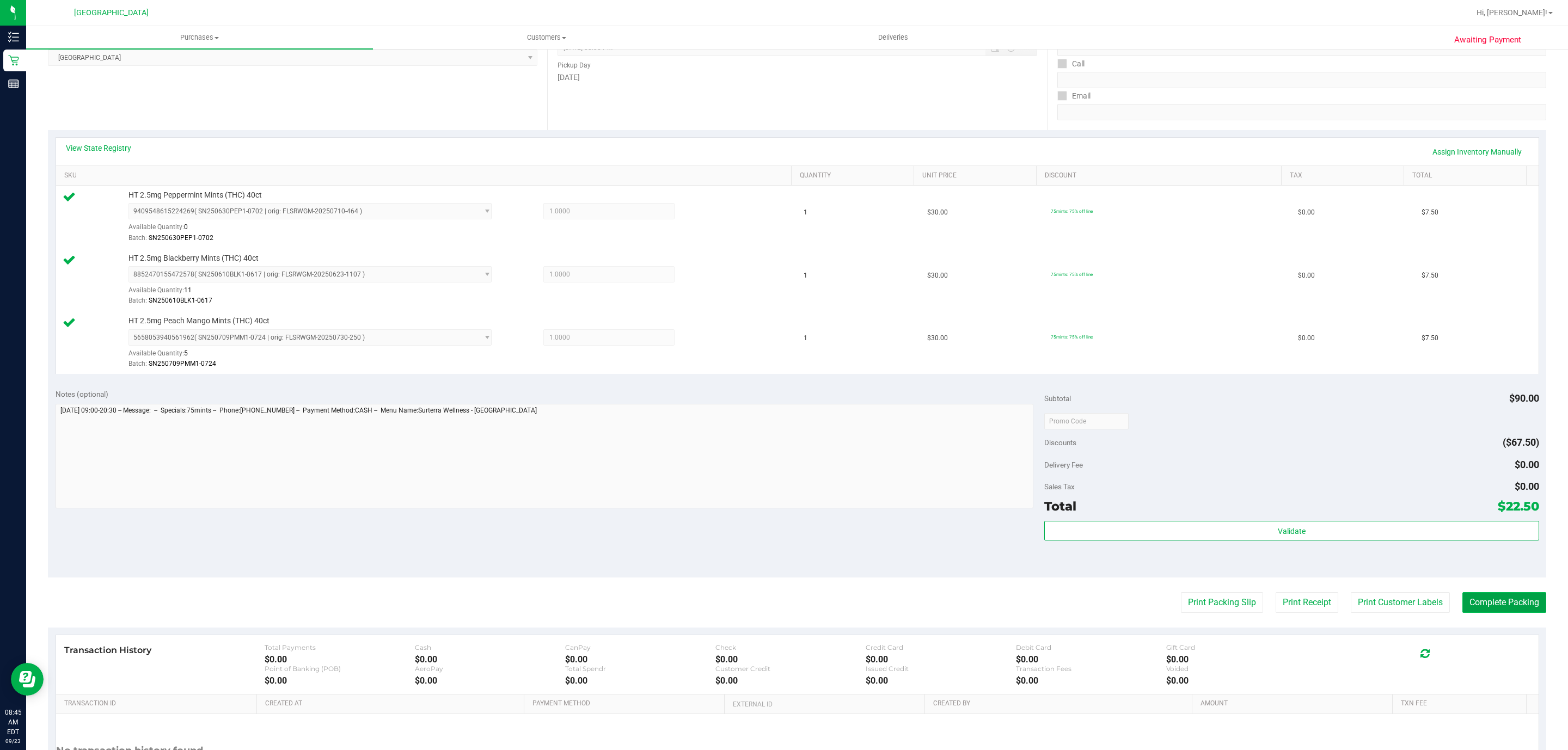
click at [1482, 606] on button "Complete Packing" at bounding box center [1504, 602] width 84 height 20
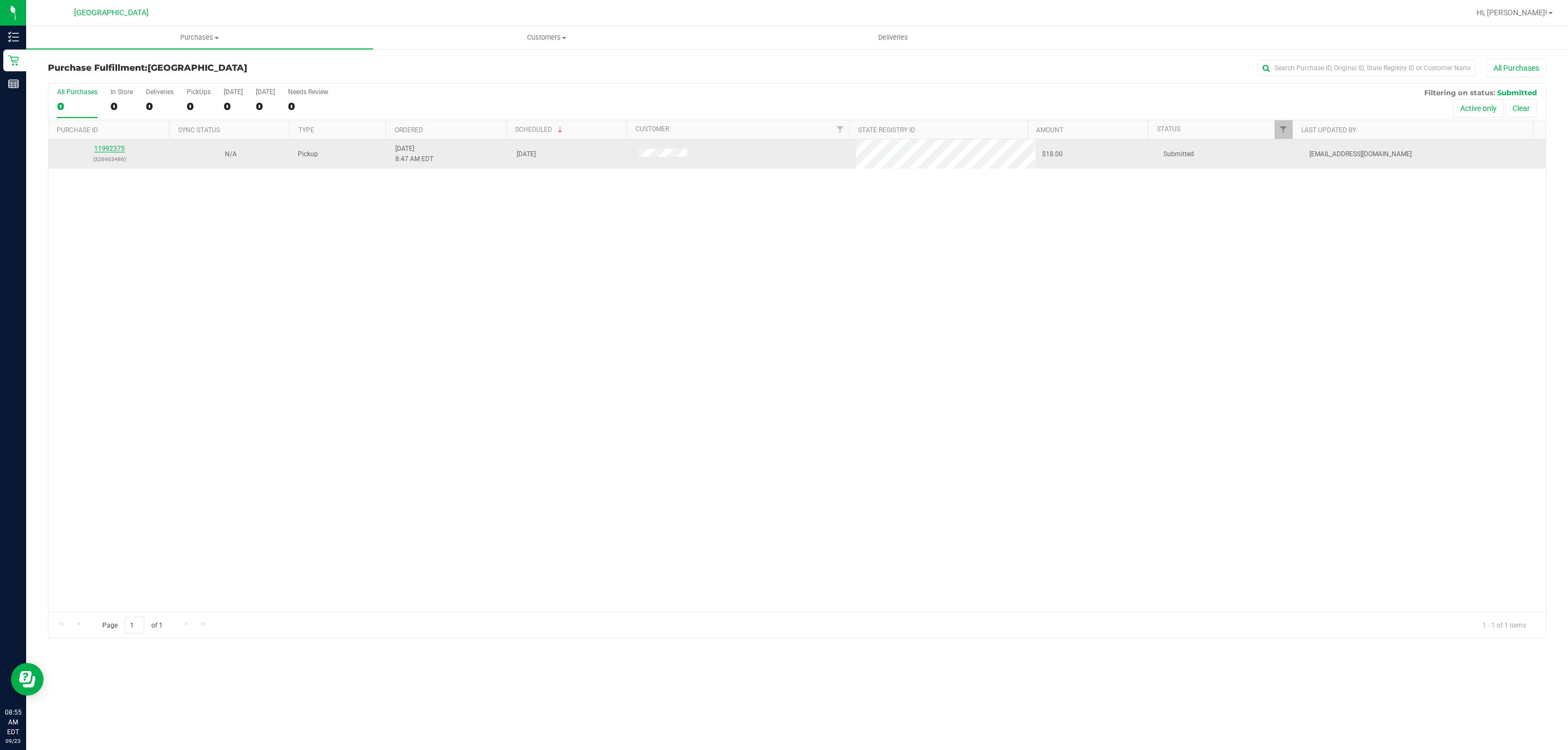
click at [121, 152] on link "11992375" at bounding box center [109, 148] width 30 height 8
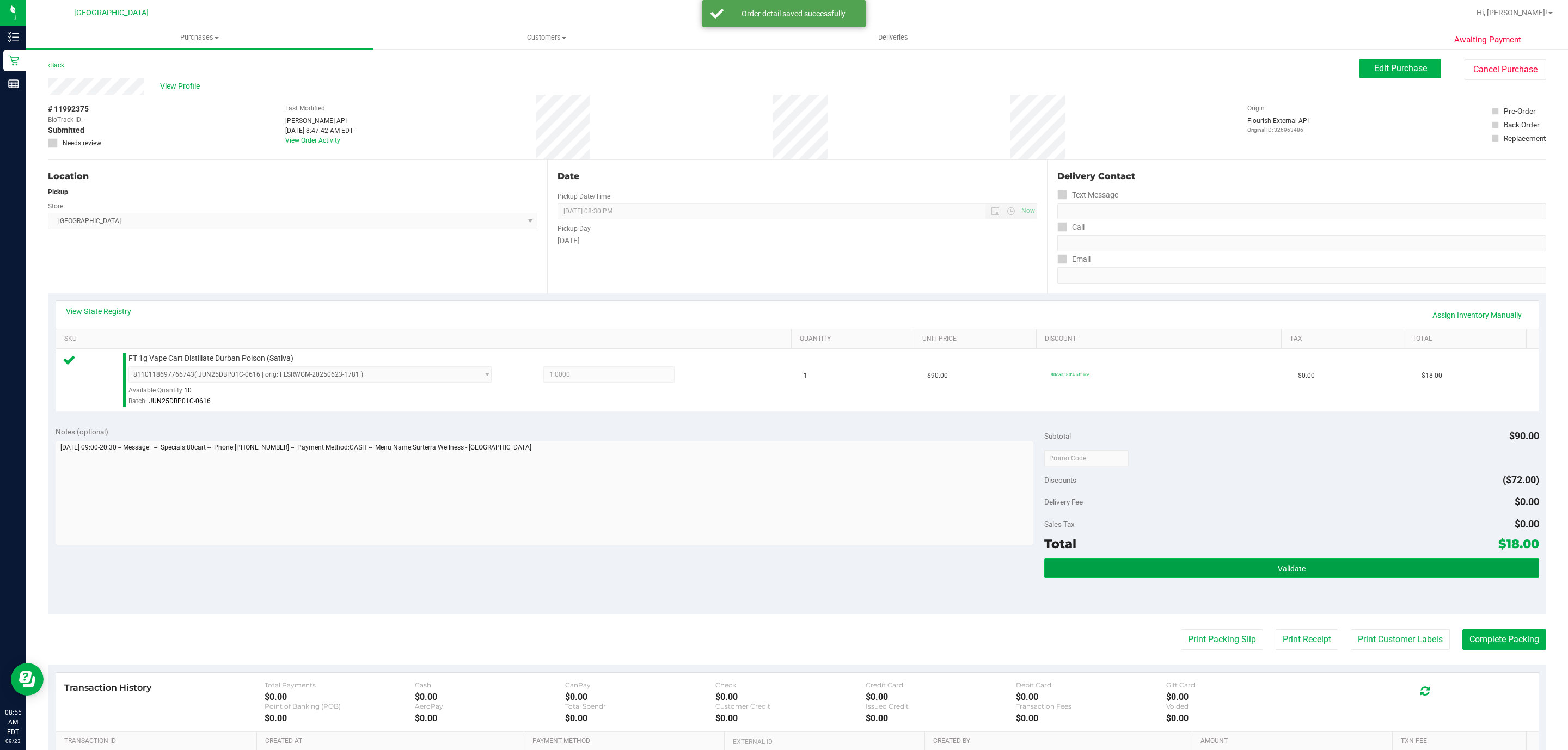
click at [1091, 566] on button "Validate" at bounding box center [1291, 568] width 494 height 20
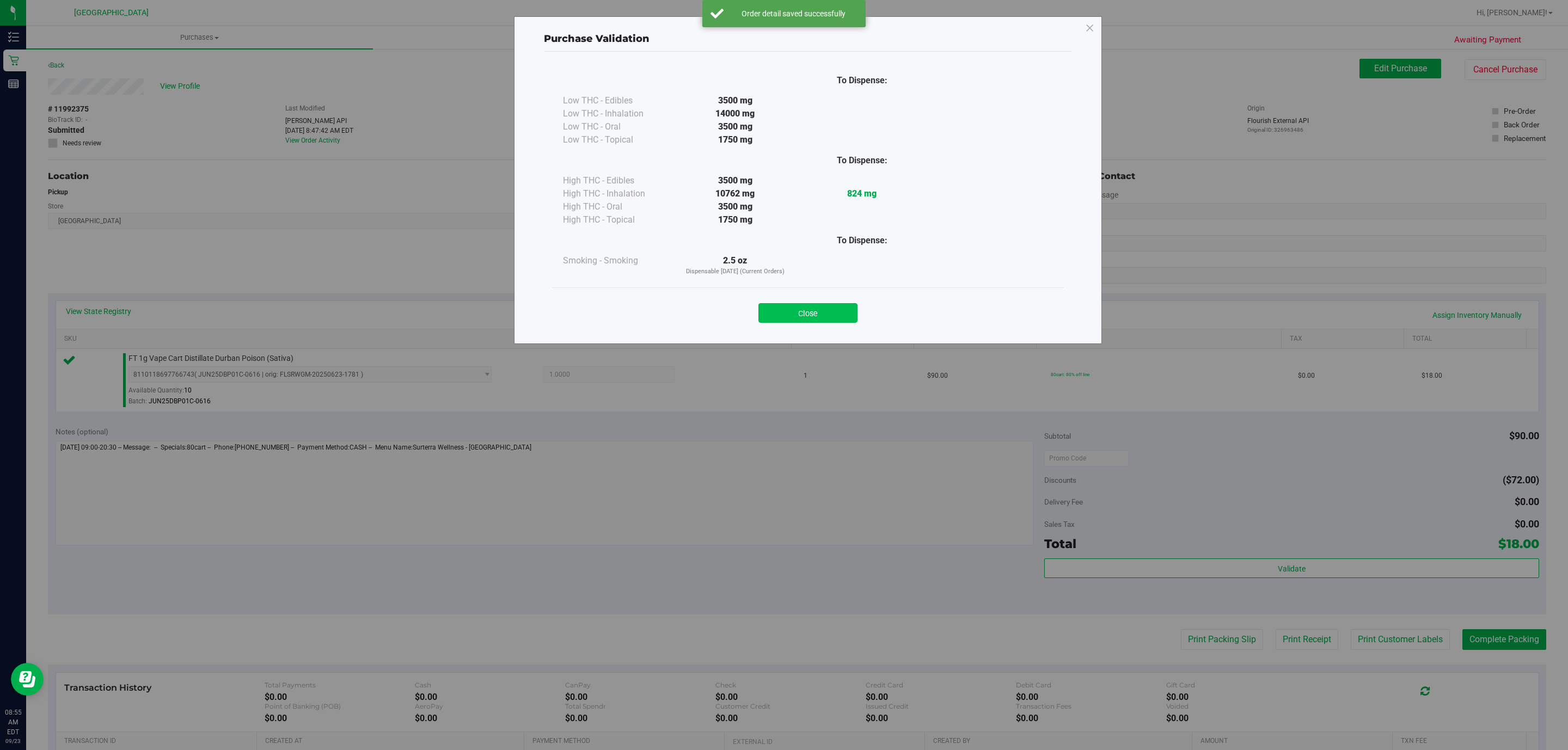
click at [843, 317] on button "Close" at bounding box center [807, 313] width 99 height 20
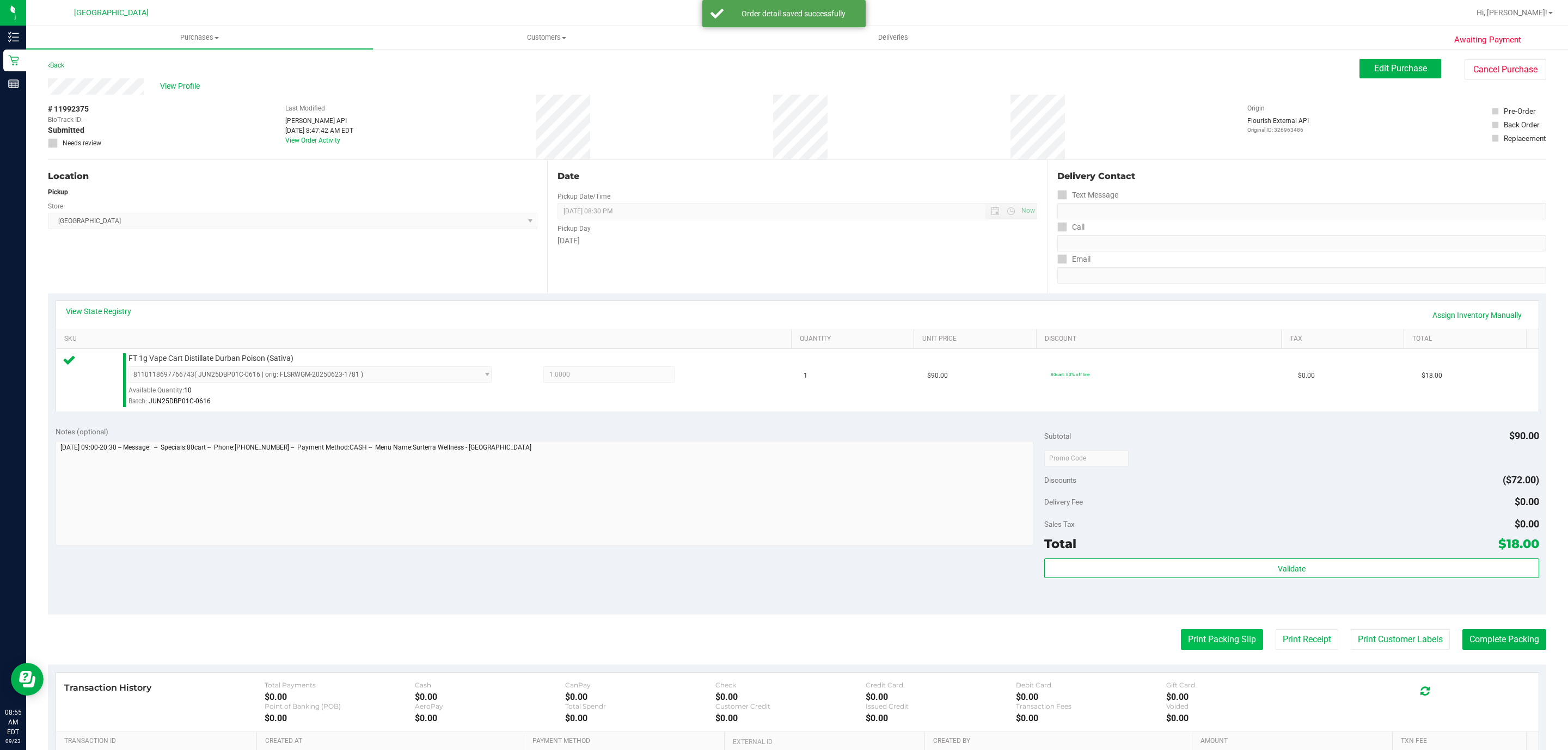
click at [1209, 636] on button "Print Packing Slip" at bounding box center [1222, 639] width 82 height 20
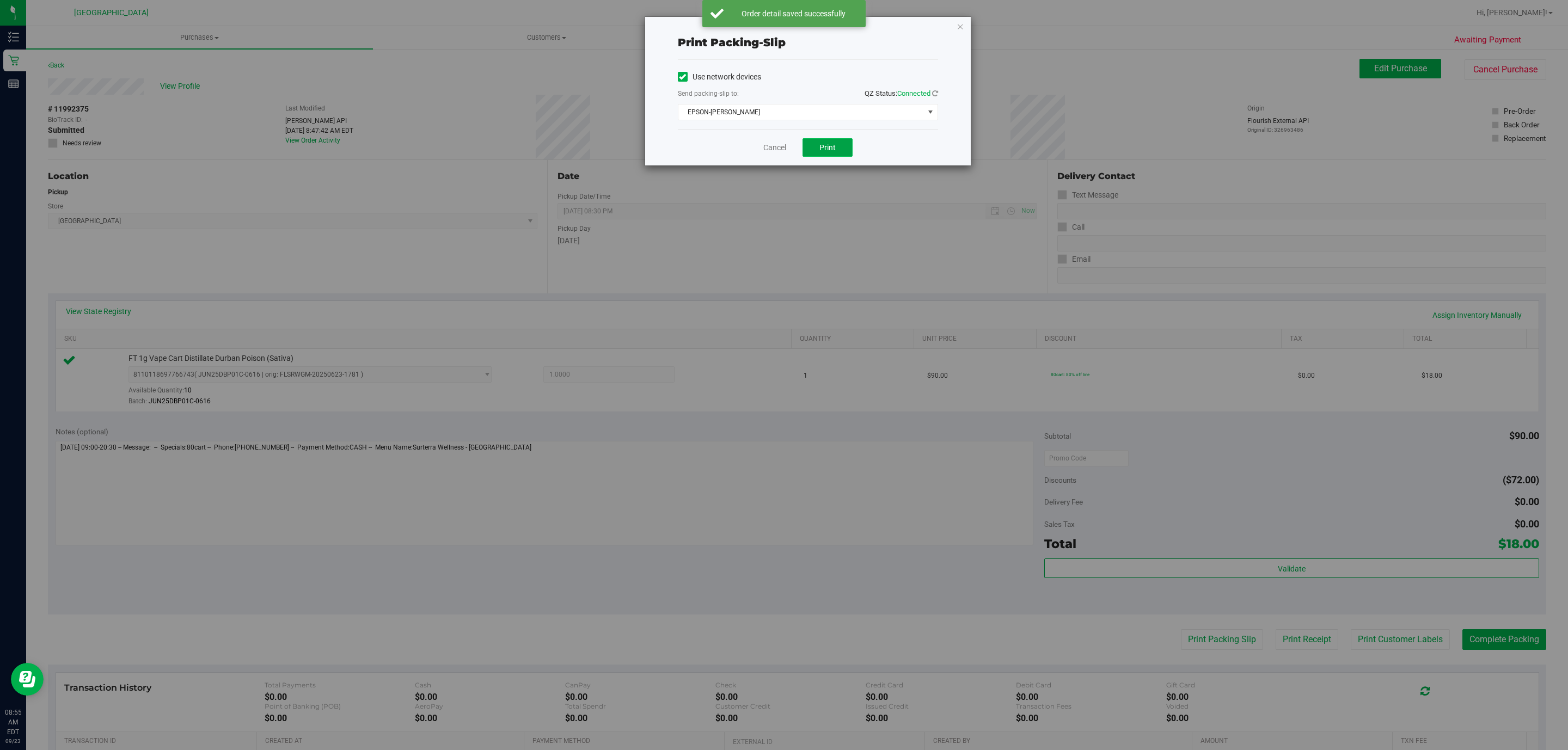
click at [809, 142] on button "Print" at bounding box center [827, 147] width 50 height 18
click at [959, 28] on icon "button" at bounding box center [960, 26] width 8 height 13
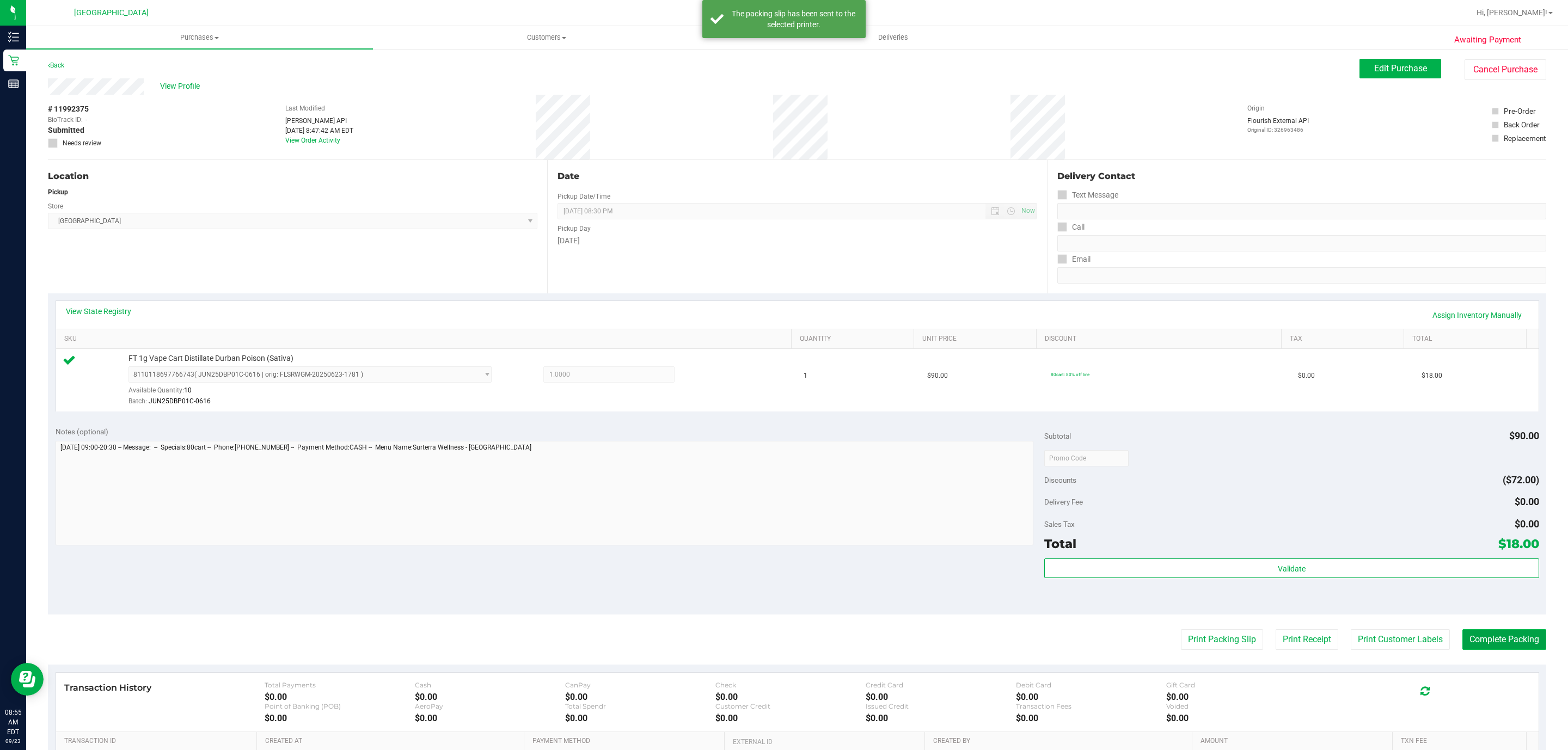
click at [1508, 636] on button "Complete Packing" at bounding box center [1504, 639] width 84 height 20
